Goal: Feedback & Contribution: Leave review/rating

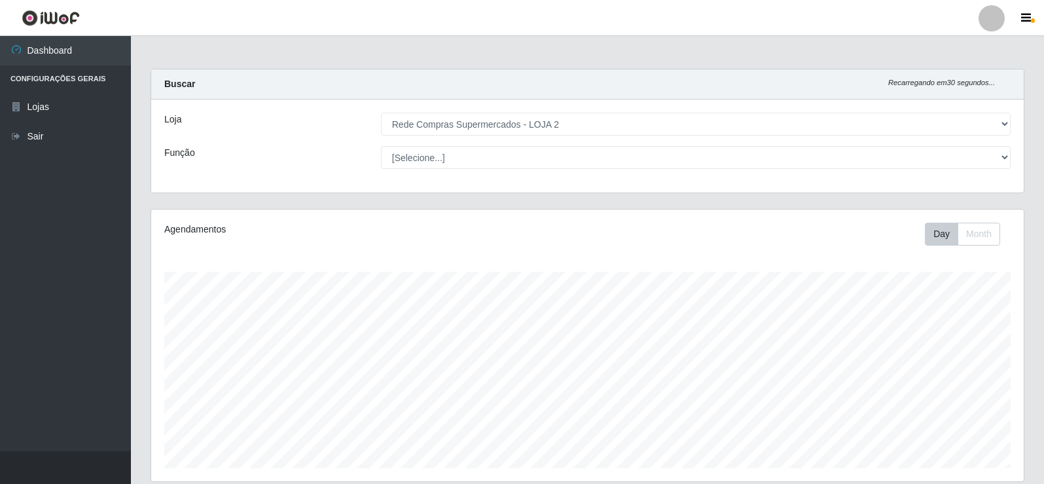
select select "161"
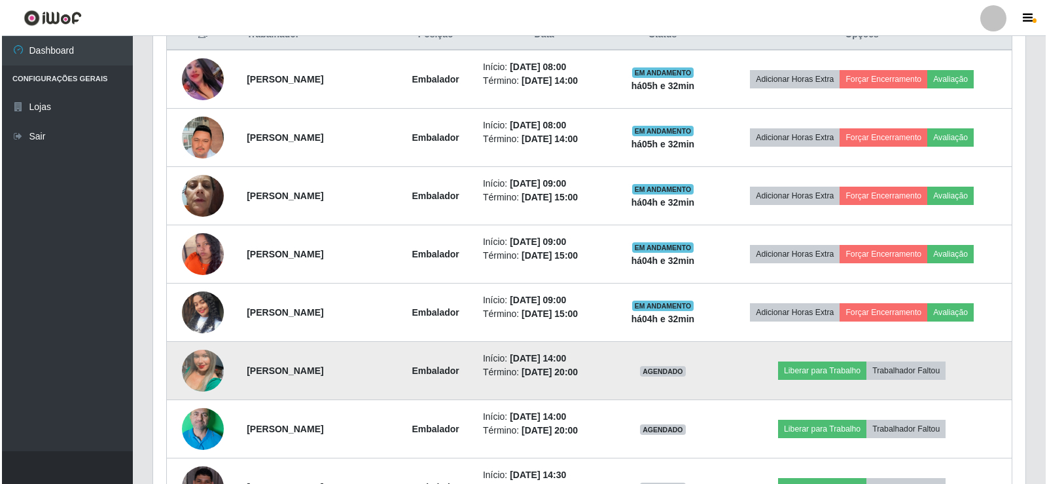
scroll to position [473, 0]
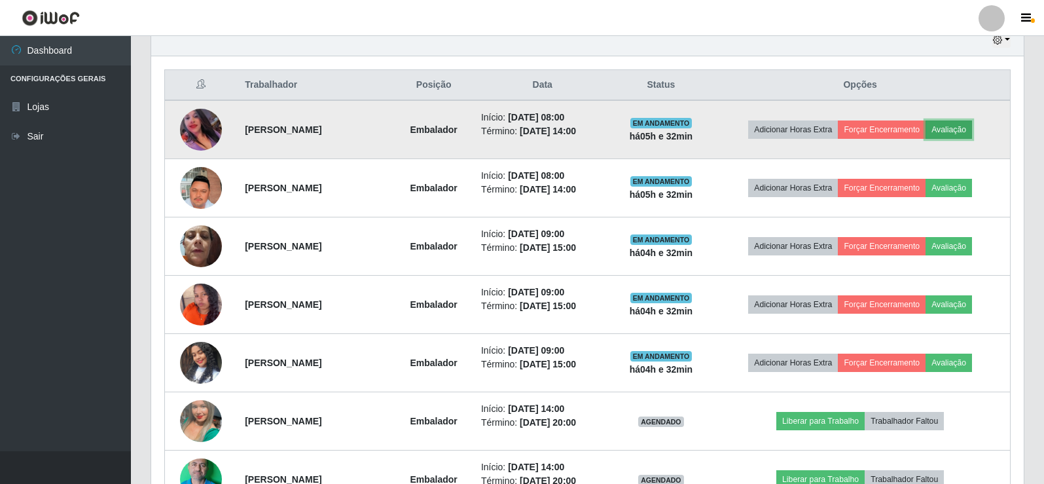
click at [955, 129] on button "Avaliação" at bounding box center [949, 129] width 46 height 18
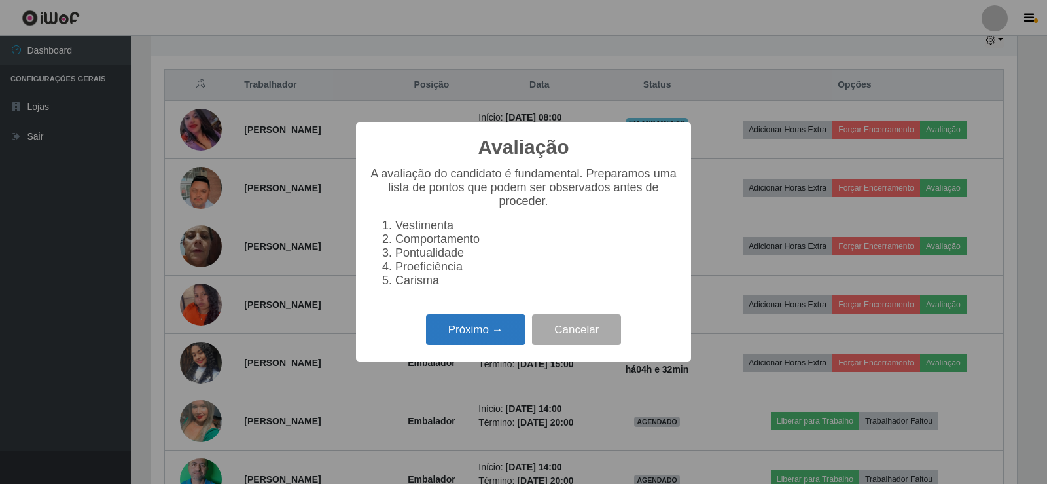
click at [471, 334] on button "Próximo →" at bounding box center [475, 329] width 99 height 31
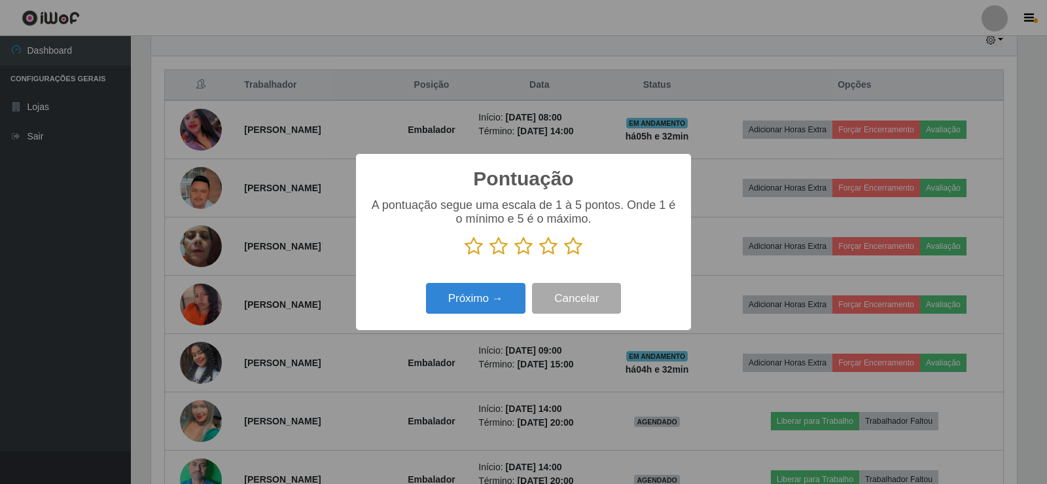
click at [573, 246] on icon at bounding box center [573, 246] width 18 height 20
click at [564, 256] on input "radio" at bounding box center [564, 256] width 0 height 0
click at [497, 302] on button "Próximo →" at bounding box center [475, 298] width 99 height 31
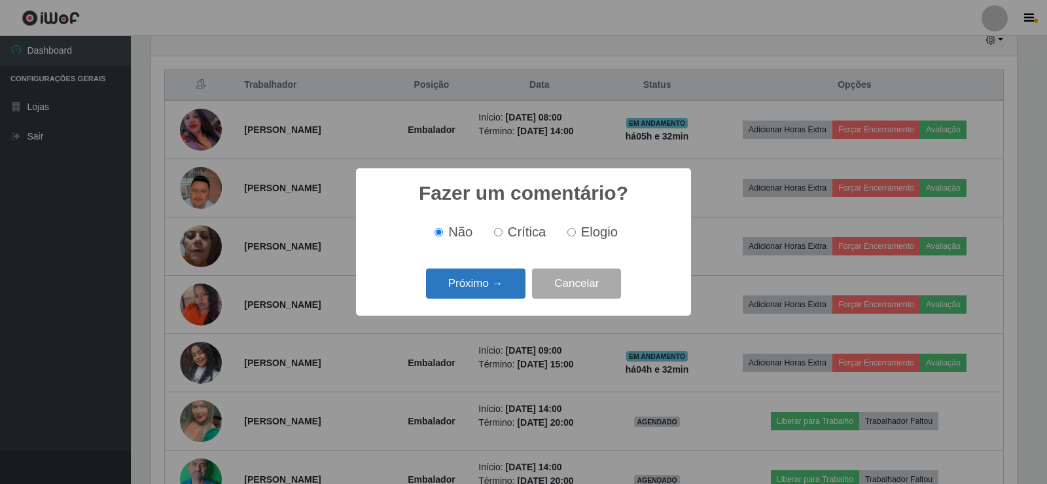
click at [477, 282] on button "Próximo →" at bounding box center [475, 283] width 99 height 31
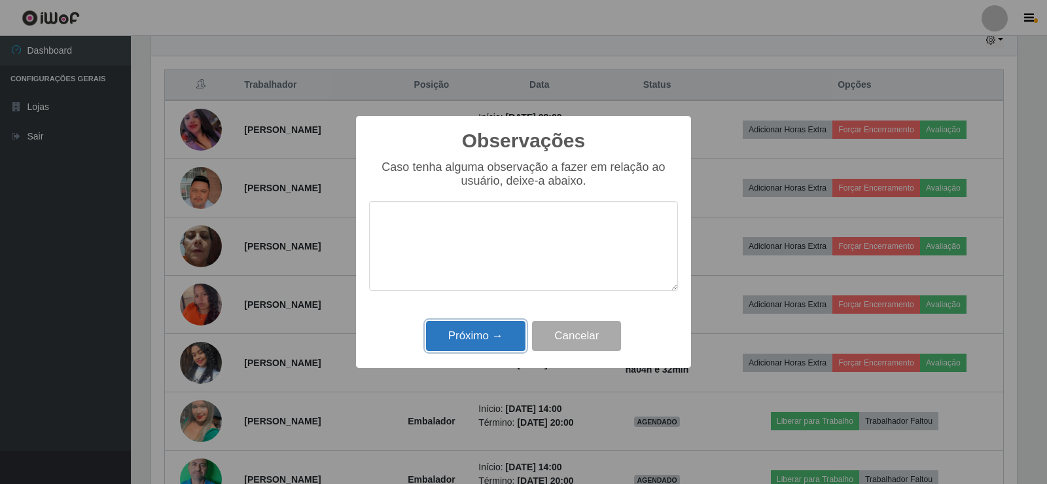
click at [487, 332] on button "Próximo →" at bounding box center [475, 336] width 99 height 31
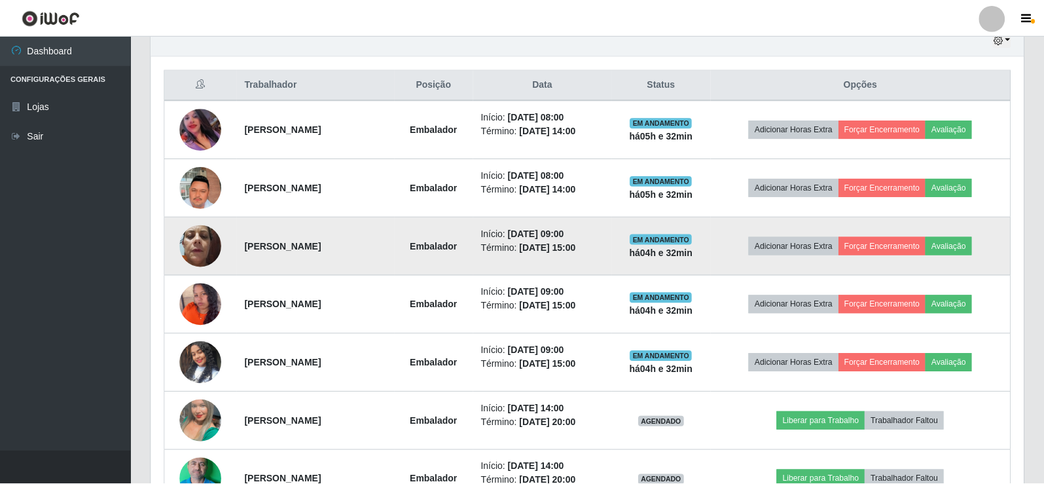
scroll to position [272, 873]
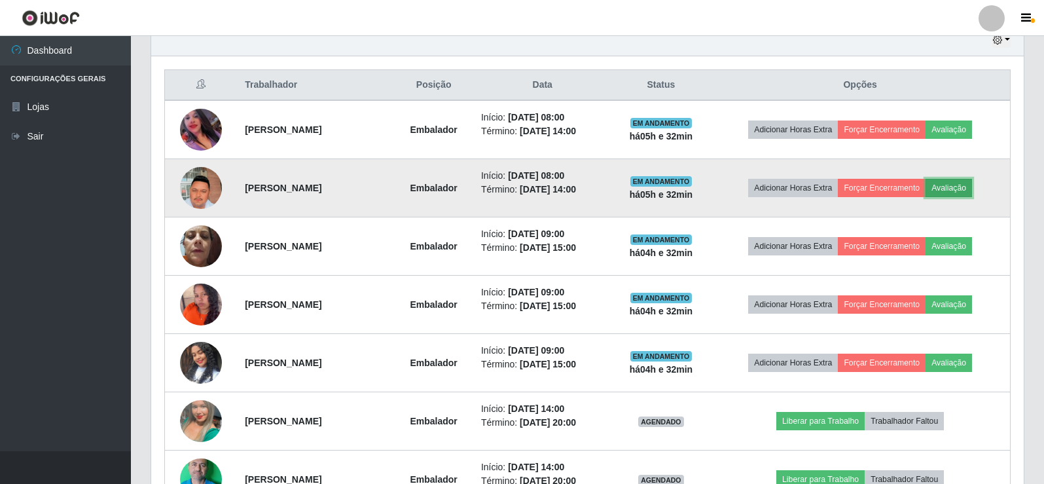
click at [961, 185] on button "Avaliação" at bounding box center [949, 188] width 46 height 18
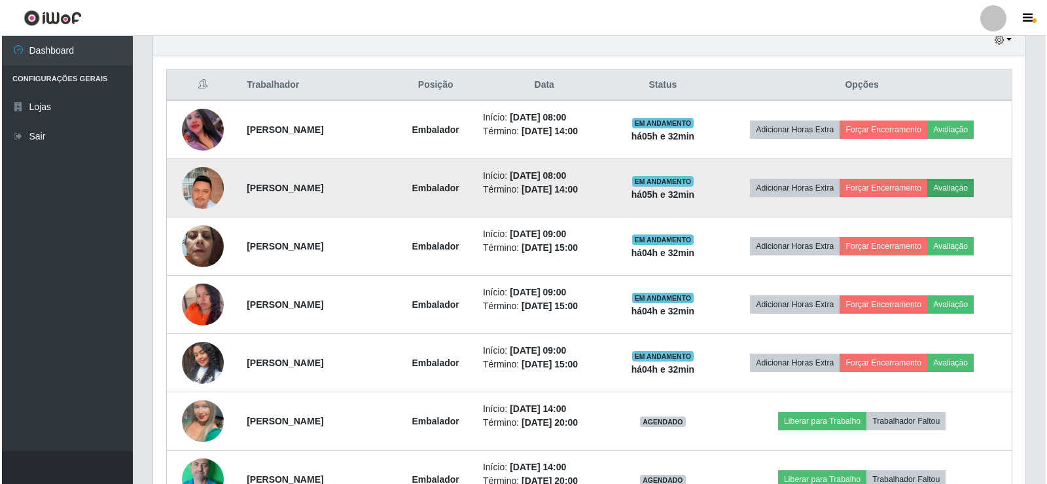
scroll to position [272, 866]
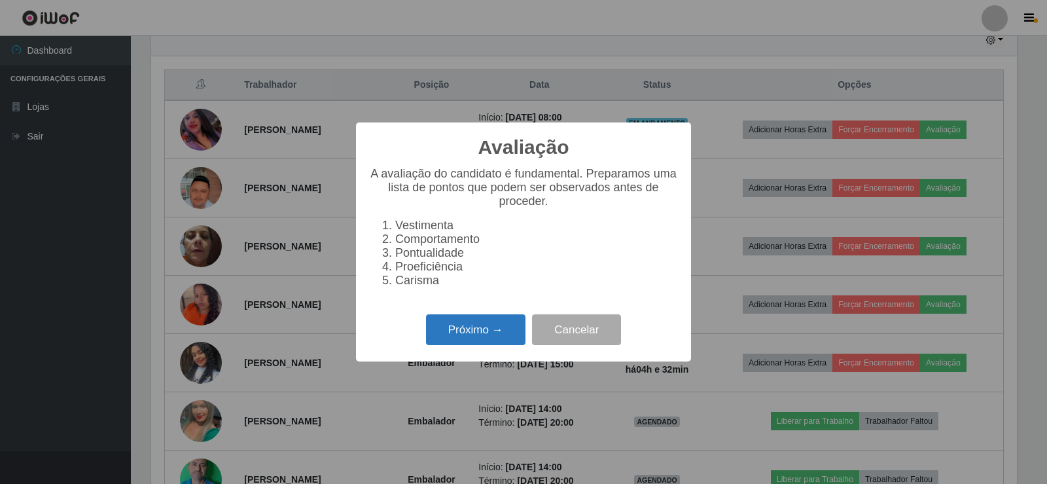
click at [488, 345] on button "Próximo →" at bounding box center [475, 329] width 99 height 31
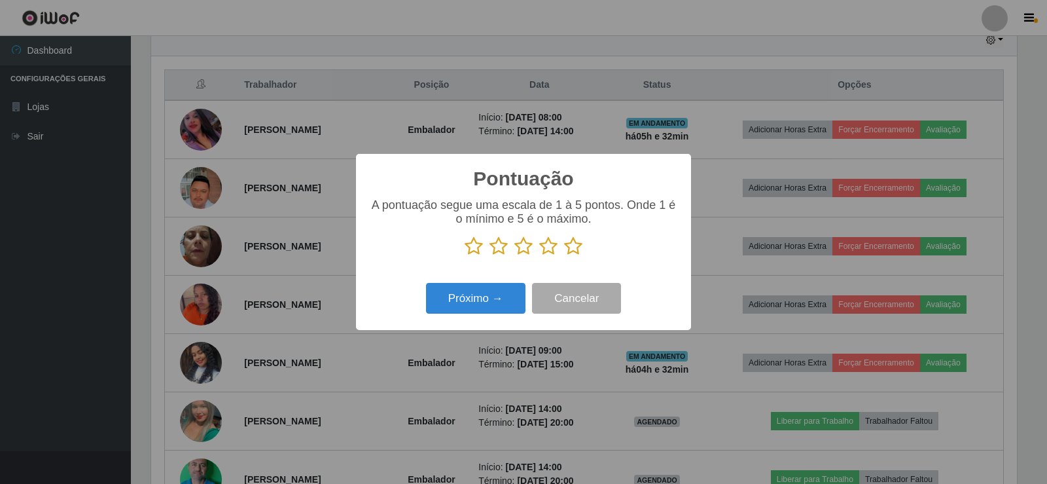
scroll to position [654290, 653696]
click at [564, 246] on icon at bounding box center [573, 246] width 18 height 20
click at [564, 256] on input "radio" at bounding box center [564, 256] width 0 height 0
click at [480, 304] on button "Próximo →" at bounding box center [475, 298] width 99 height 31
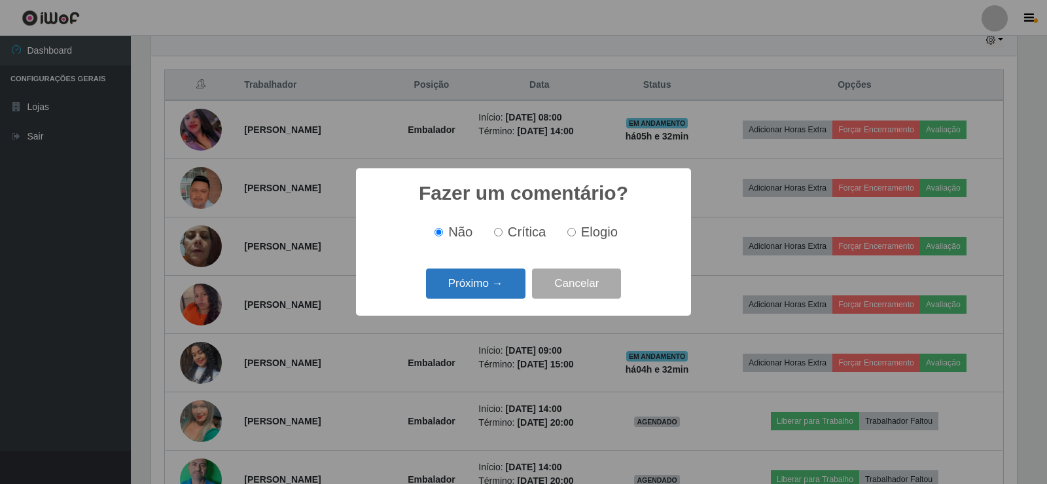
click at [484, 283] on button "Próximo →" at bounding box center [475, 283] width 99 height 31
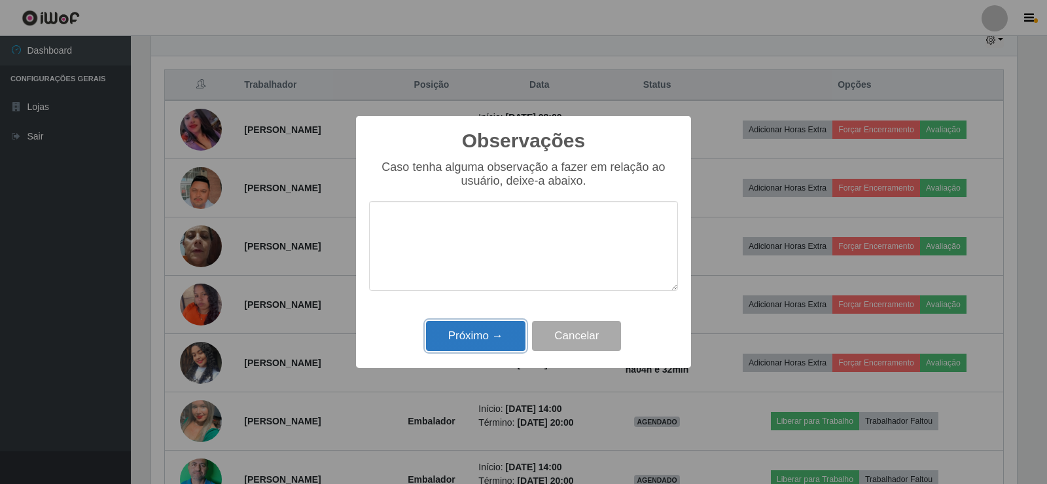
click at [482, 329] on button "Próximo →" at bounding box center [475, 336] width 99 height 31
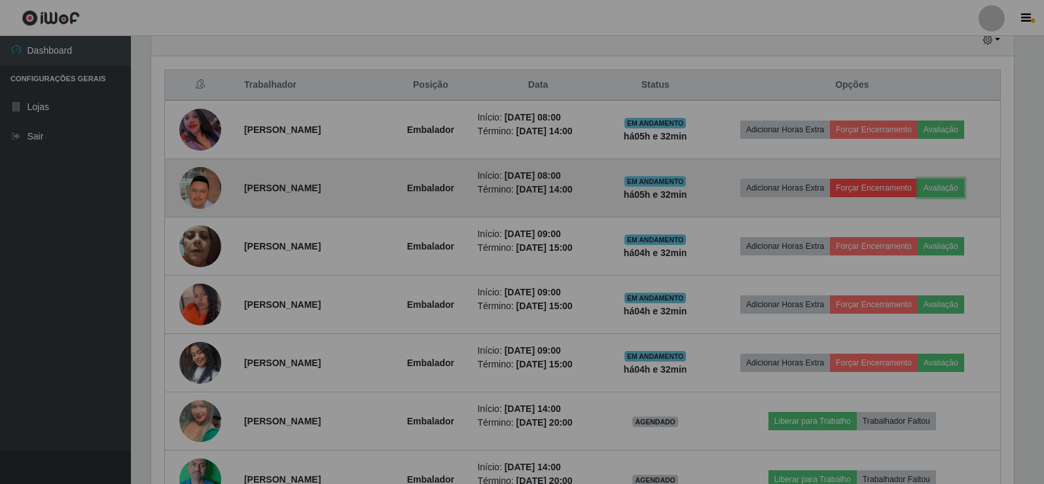
scroll to position [272, 873]
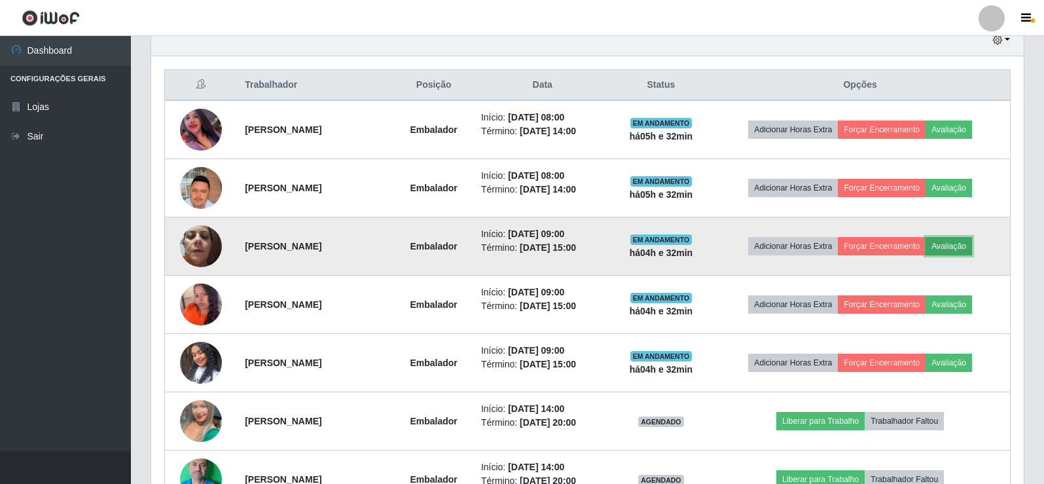
click at [969, 249] on button "Avaliação" at bounding box center [949, 246] width 46 height 18
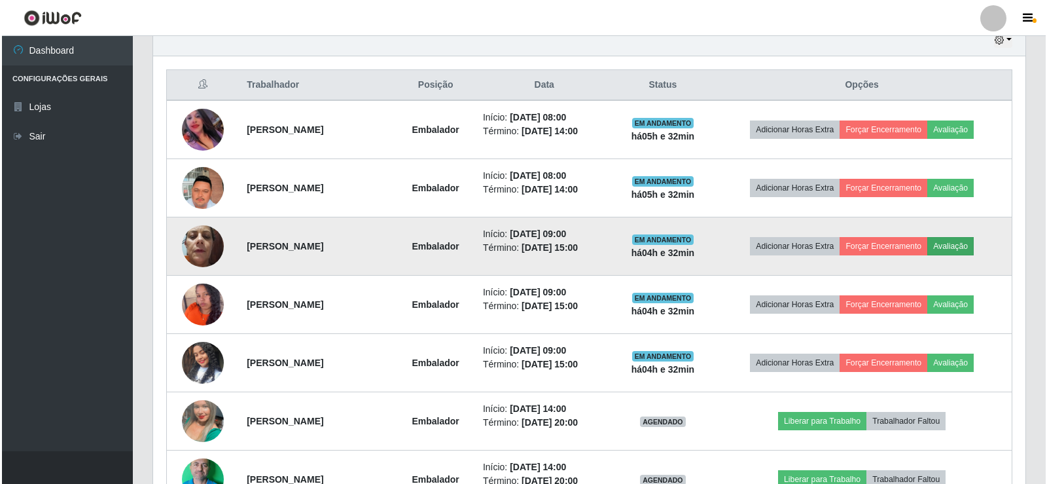
scroll to position [272, 866]
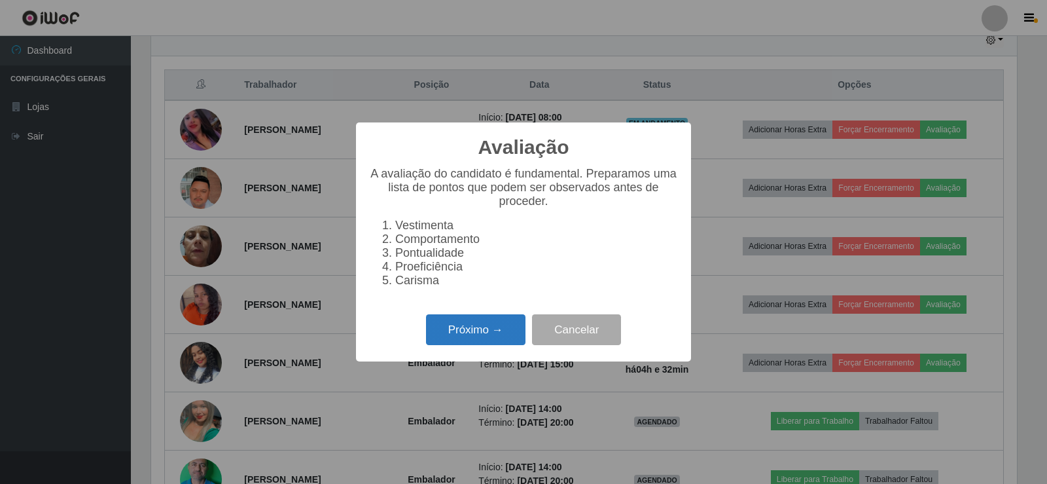
click at [478, 340] on button "Próximo →" at bounding box center [475, 329] width 99 height 31
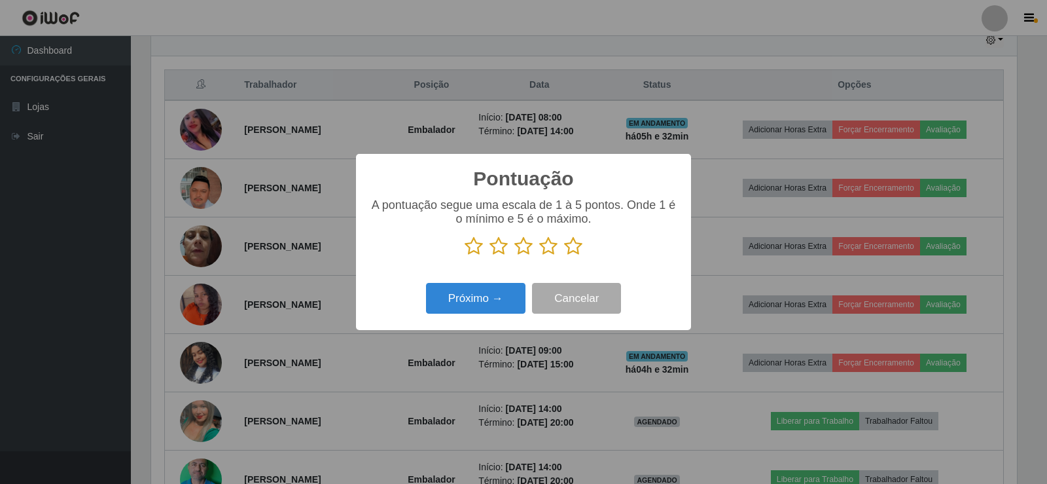
scroll to position [654290, 653696]
click at [570, 249] on icon at bounding box center [573, 246] width 18 height 20
click at [564, 256] on input "radio" at bounding box center [564, 256] width 0 height 0
click at [513, 297] on button "Próximo →" at bounding box center [475, 298] width 99 height 31
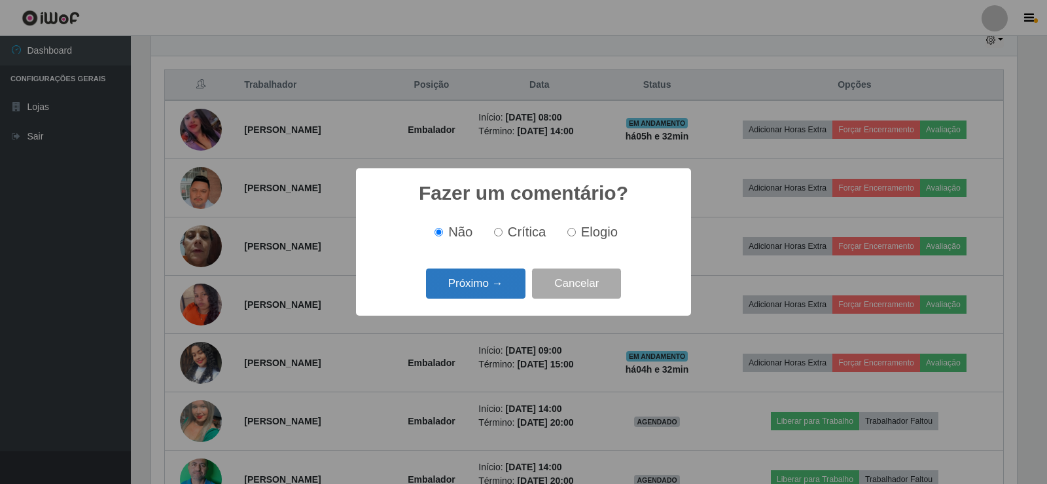
click at [482, 284] on button "Próximo →" at bounding box center [475, 283] width 99 height 31
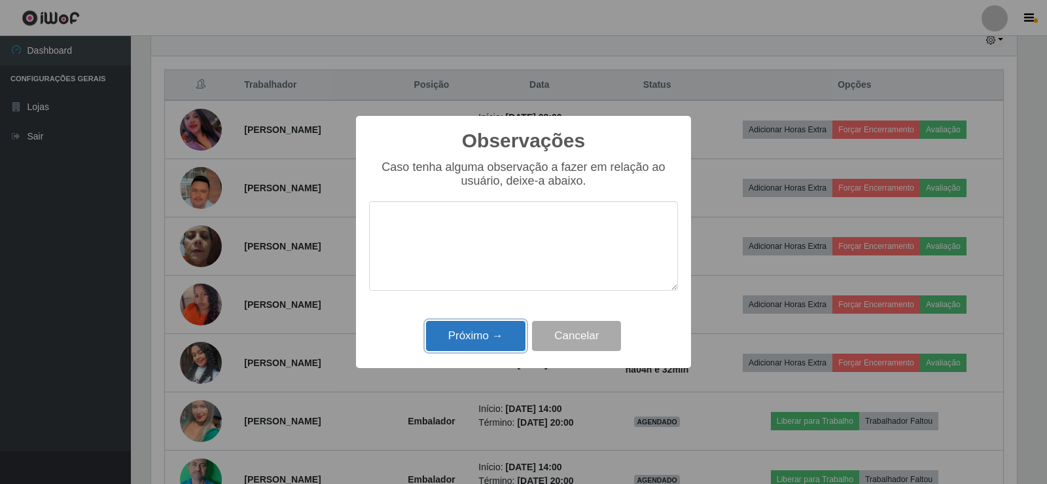
click at [456, 338] on button "Próximo →" at bounding box center [475, 336] width 99 height 31
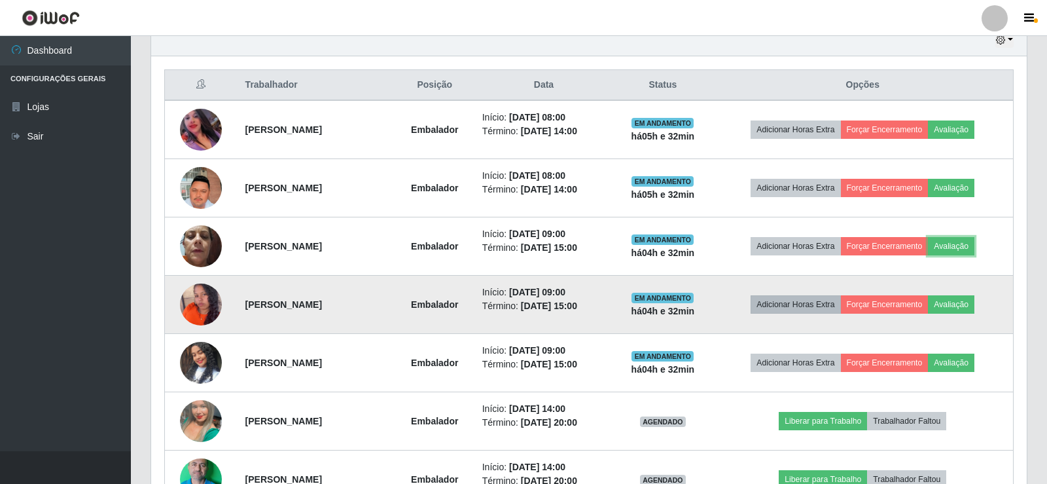
scroll to position [272, 873]
click at [952, 306] on button "Avaliação" at bounding box center [949, 304] width 46 height 18
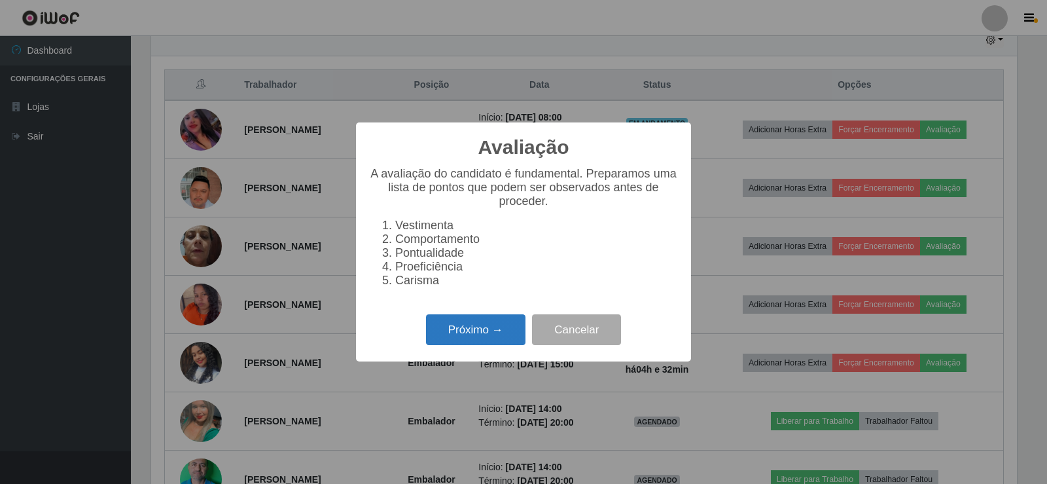
click at [446, 336] on button "Próximo →" at bounding box center [475, 329] width 99 height 31
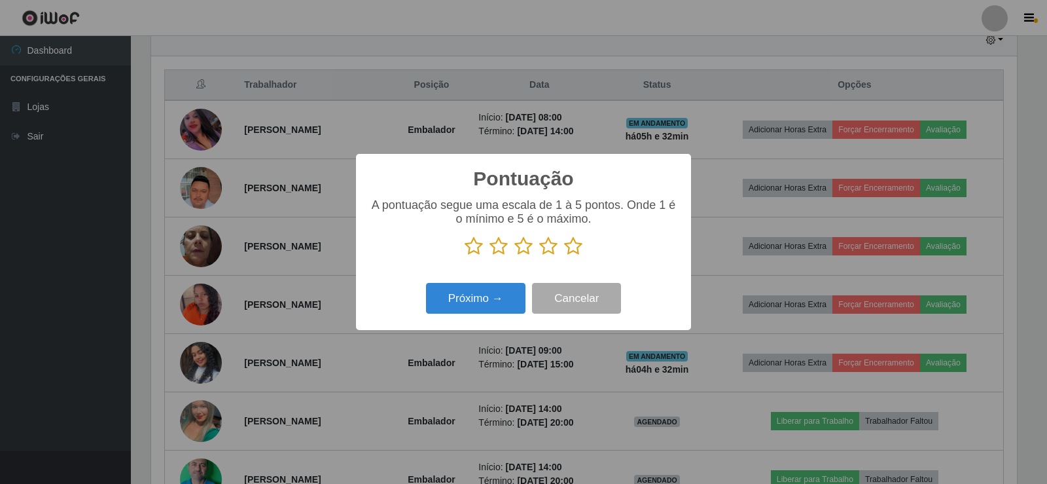
scroll to position [654290, 653696]
click at [571, 245] on icon at bounding box center [573, 246] width 18 height 20
click at [564, 256] on input "radio" at bounding box center [564, 256] width 0 height 0
click at [502, 297] on button "Próximo →" at bounding box center [475, 298] width 99 height 31
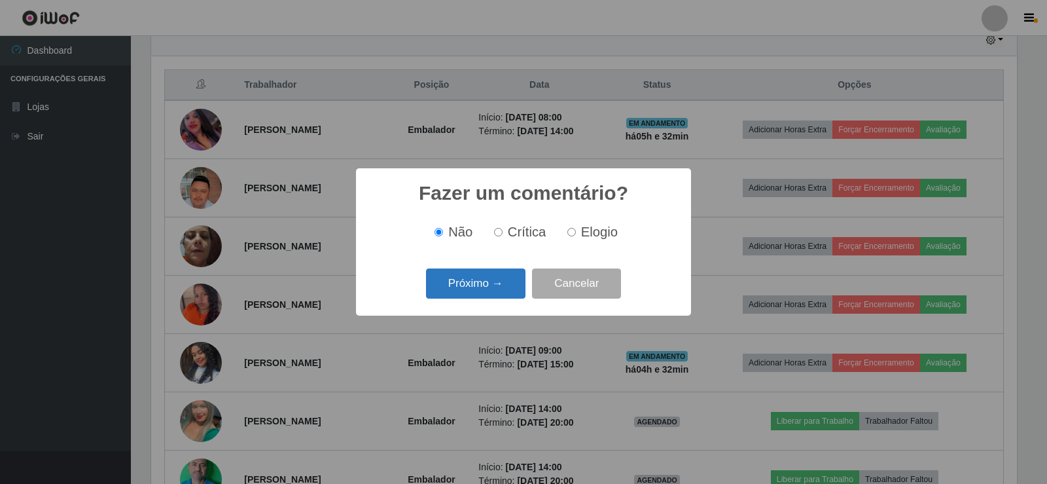
click at [469, 287] on button "Próximo →" at bounding box center [475, 283] width 99 height 31
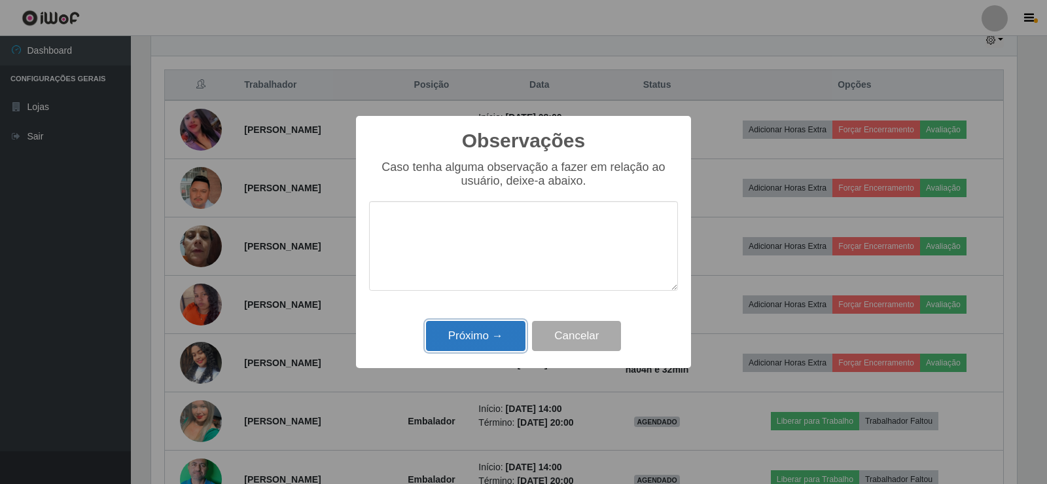
click at [479, 341] on button "Próximo →" at bounding box center [475, 336] width 99 height 31
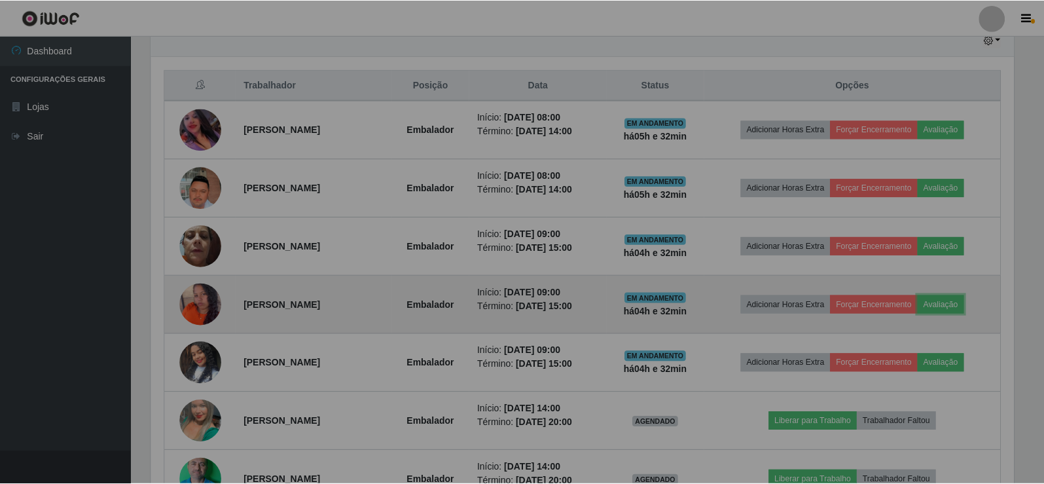
scroll to position [272, 873]
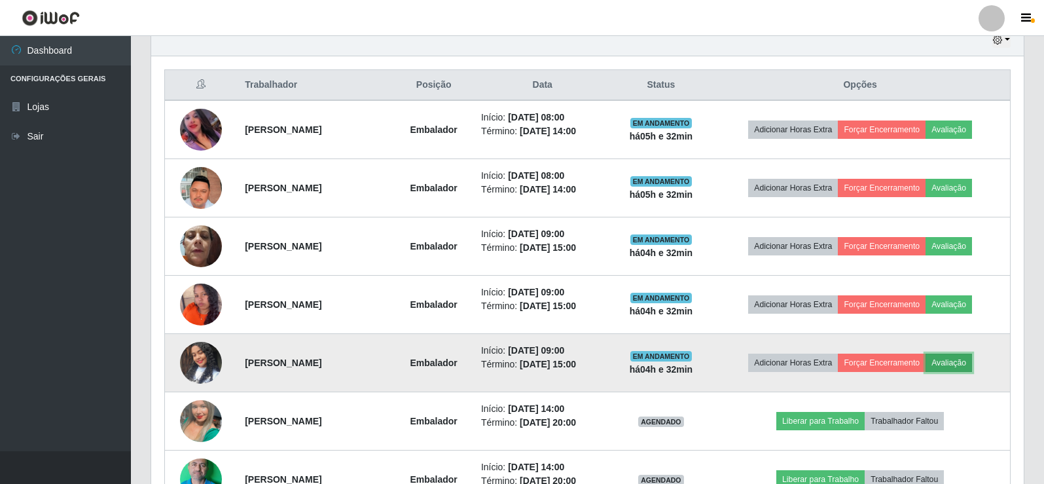
click at [956, 360] on button "Avaliação" at bounding box center [949, 362] width 46 height 18
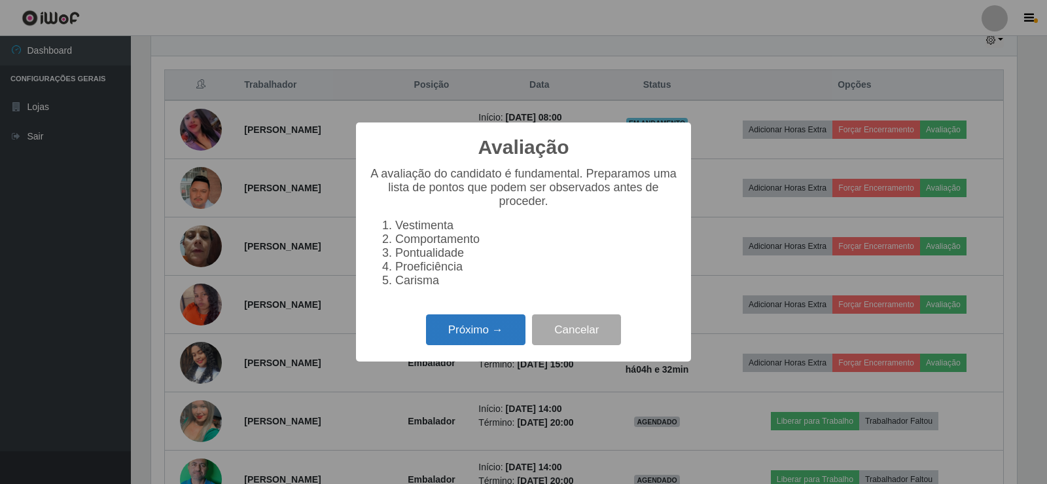
click at [494, 337] on button "Próximo →" at bounding box center [475, 329] width 99 height 31
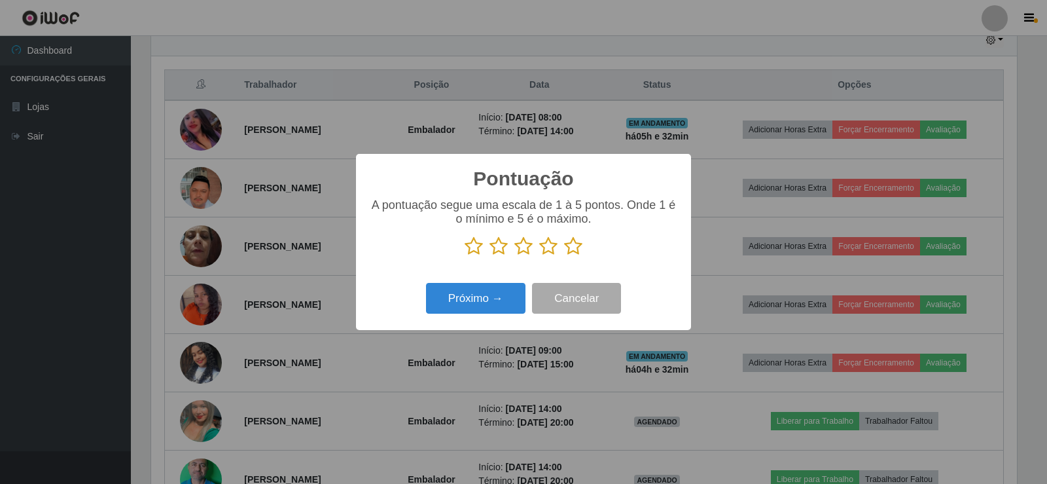
click at [569, 247] on icon at bounding box center [573, 246] width 18 height 20
click at [564, 256] on input "radio" at bounding box center [564, 256] width 0 height 0
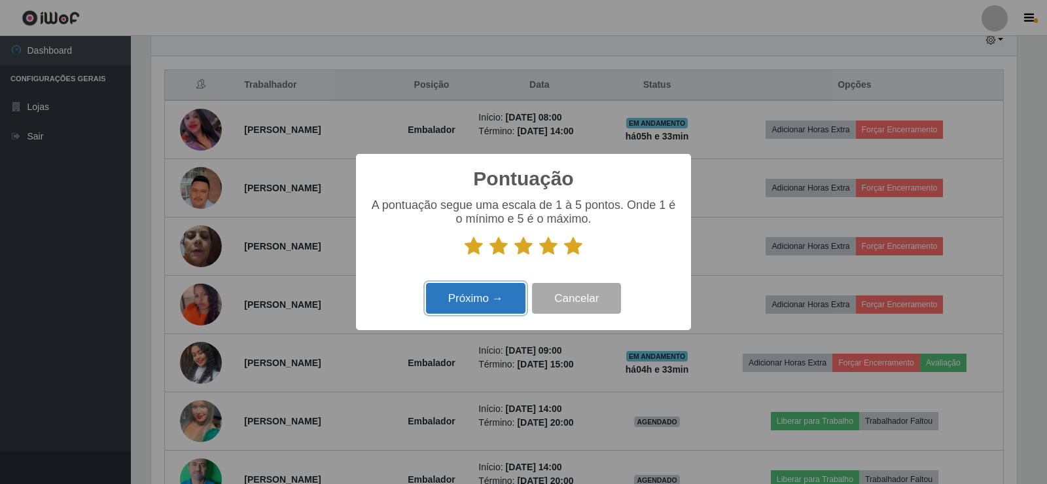
click at [488, 300] on button "Próximo →" at bounding box center [475, 298] width 99 height 31
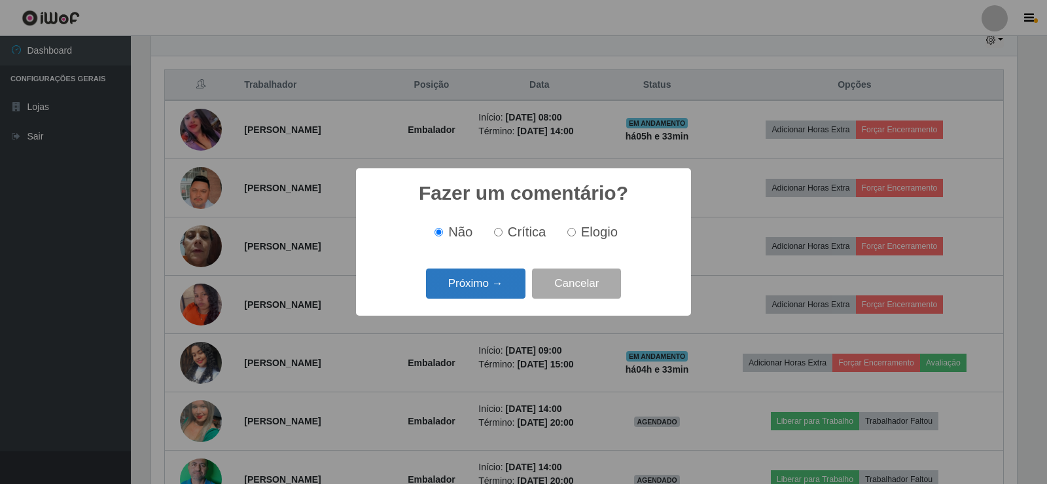
click at [448, 281] on button "Próximo →" at bounding box center [475, 283] width 99 height 31
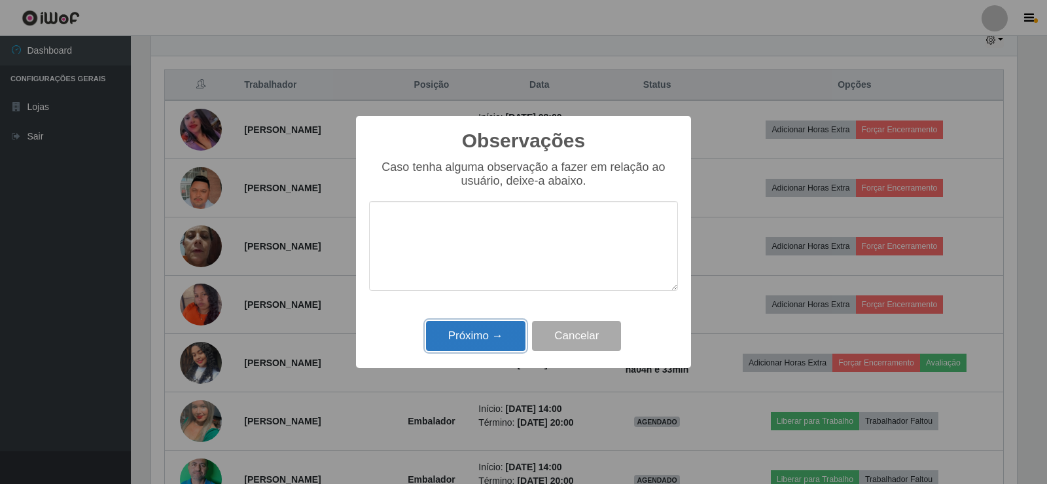
click at [484, 340] on button "Próximo →" at bounding box center [475, 336] width 99 height 31
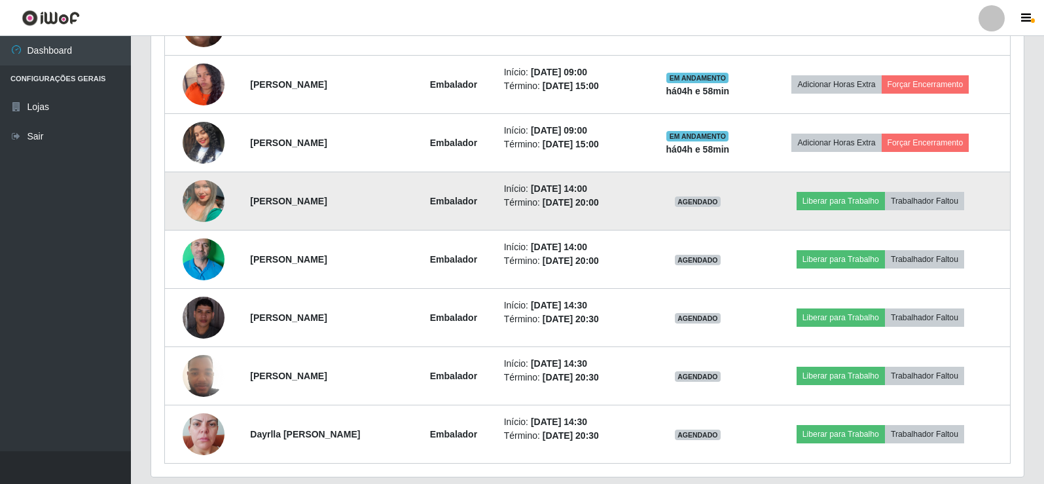
scroll to position [670, 0]
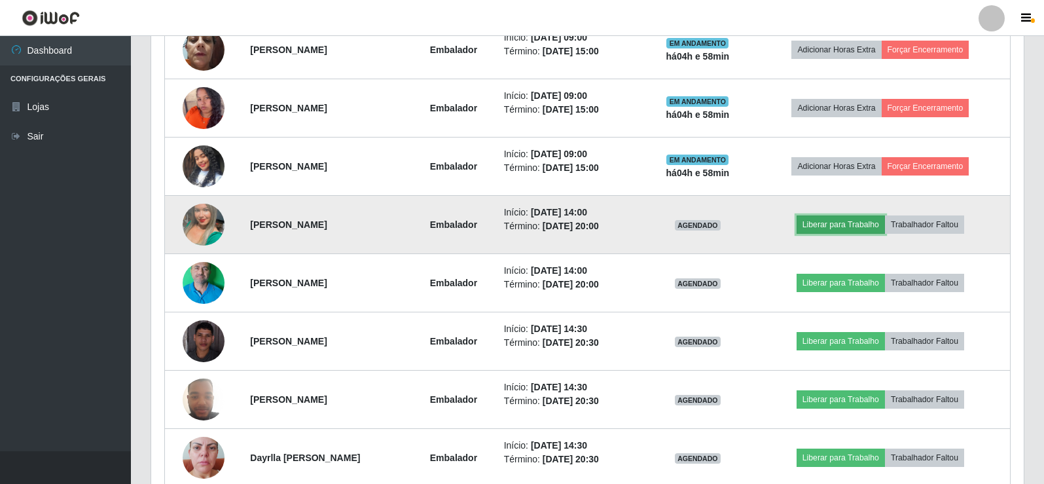
click at [846, 221] on button "Liberar para Trabalho" at bounding box center [841, 224] width 88 height 18
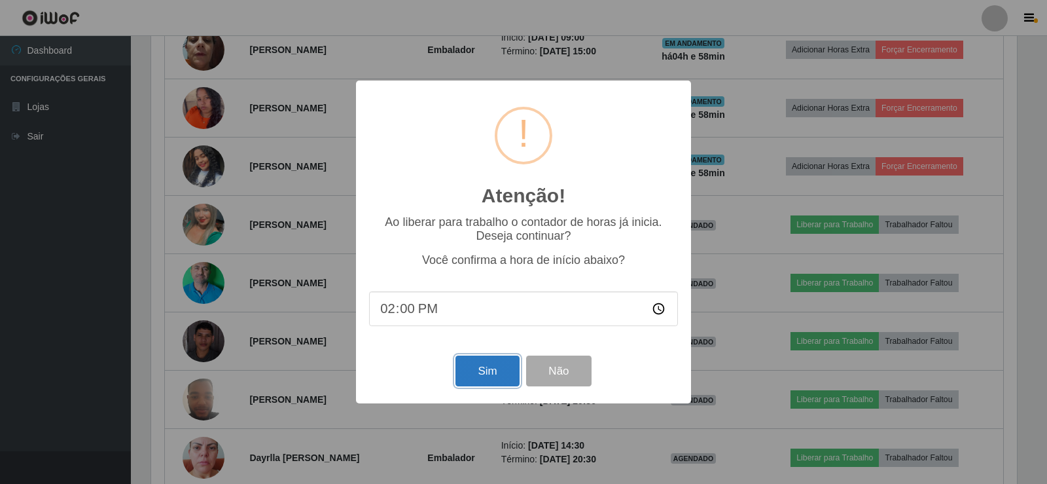
click at [496, 373] on button "Sim" at bounding box center [487, 370] width 63 height 31
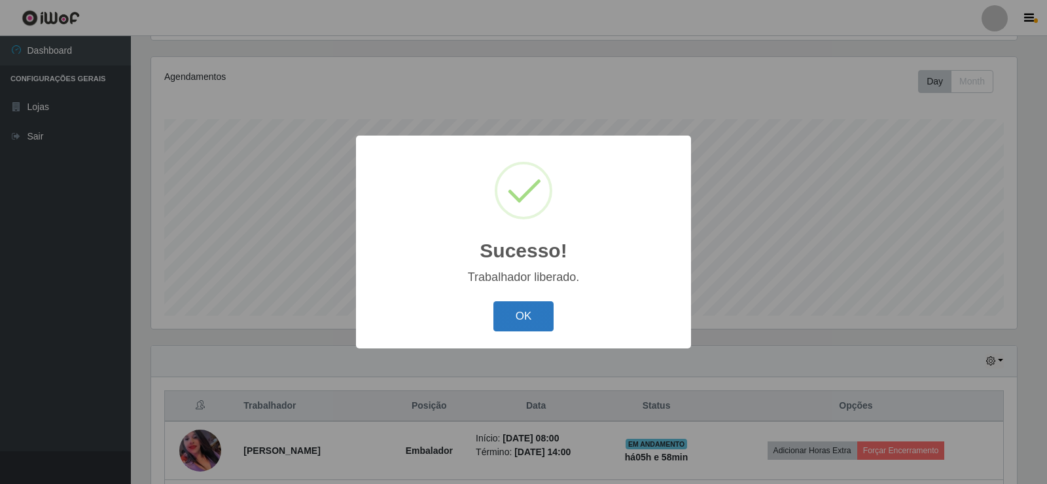
click at [537, 305] on button "OK" at bounding box center [524, 316] width 61 height 31
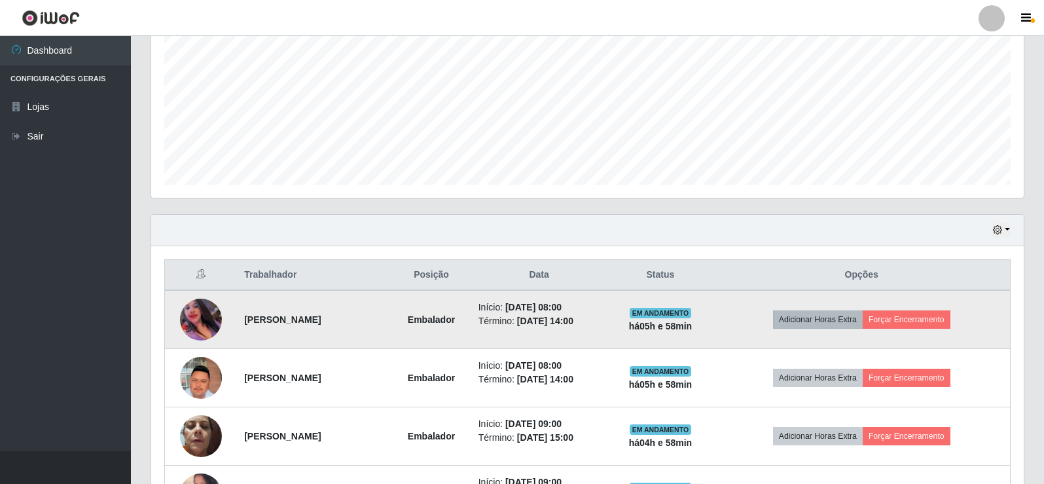
scroll to position [349, 0]
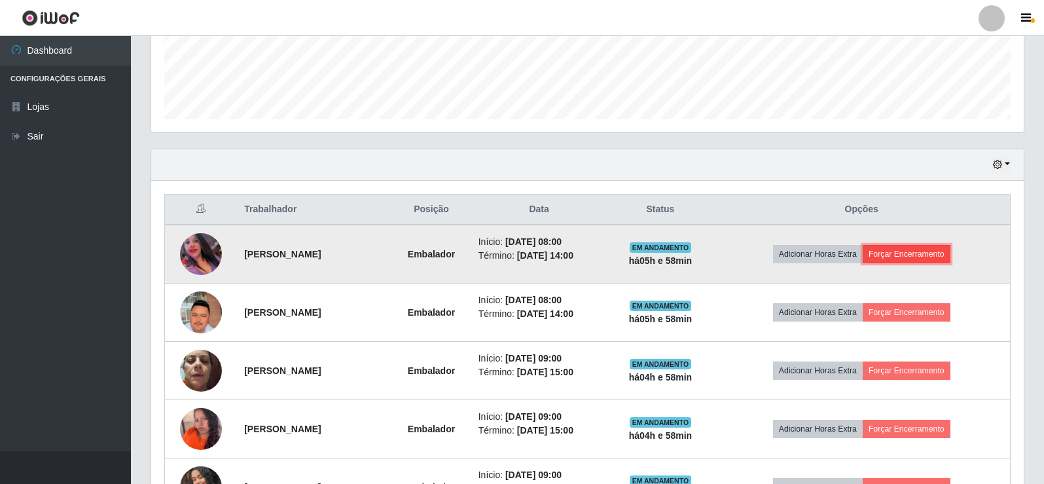
click at [924, 249] on button "Forçar Encerramento" at bounding box center [907, 254] width 88 height 18
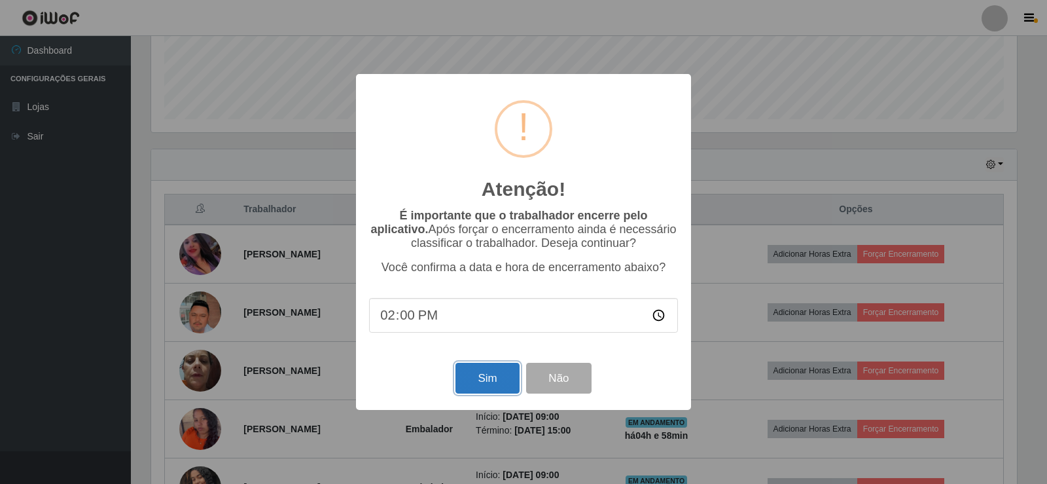
click at [490, 389] on button "Sim" at bounding box center [487, 378] width 63 height 31
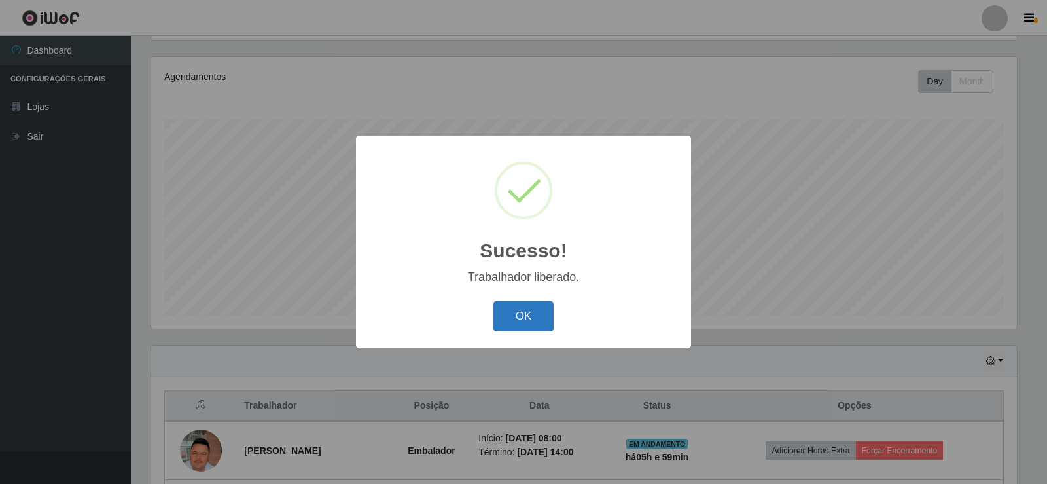
drag, startPoint x: 528, startPoint y: 316, endPoint x: 784, endPoint y: 312, distance: 255.3
click at [537, 318] on button "OK" at bounding box center [524, 316] width 61 height 31
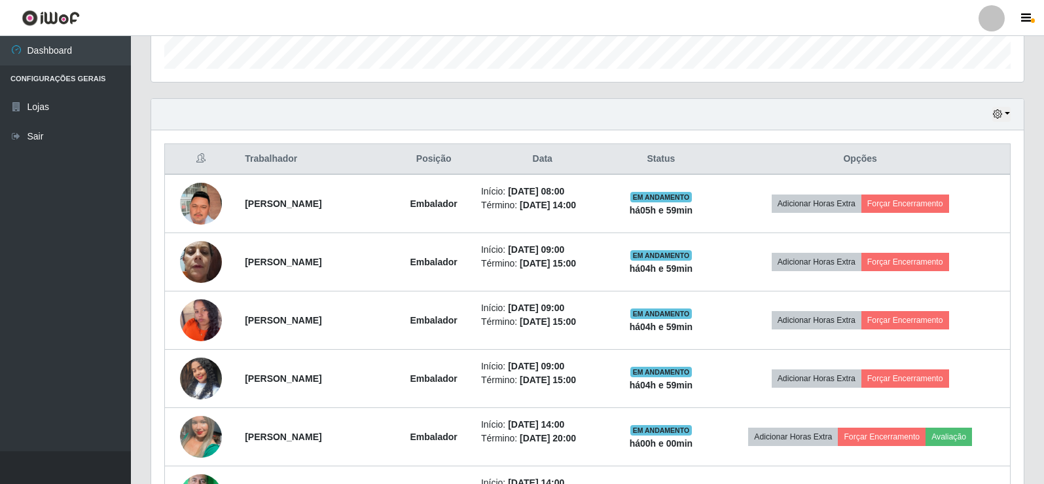
scroll to position [414, 0]
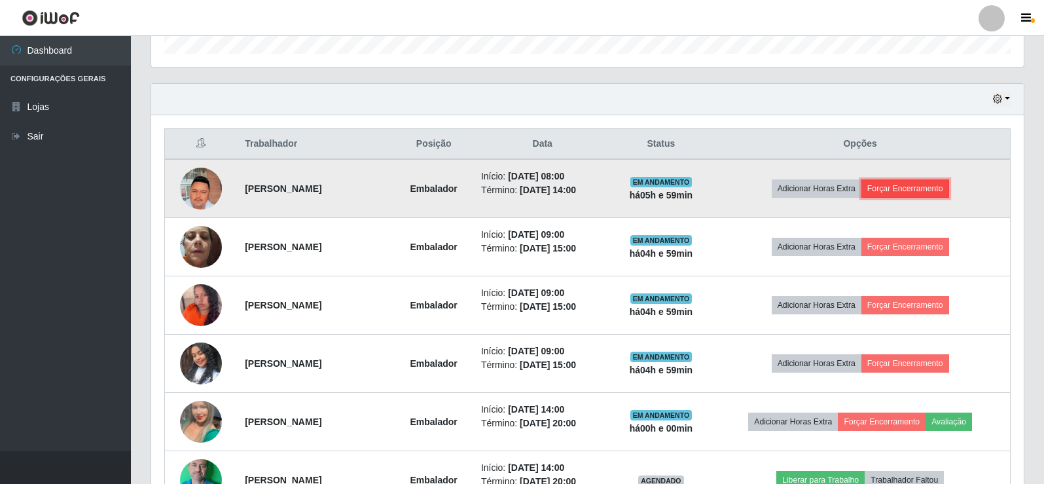
click at [912, 183] on button "Forçar Encerramento" at bounding box center [905, 188] width 88 height 18
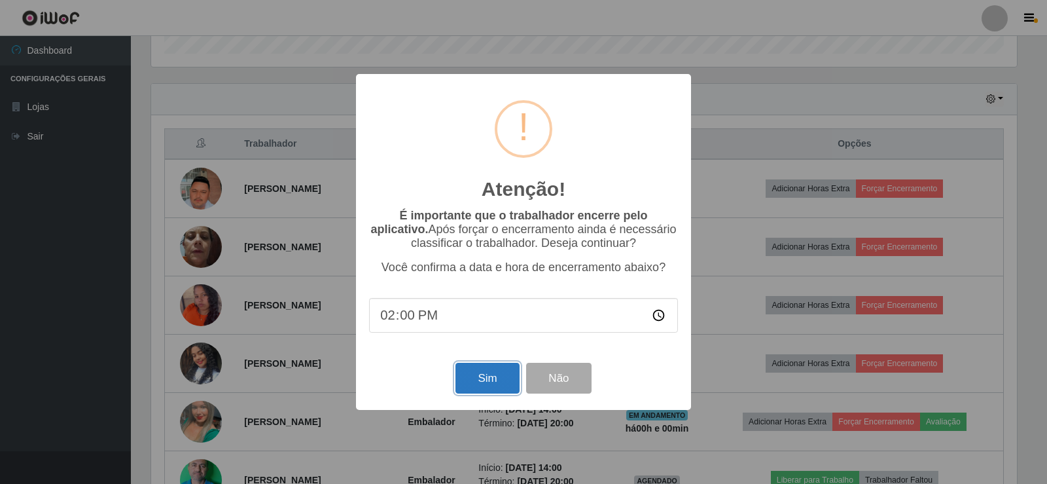
click at [484, 376] on button "Sim" at bounding box center [487, 378] width 63 height 31
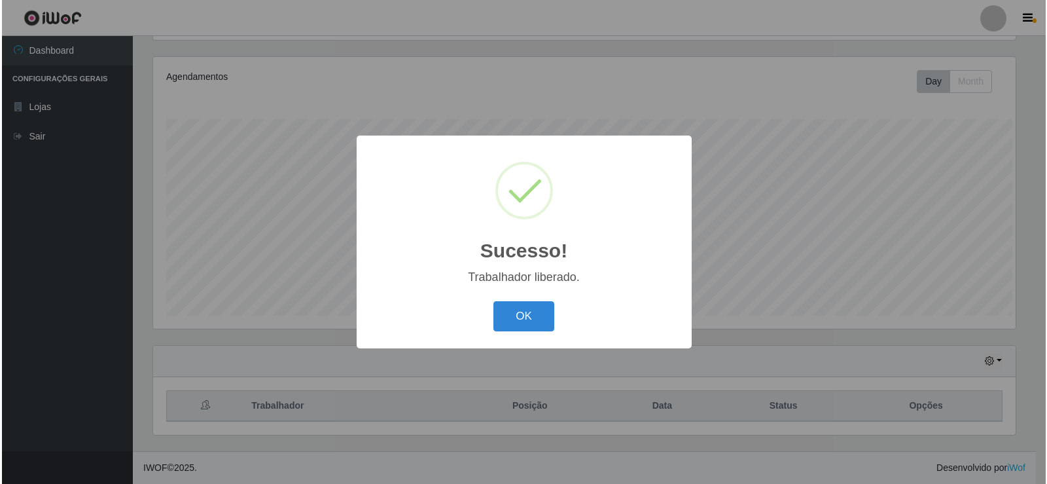
scroll to position [654290, 653696]
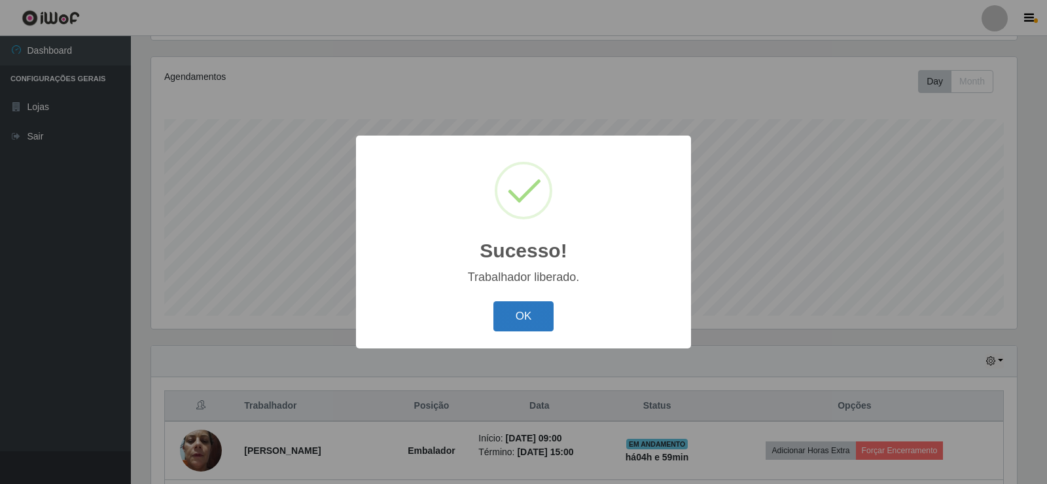
click at [507, 314] on button "OK" at bounding box center [524, 316] width 61 height 31
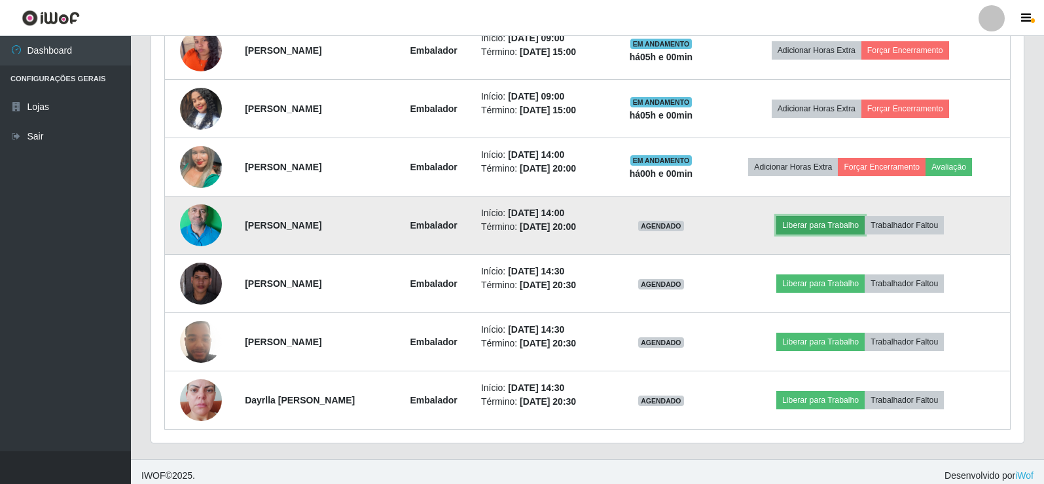
click at [826, 219] on button "Liberar para Trabalho" at bounding box center [820, 225] width 88 height 18
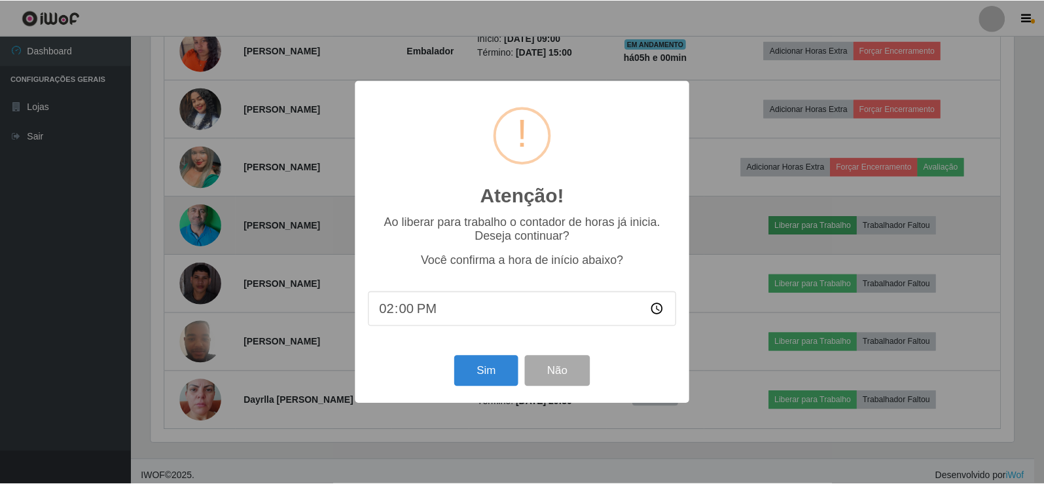
scroll to position [272, 866]
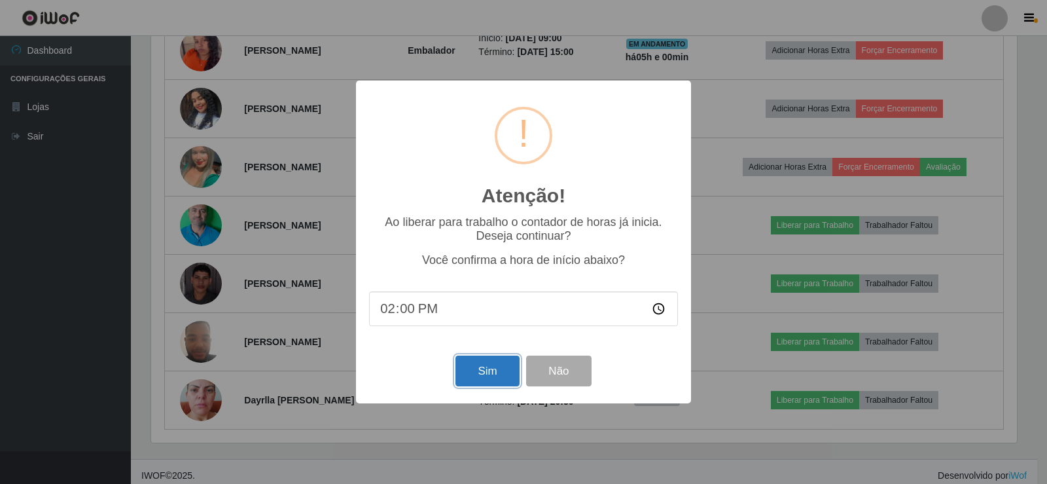
click at [482, 381] on button "Sim" at bounding box center [487, 370] width 63 height 31
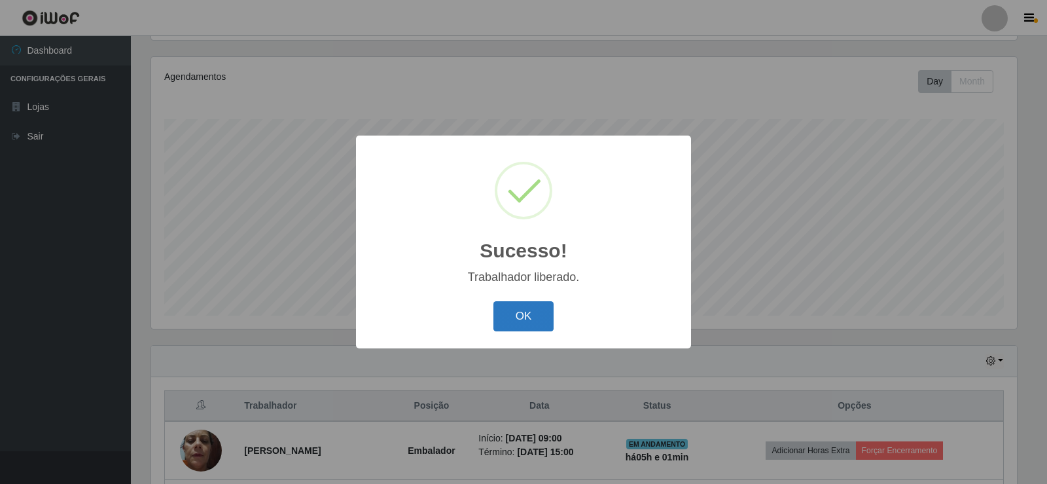
click at [514, 318] on button "OK" at bounding box center [524, 316] width 61 height 31
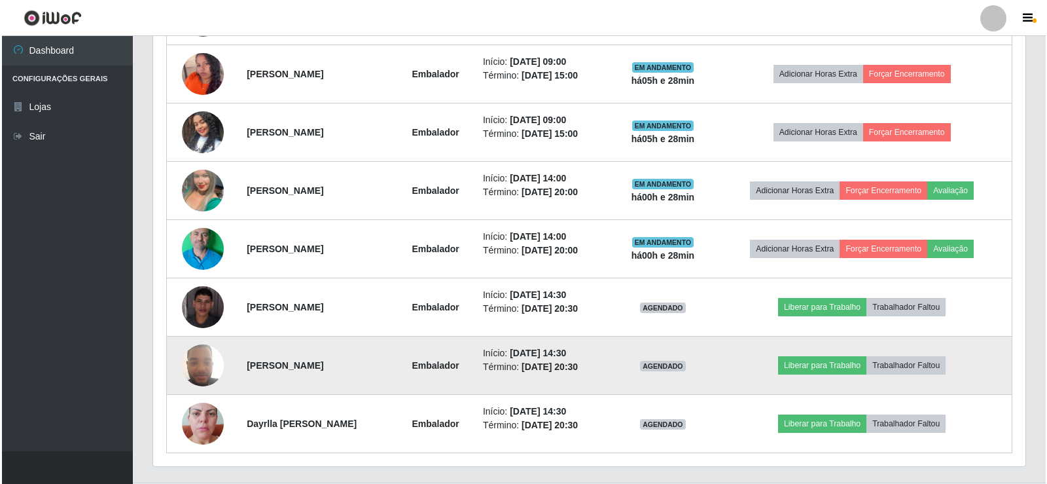
scroll to position [611, 0]
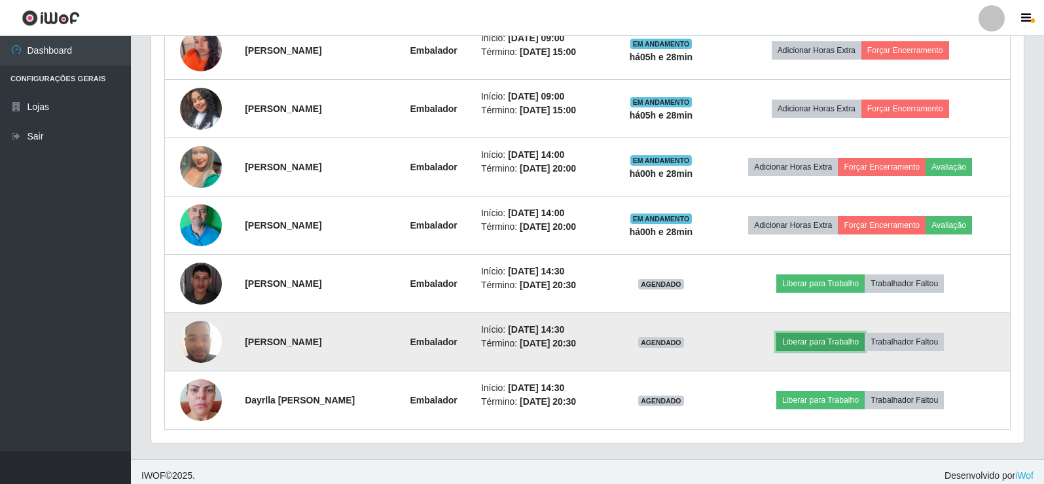
click at [835, 344] on button "Liberar para Trabalho" at bounding box center [820, 342] width 88 height 18
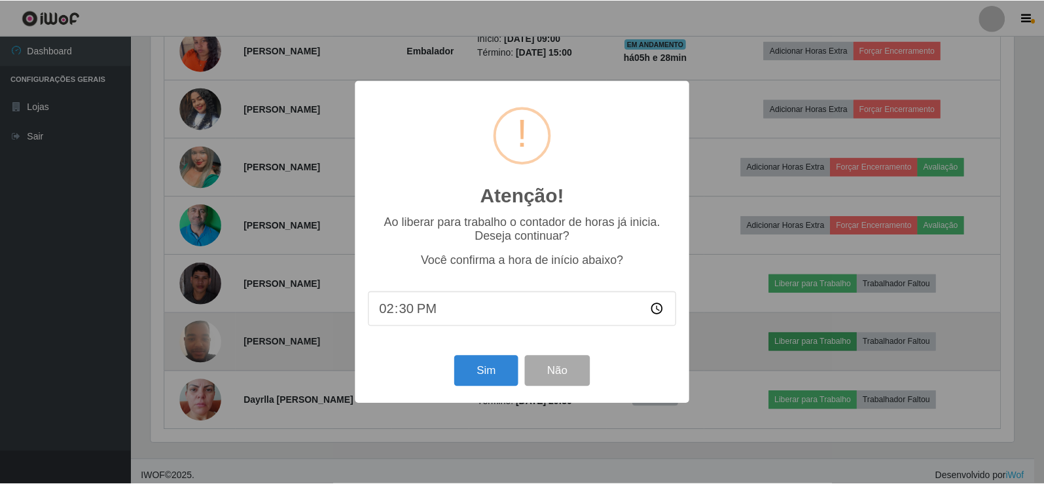
scroll to position [272, 866]
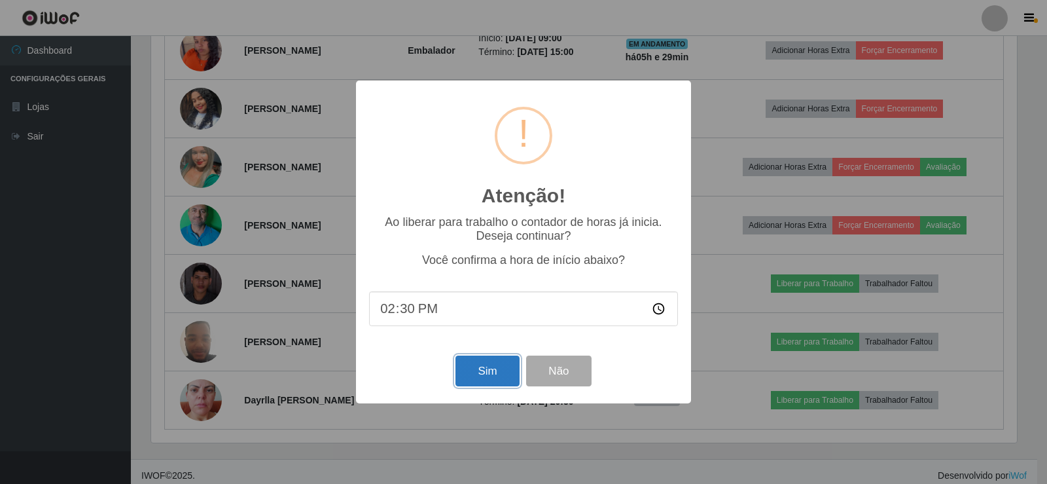
click at [480, 376] on button "Sim" at bounding box center [487, 370] width 63 height 31
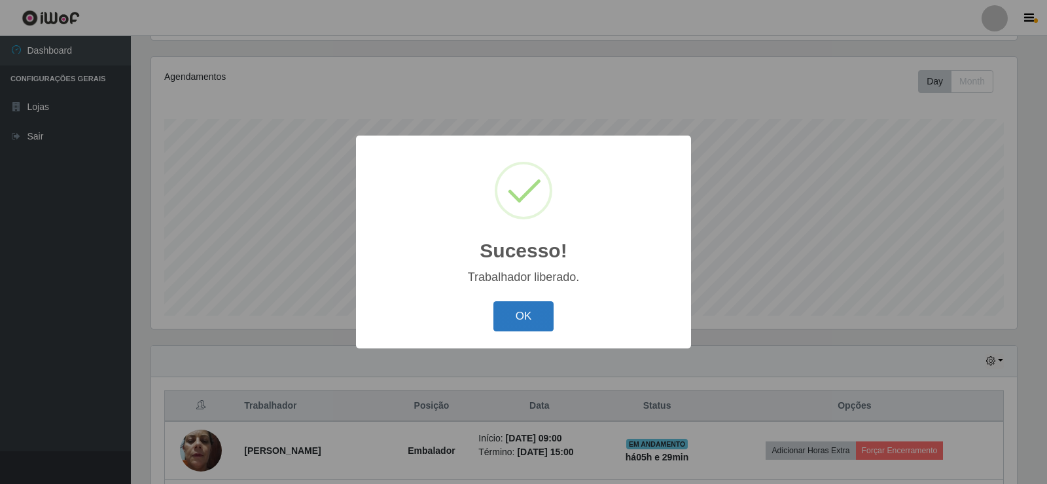
click at [521, 317] on button "OK" at bounding box center [524, 316] width 61 height 31
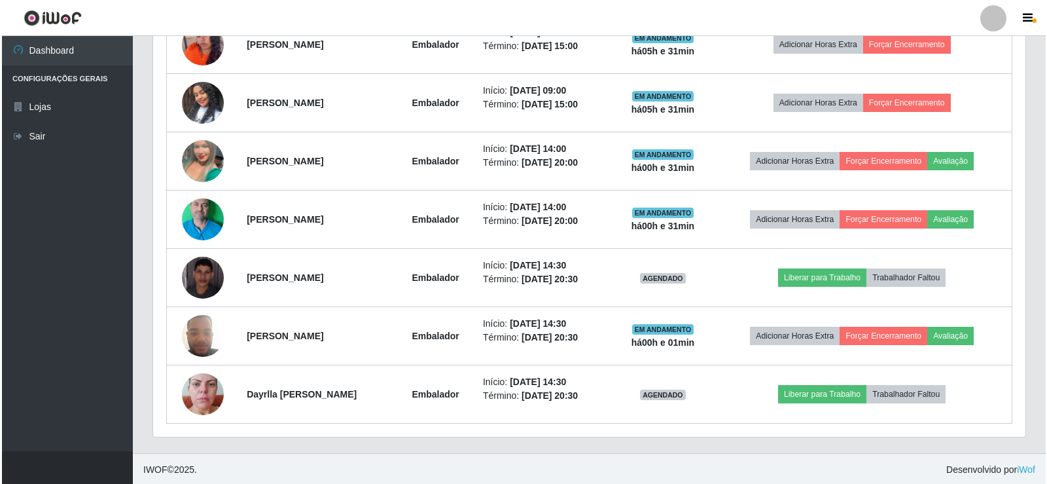
scroll to position [619, 0]
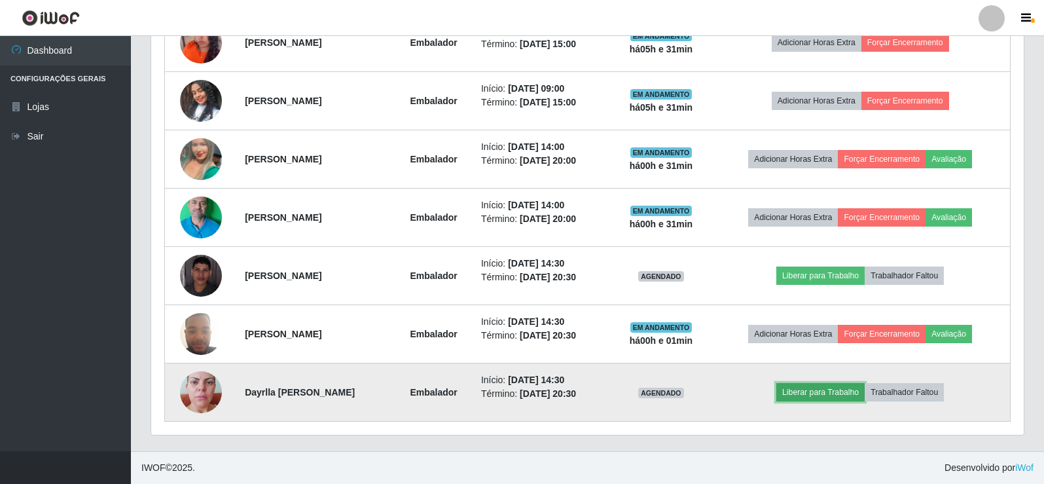
click at [829, 383] on button "Liberar para Trabalho" at bounding box center [820, 392] width 88 height 18
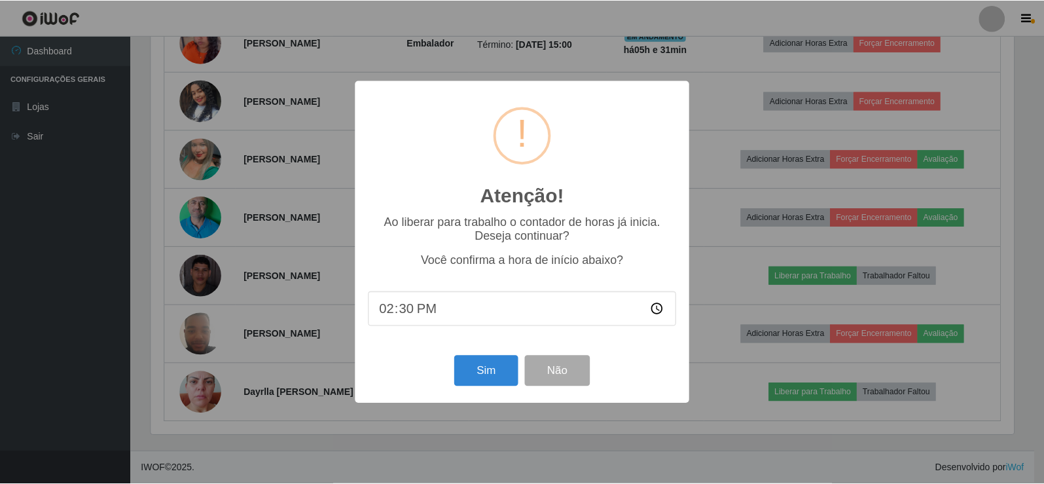
scroll to position [272, 866]
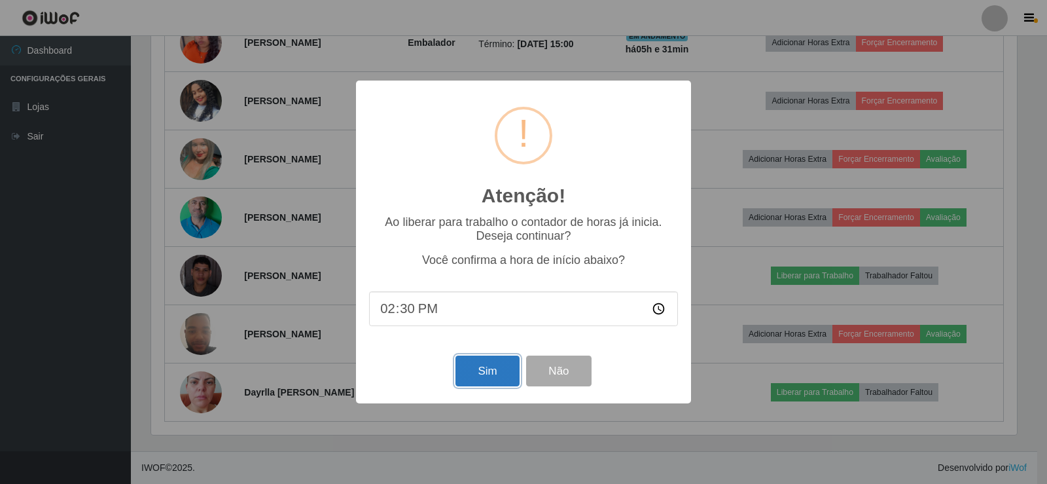
click at [494, 370] on button "Sim" at bounding box center [487, 370] width 63 height 31
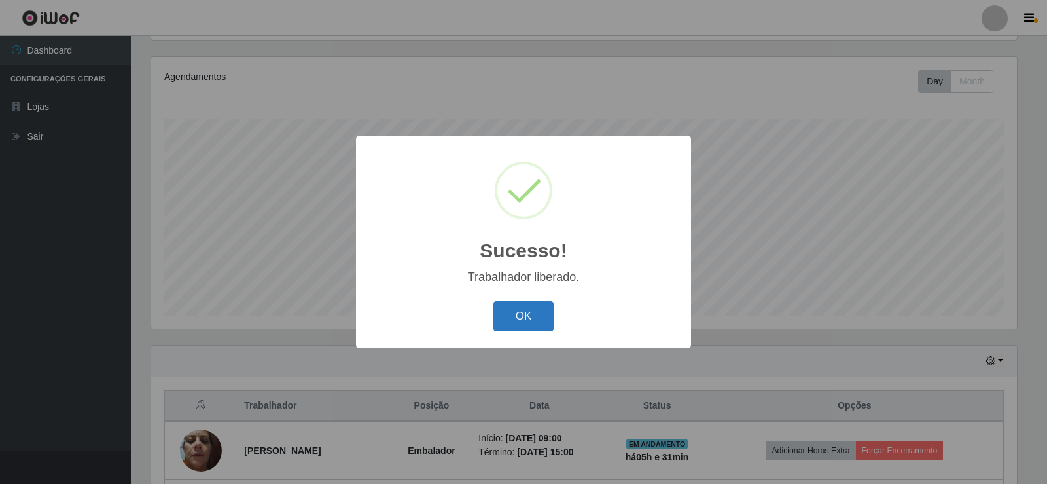
click at [533, 319] on button "OK" at bounding box center [524, 316] width 61 height 31
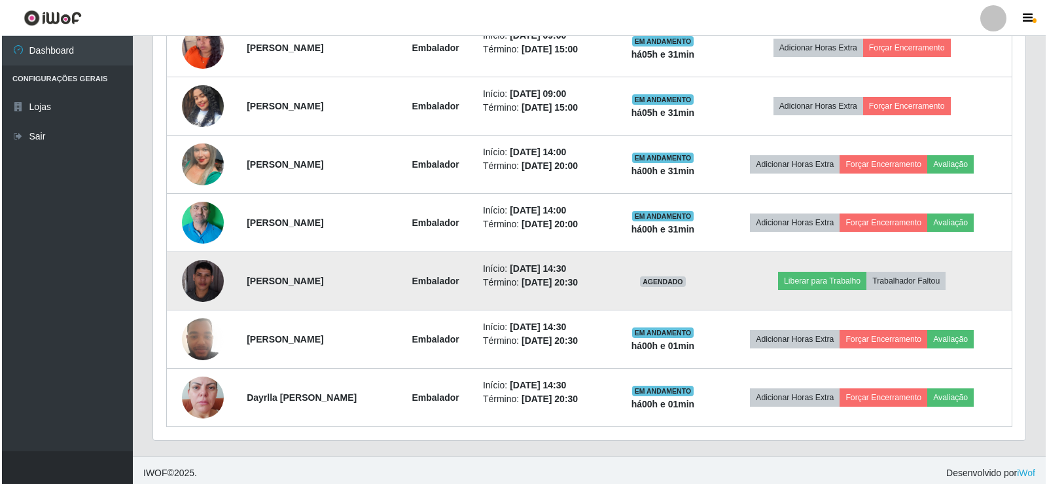
scroll to position [619, 0]
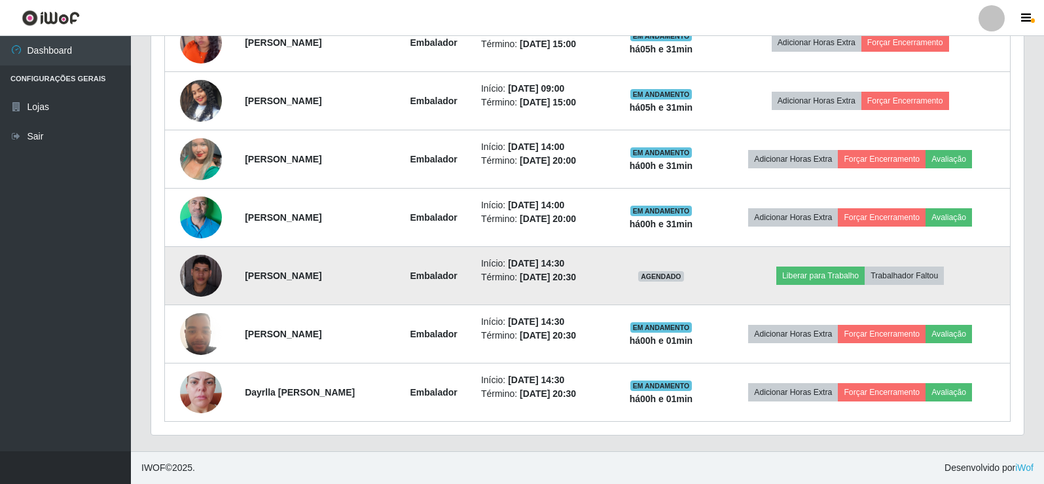
click at [209, 272] on img at bounding box center [201, 276] width 42 height 42
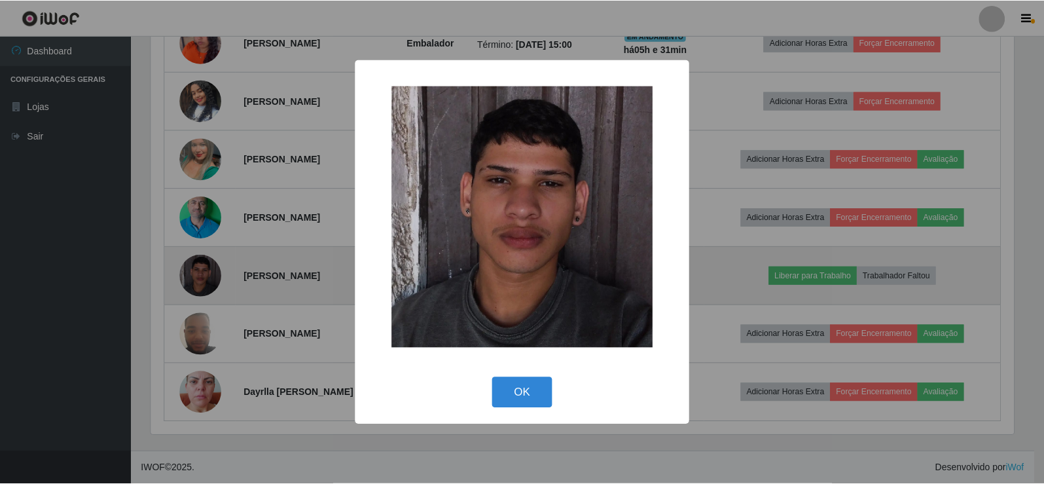
scroll to position [272, 866]
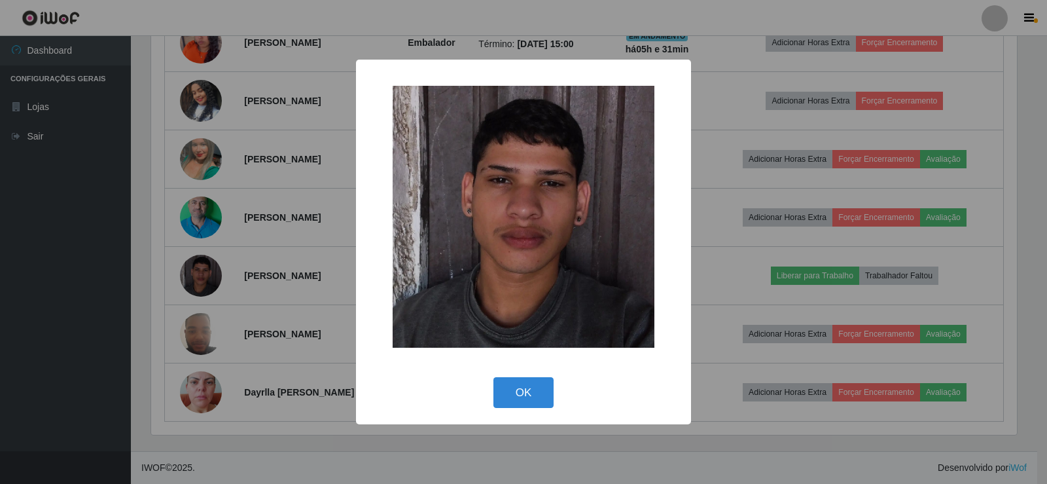
click at [556, 395] on div "OK Cancel" at bounding box center [523, 392] width 309 height 37
click at [540, 400] on button "OK" at bounding box center [524, 392] width 61 height 31
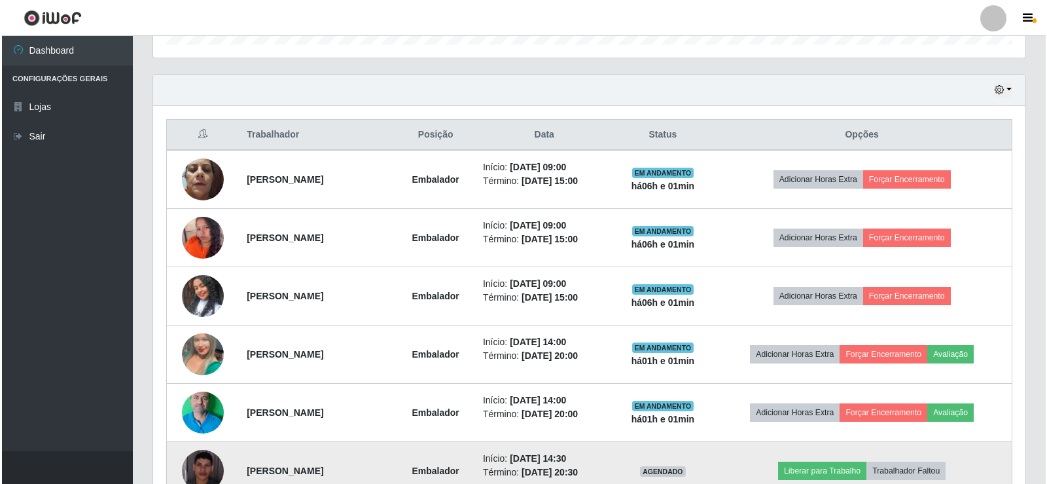
scroll to position [422, 0]
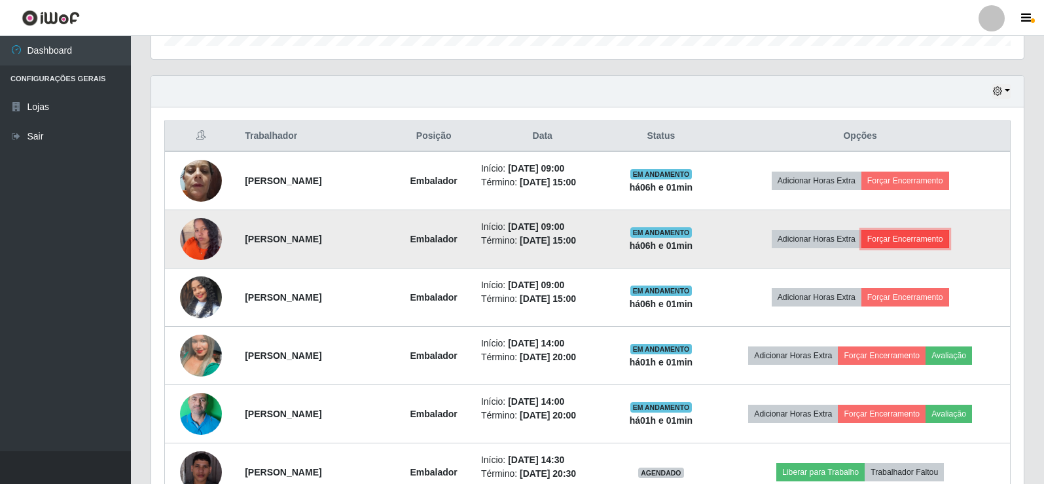
click at [916, 238] on button "Forçar Encerramento" at bounding box center [905, 239] width 88 height 18
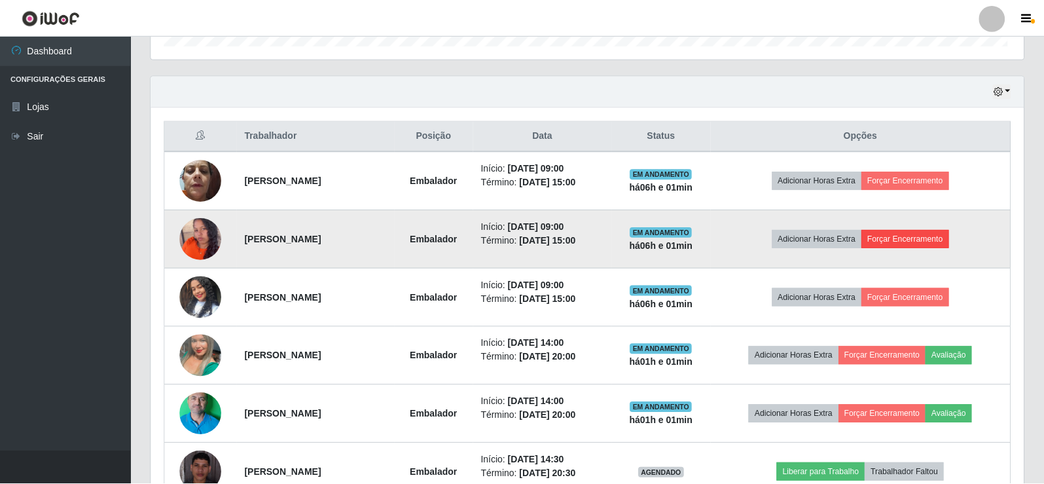
scroll to position [272, 866]
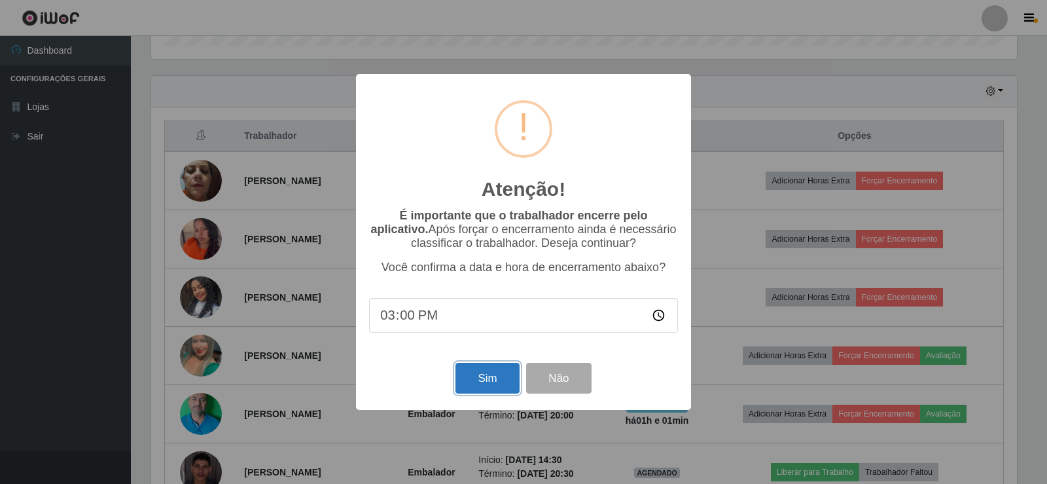
click at [483, 381] on button "Sim" at bounding box center [487, 378] width 63 height 31
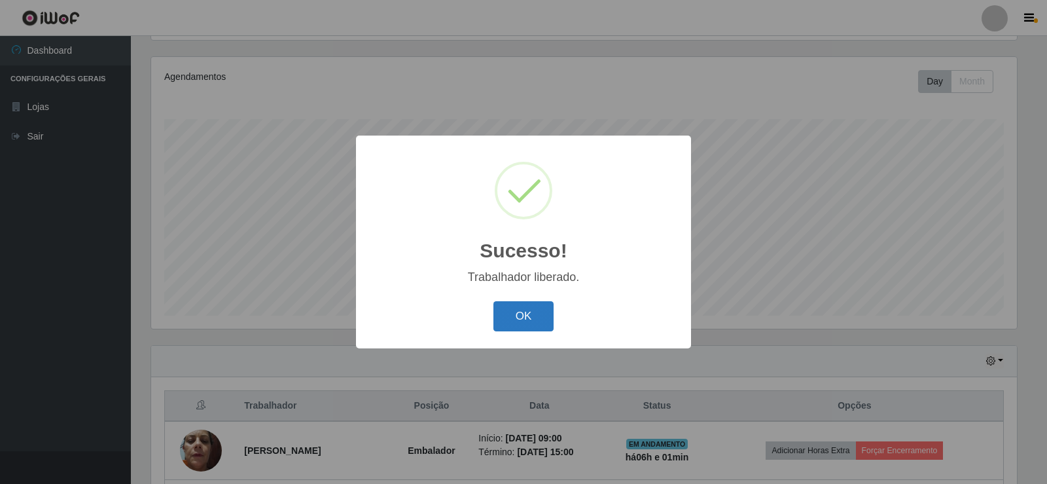
click at [497, 318] on button "OK" at bounding box center [524, 316] width 61 height 31
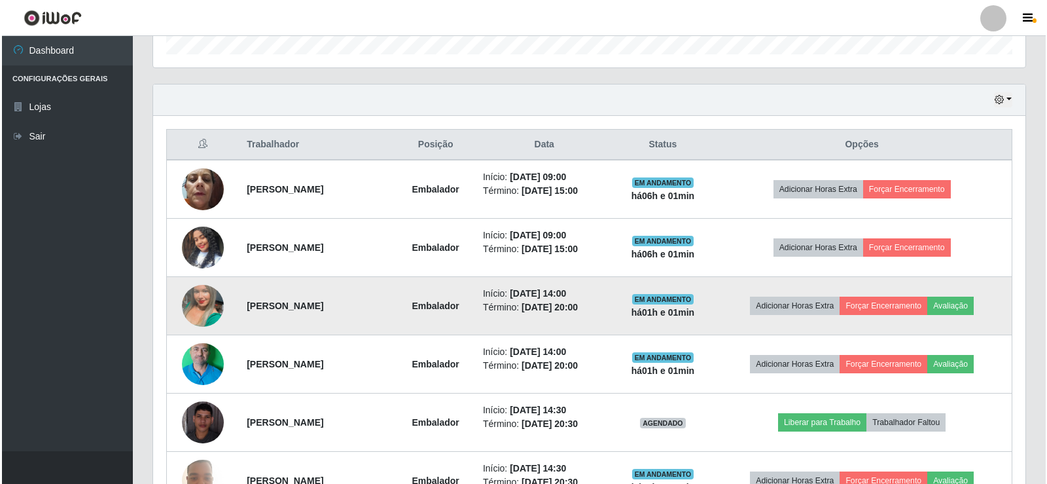
scroll to position [414, 0]
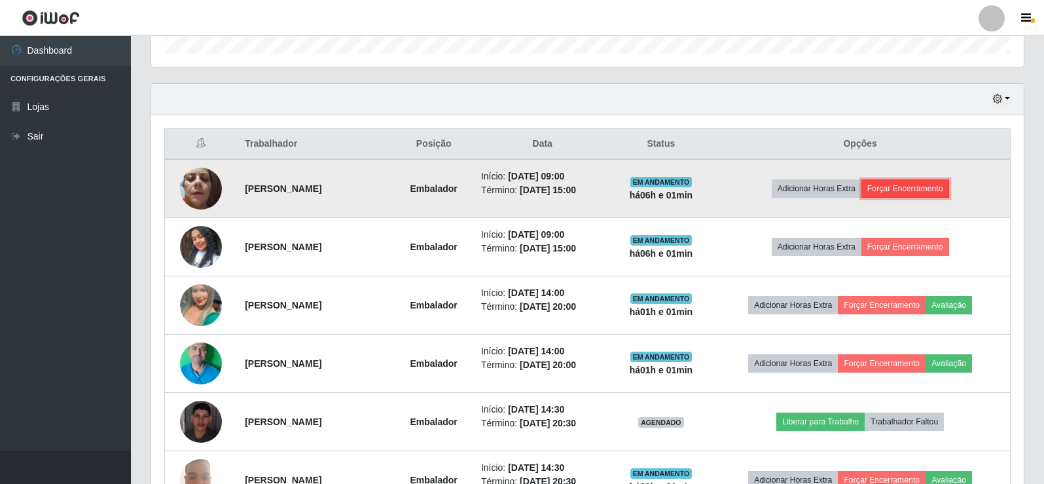
click at [908, 187] on button "Forçar Encerramento" at bounding box center [905, 188] width 88 height 18
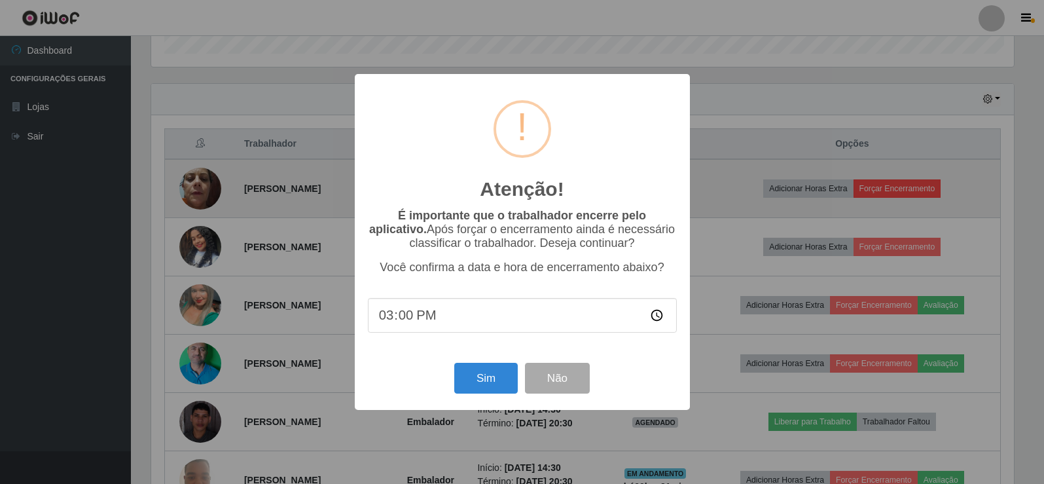
scroll to position [272, 866]
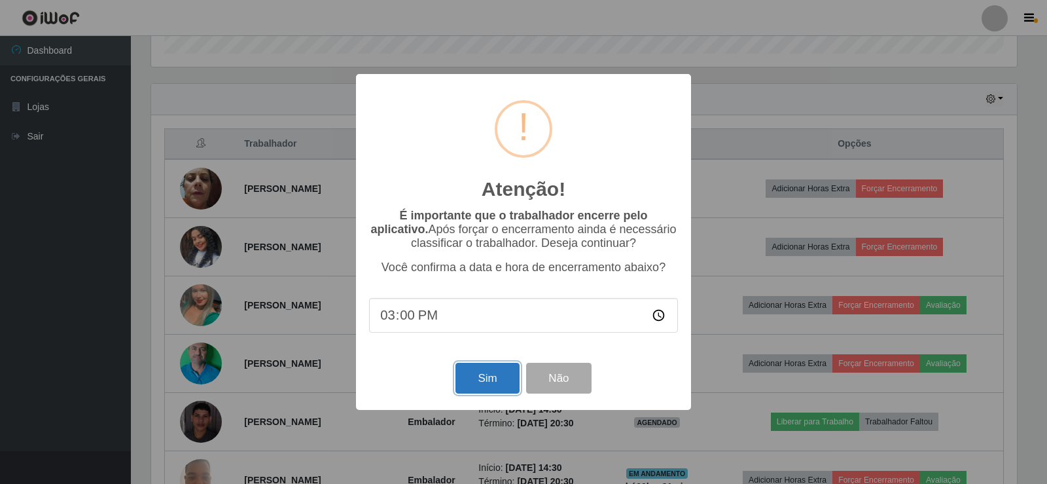
click at [466, 388] on button "Sim" at bounding box center [487, 378] width 63 height 31
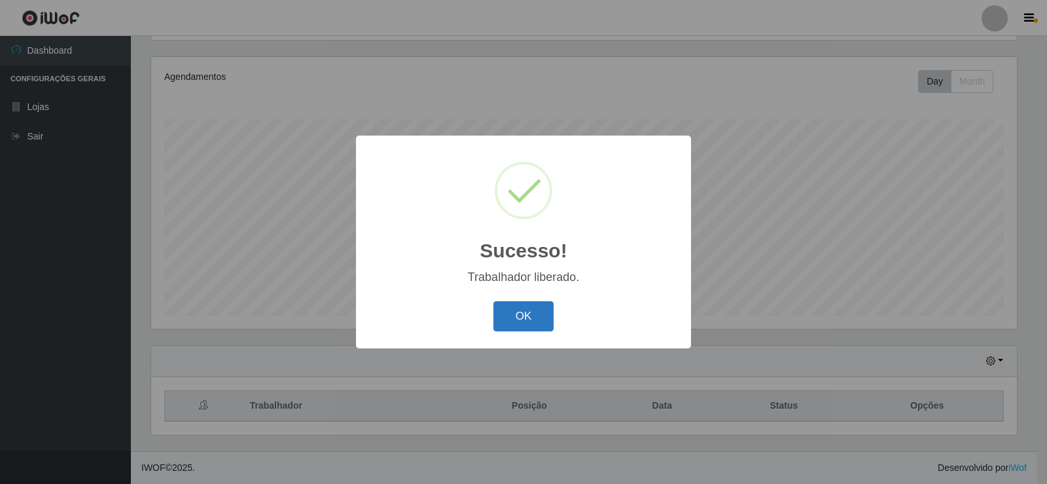
click at [498, 306] on button "OK" at bounding box center [524, 316] width 61 height 31
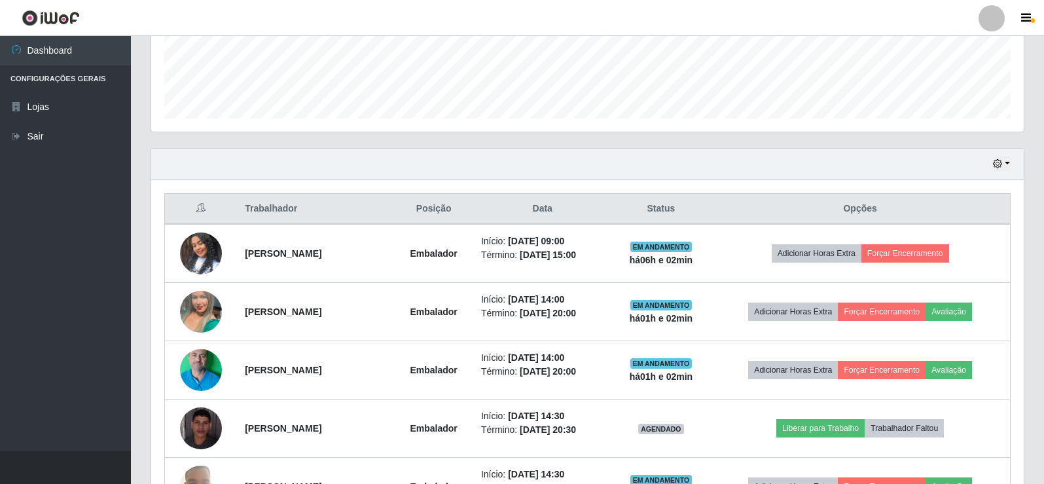
scroll to position [414, 0]
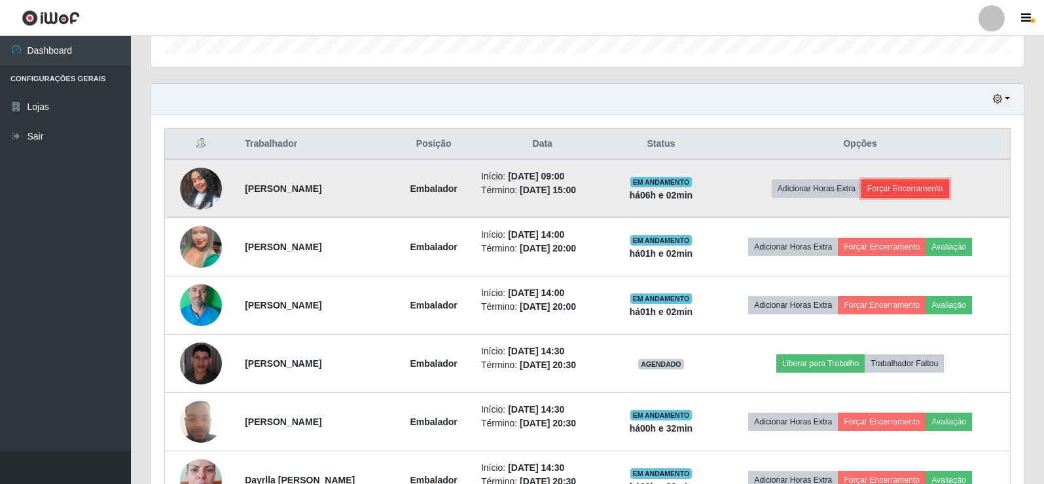
click at [912, 184] on button "Forçar Encerramento" at bounding box center [905, 188] width 88 height 18
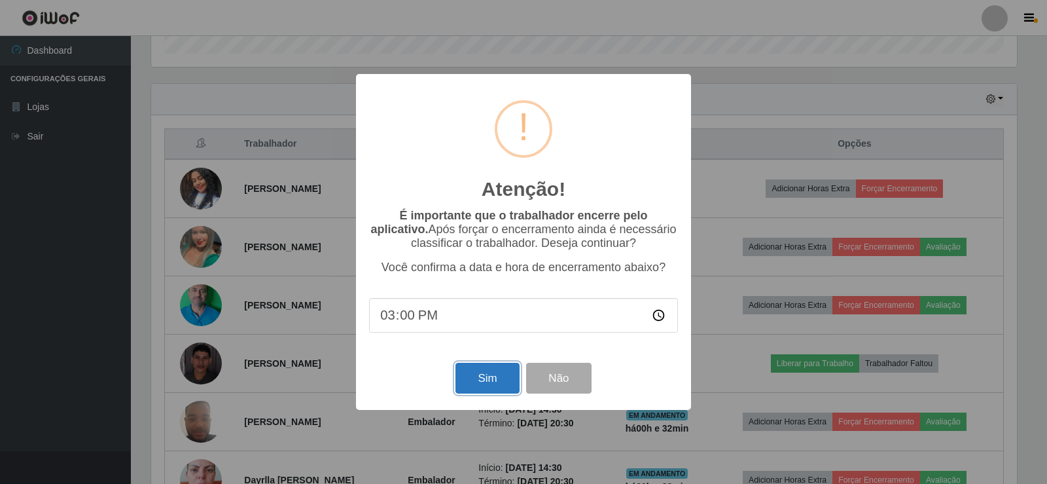
click at [494, 392] on button "Sim" at bounding box center [487, 378] width 63 height 31
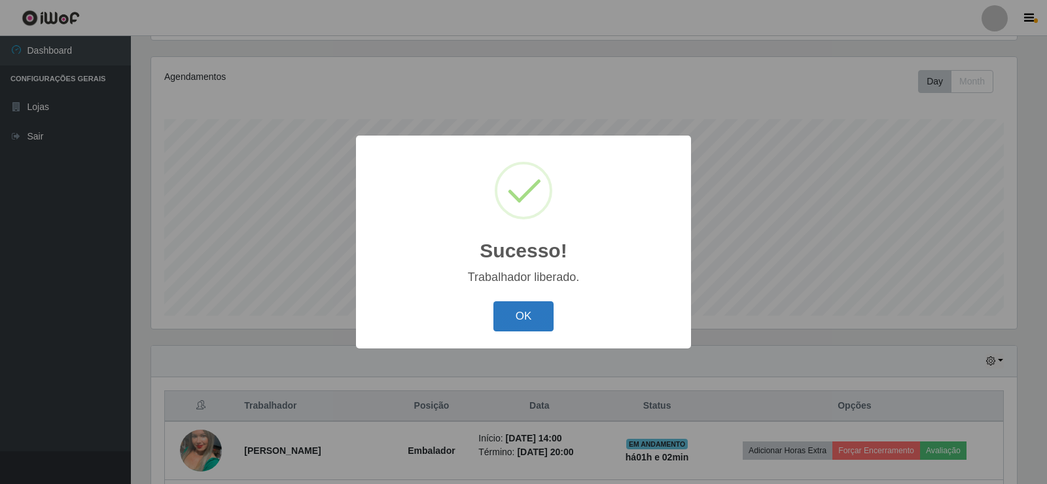
click at [532, 325] on button "OK" at bounding box center [524, 316] width 61 height 31
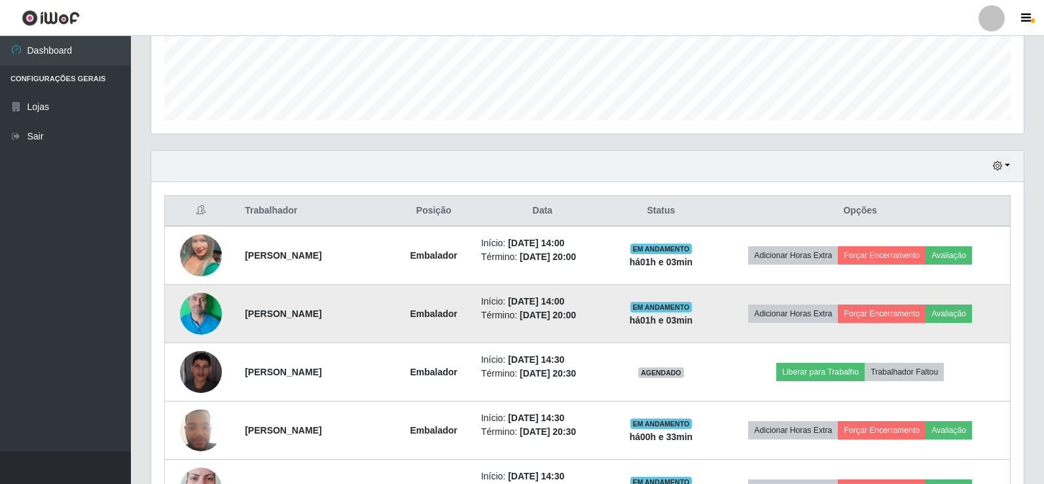
scroll to position [349, 0]
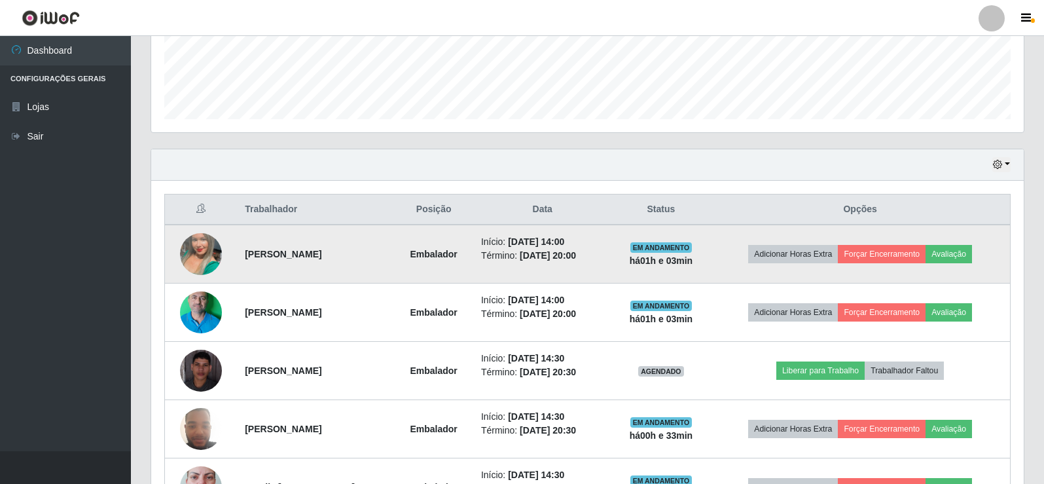
click at [191, 260] on img at bounding box center [201, 254] width 42 height 75
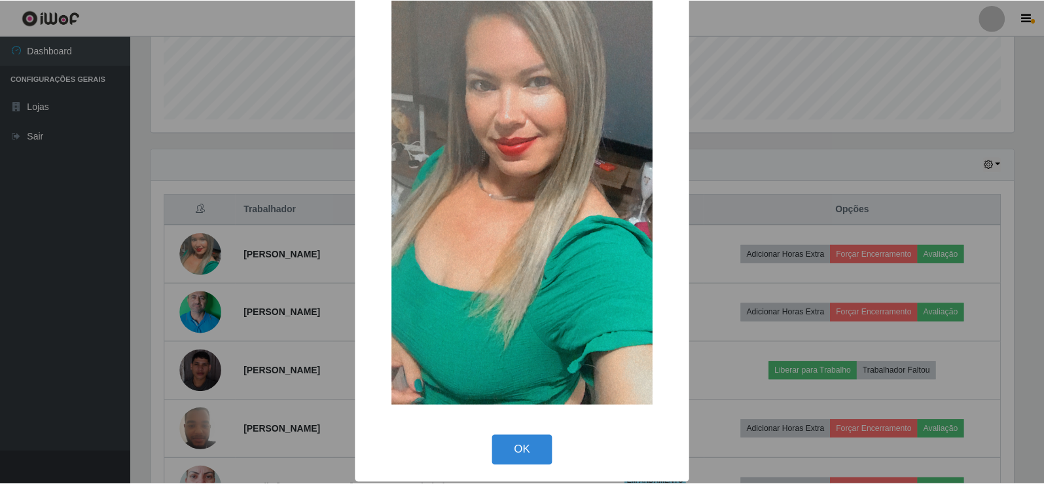
scroll to position [96, 0]
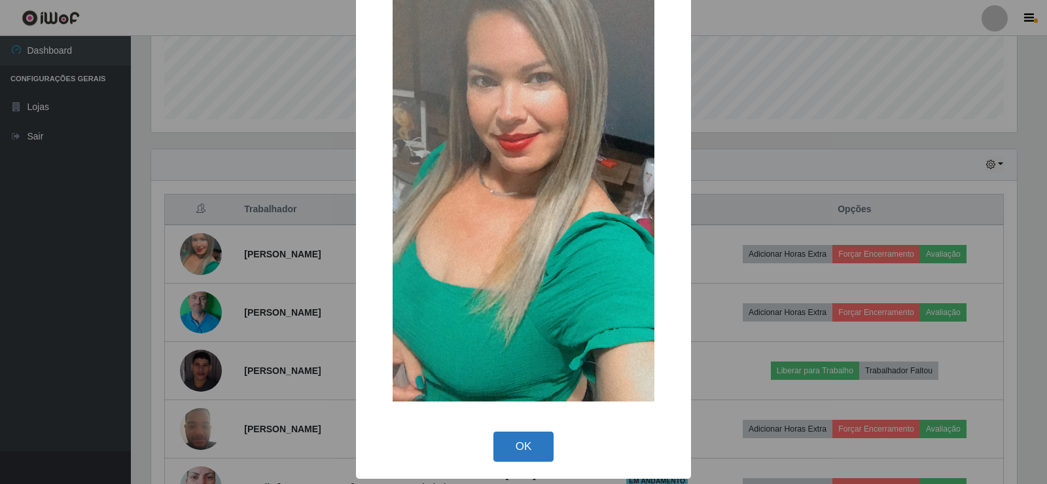
click at [523, 449] on button "OK" at bounding box center [524, 446] width 61 height 31
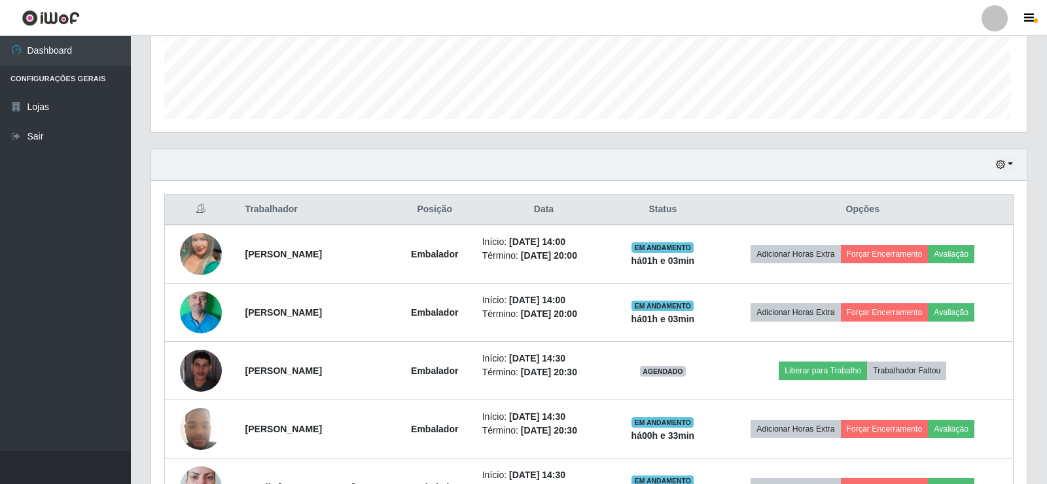
scroll to position [272, 873]
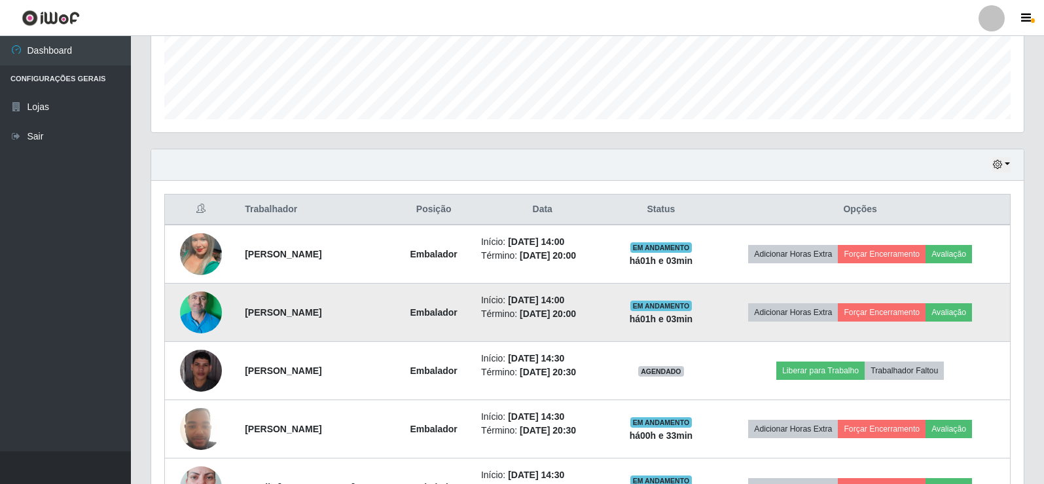
click at [186, 314] on img at bounding box center [201, 312] width 42 height 93
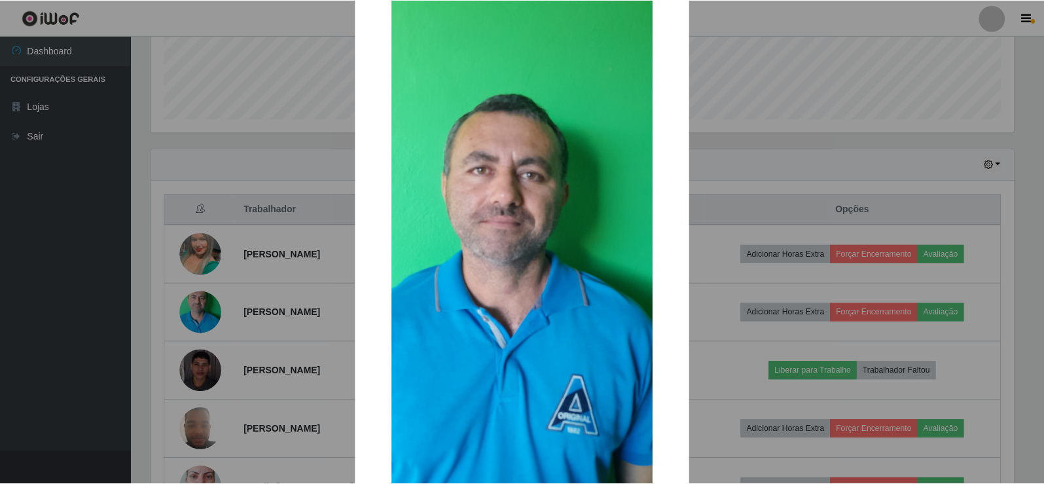
scroll to position [213, 0]
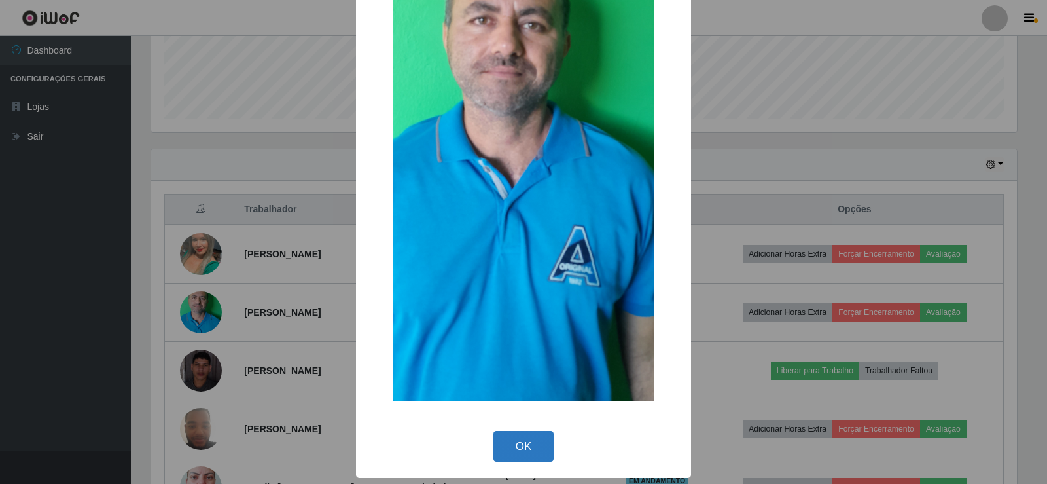
click at [517, 452] on button "OK" at bounding box center [524, 446] width 61 height 31
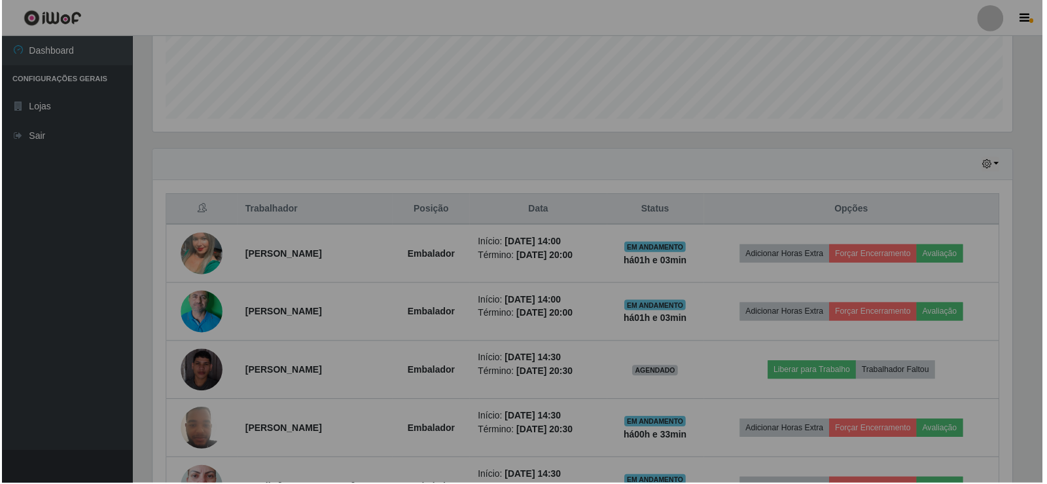
scroll to position [272, 873]
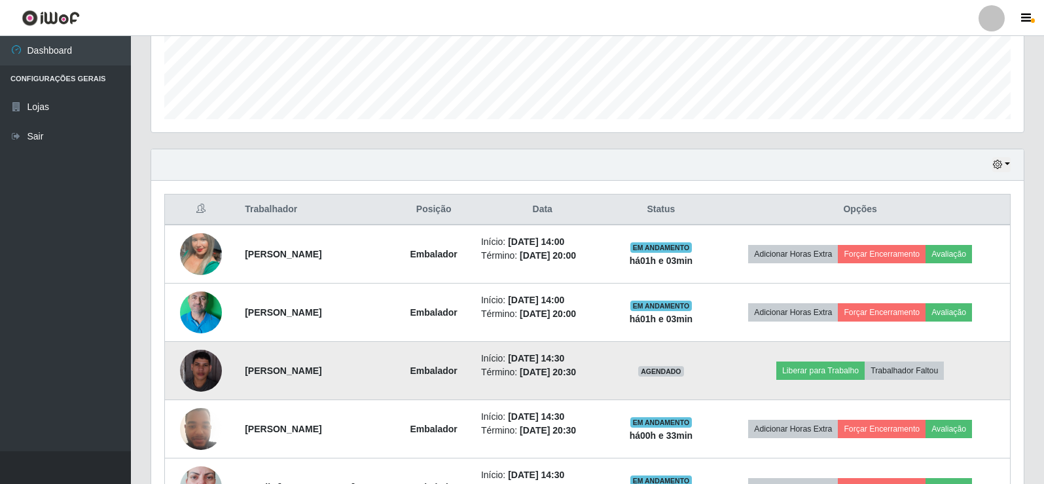
click at [217, 375] on img at bounding box center [201, 371] width 42 height 42
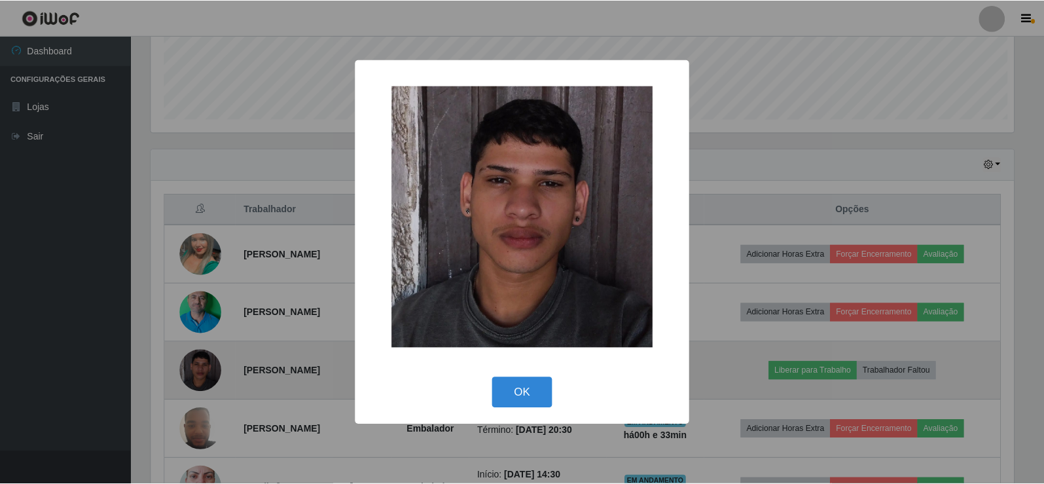
scroll to position [272, 866]
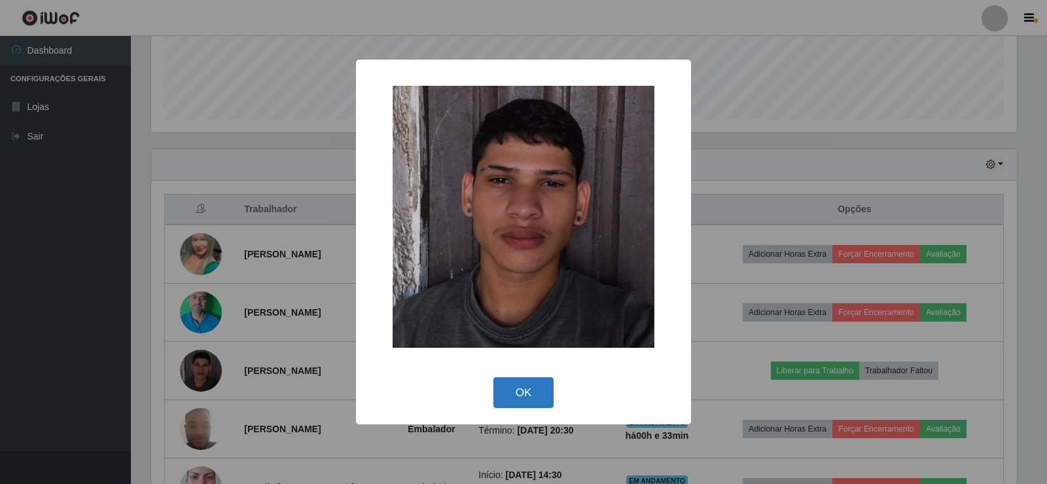
click at [526, 397] on button "OK" at bounding box center [524, 392] width 61 height 31
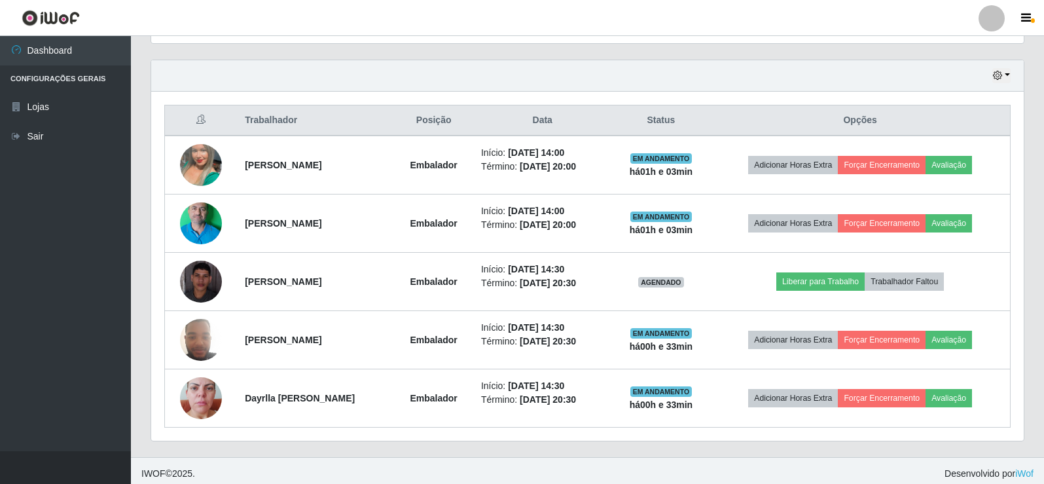
scroll to position [444, 0]
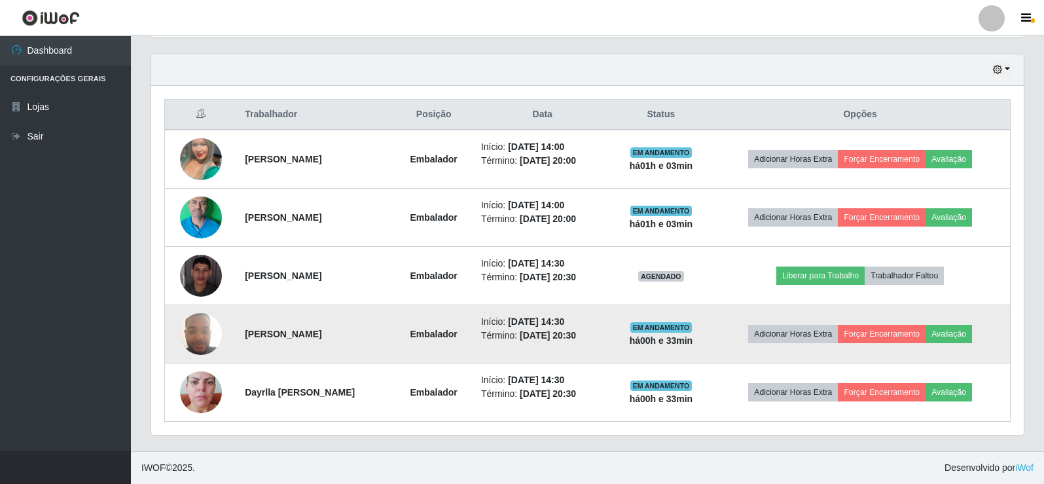
click at [207, 343] on img at bounding box center [201, 334] width 42 height 56
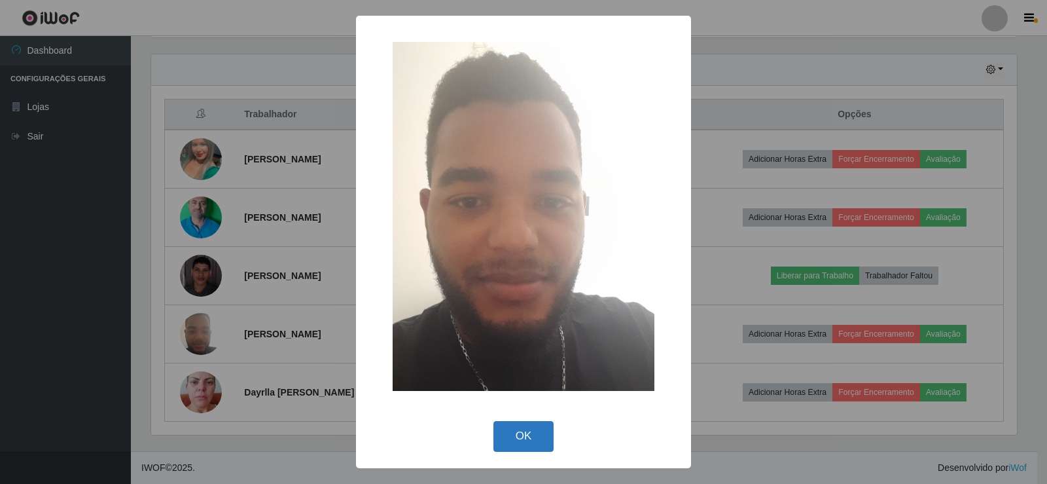
click at [505, 435] on button "OK" at bounding box center [524, 436] width 61 height 31
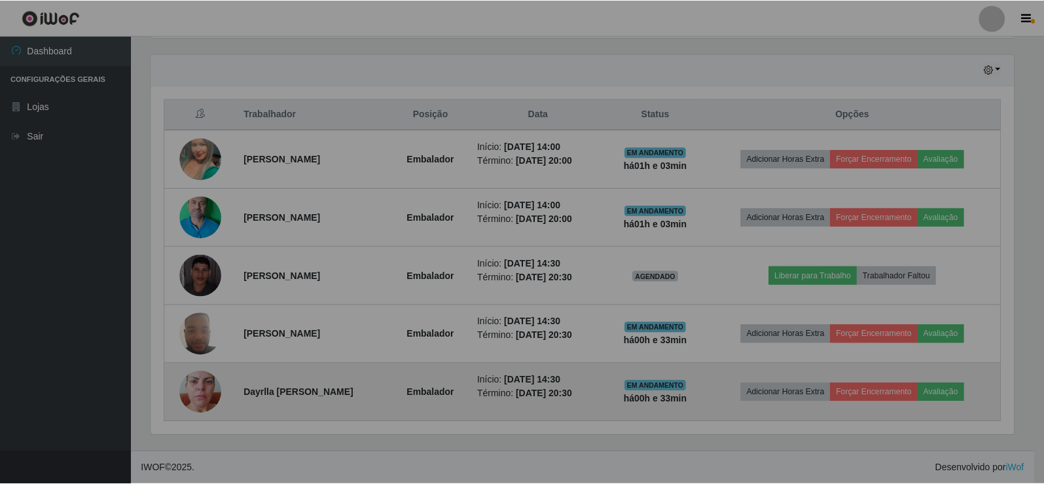
scroll to position [272, 873]
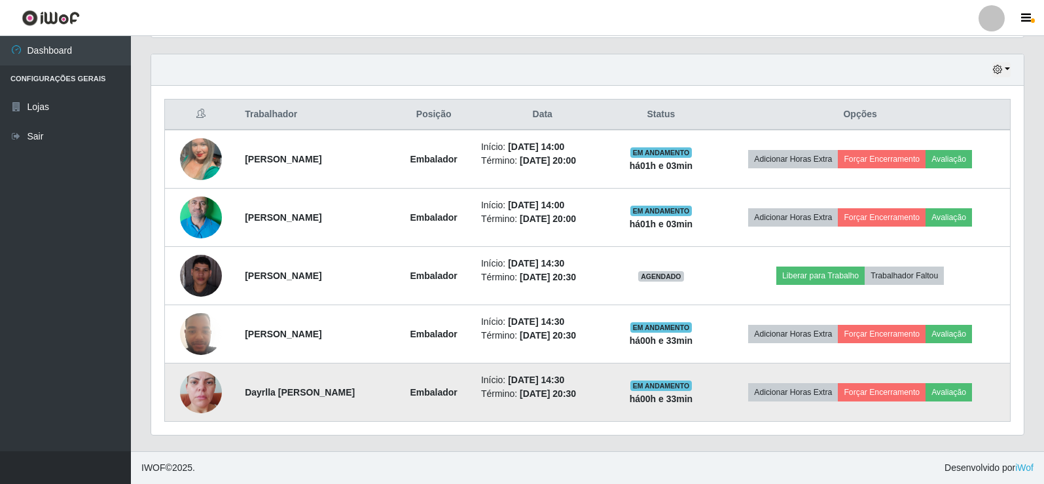
click at [194, 391] on img at bounding box center [201, 392] width 42 height 75
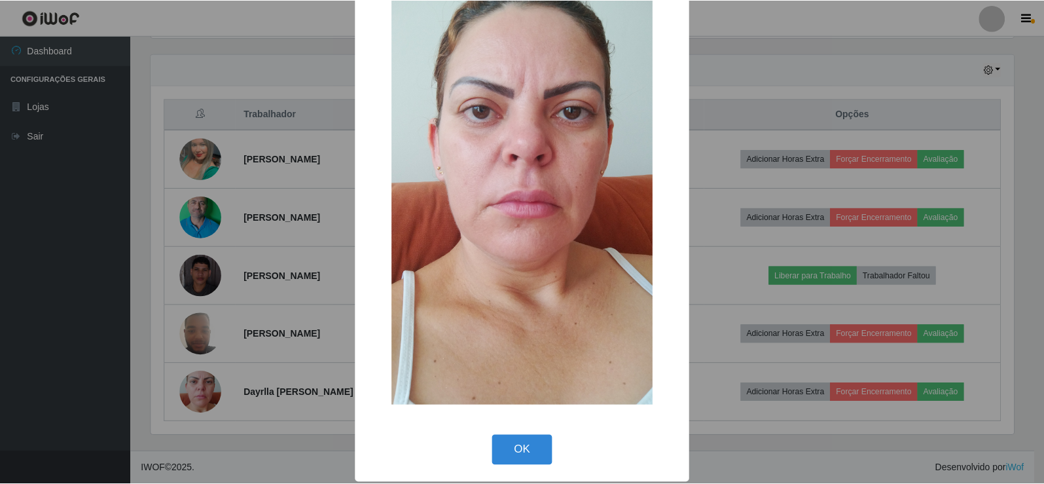
scroll to position [97, 0]
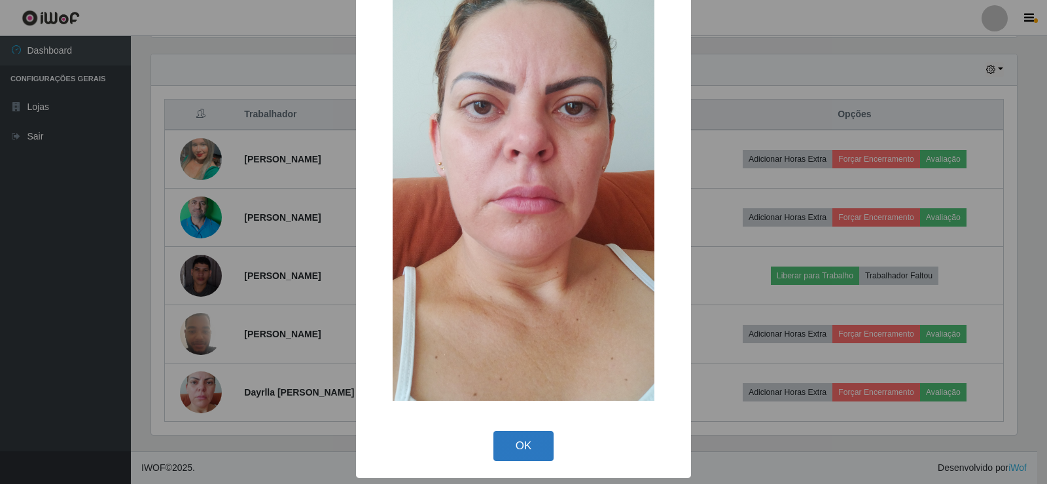
click at [513, 445] on button "OK" at bounding box center [524, 446] width 61 height 31
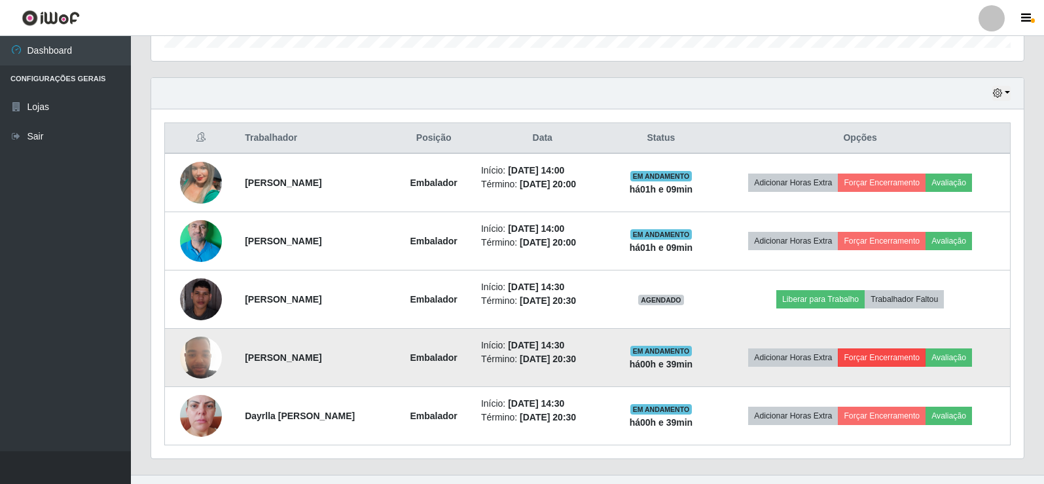
scroll to position [444, 0]
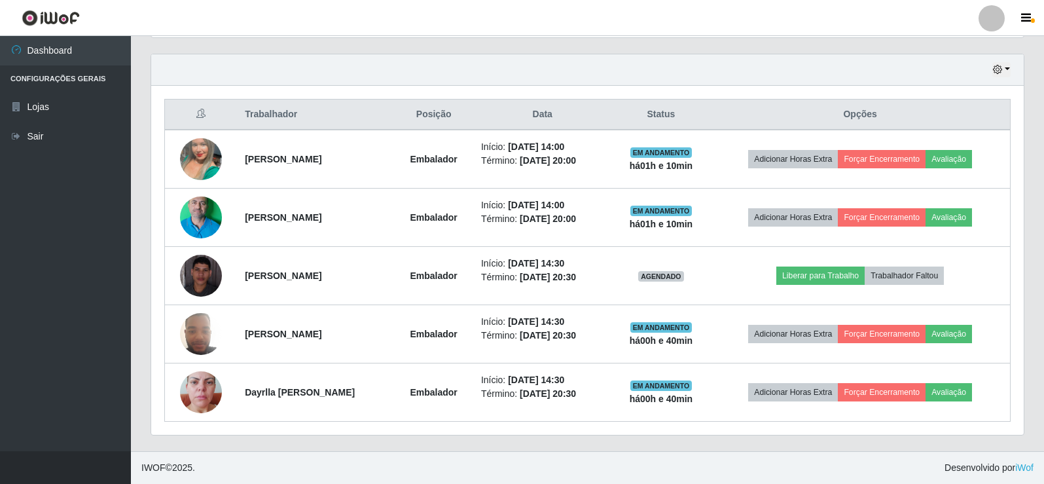
click at [889, 88] on div "Trabalhador Posição Data Status Opções [PERSON_NAME] Embalador Início: [DATE] 1…" at bounding box center [587, 260] width 873 height 349
click at [560, 467] on footer "IWOF © 2025 . Desenvolvido por iWof" at bounding box center [587, 467] width 913 height 33
drag, startPoint x: 735, startPoint y: 153, endPoint x: 743, endPoint y: 120, distance: 33.7
click at [660, 69] on div "Hoje 1 dia 3 dias 1 Semana Não encerrados" at bounding box center [587, 69] width 873 height 31
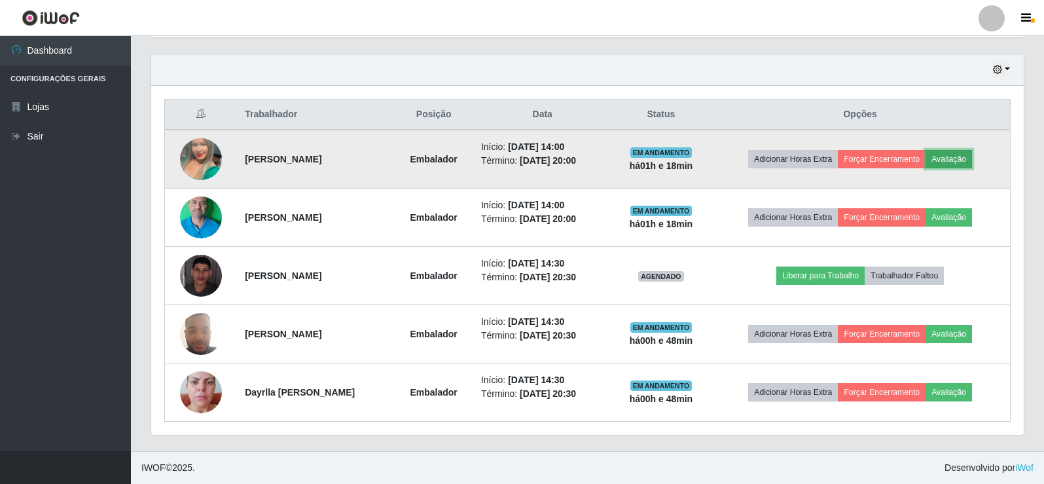
click at [960, 156] on button "Avaliação" at bounding box center [949, 159] width 46 height 18
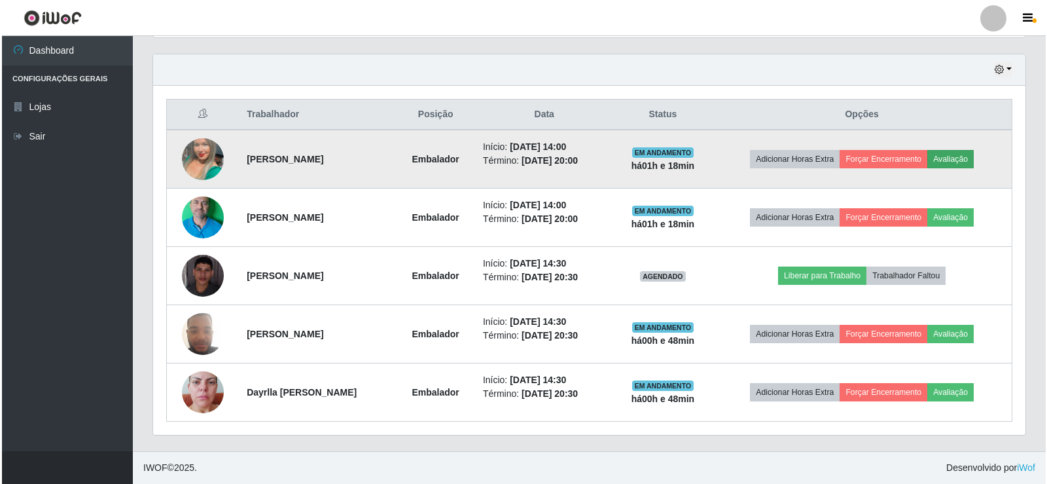
scroll to position [272, 866]
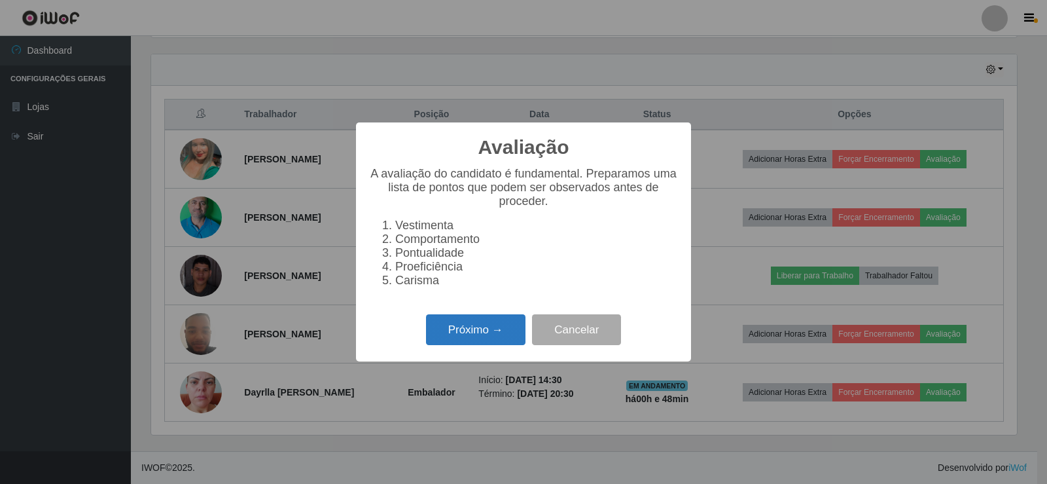
click at [481, 339] on button "Próximo →" at bounding box center [475, 329] width 99 height 31
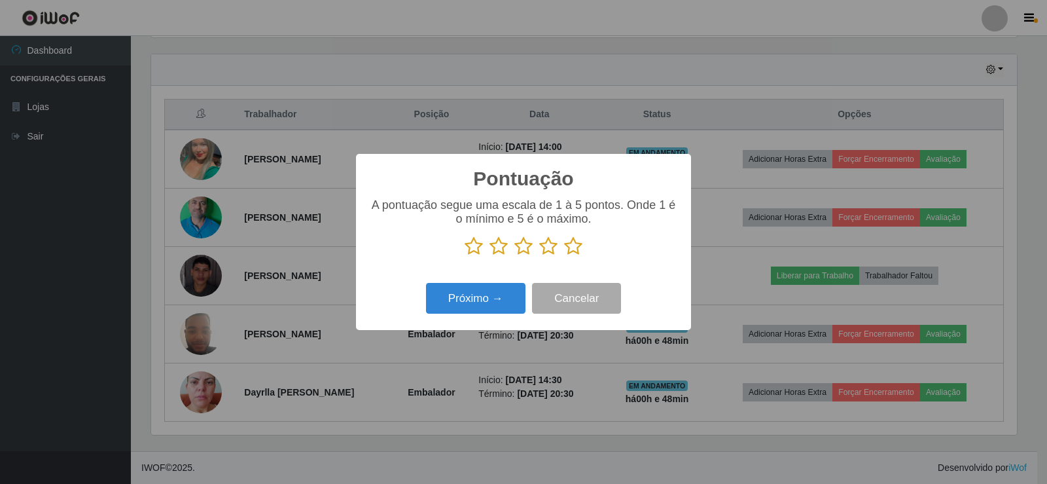
scroll to position [654290, 653696]
click at [469, 295] on button "Próximo →" at bounding box center [475, 298] width 99 height 31
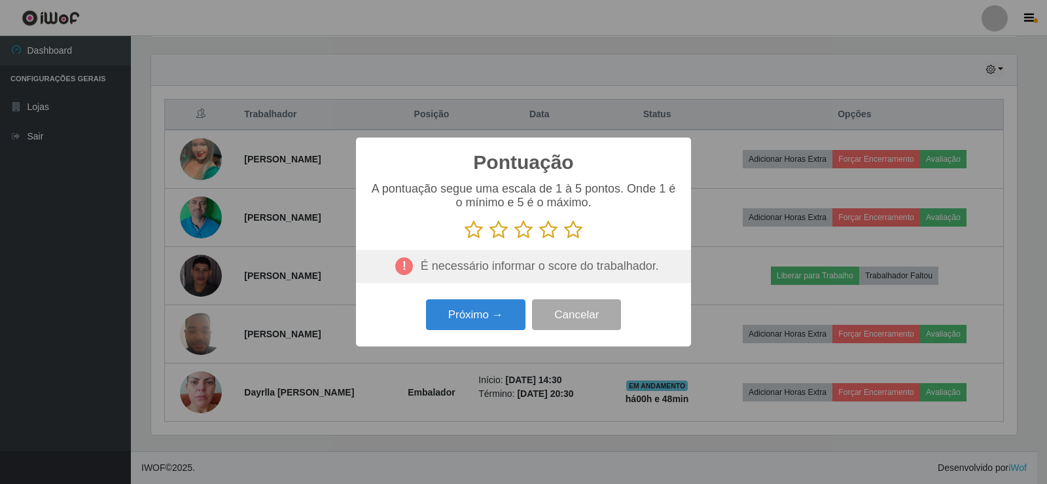
click at [577, 234] on icon at bounding box center [573, 230] width 18 height 20
click at [564, 240] on input "radio" at bounding box center [564, 240] width 0 height 0
click at [496, 319] on button "Próximo →" at bounding box center [475, 314] width 99 height 31
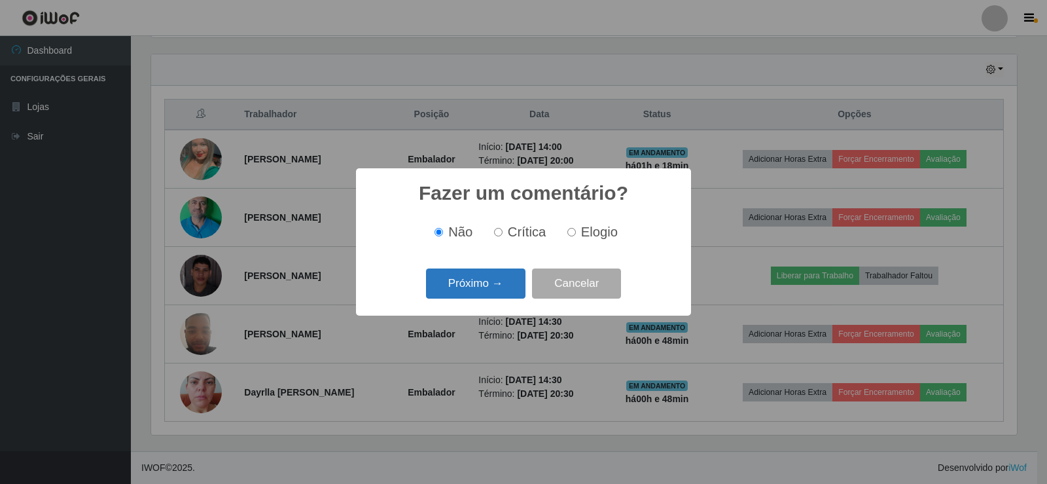
click at [492, 280] on button "Próximo →" at bounding box center [475, 283] width 99 height 31
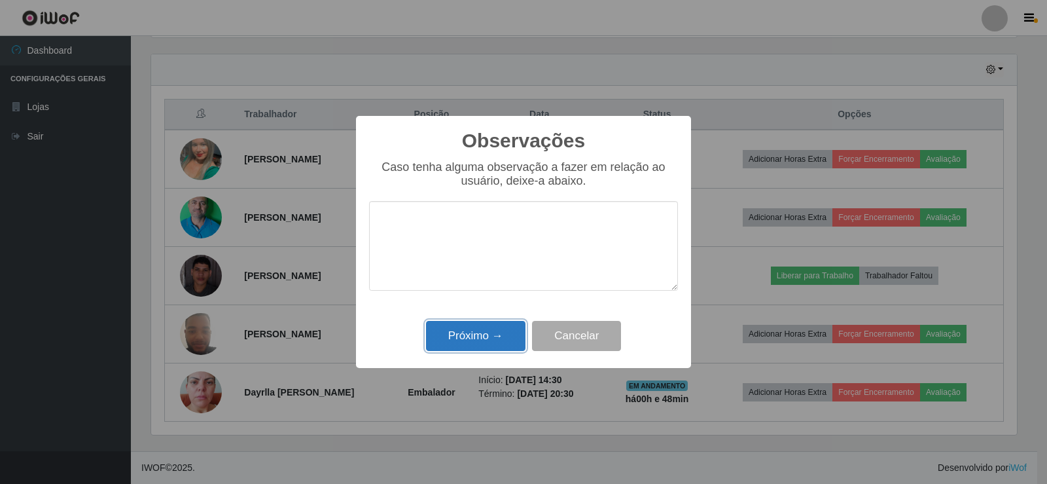
click at [495, 346] on button "Próximo →" at bounding box center [475, 336] width 99 height 31
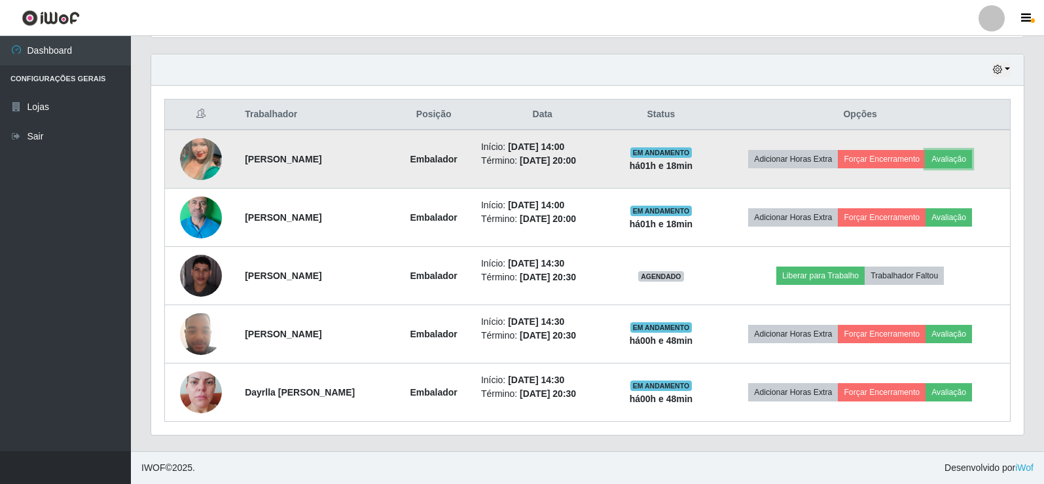
scroll to position [272, 873]
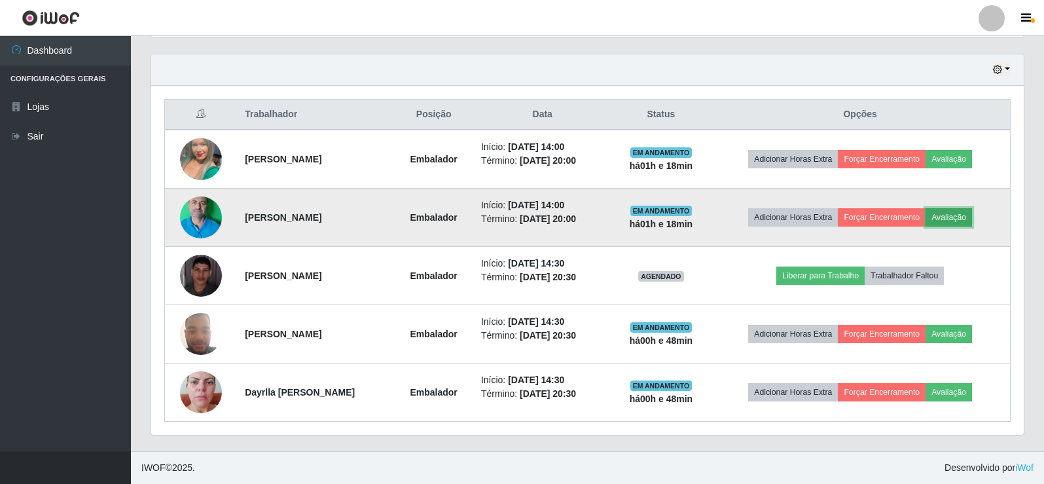
click at [954, 219] on button "Avaliação" at bounding box center [949, 217] width 46 height 18
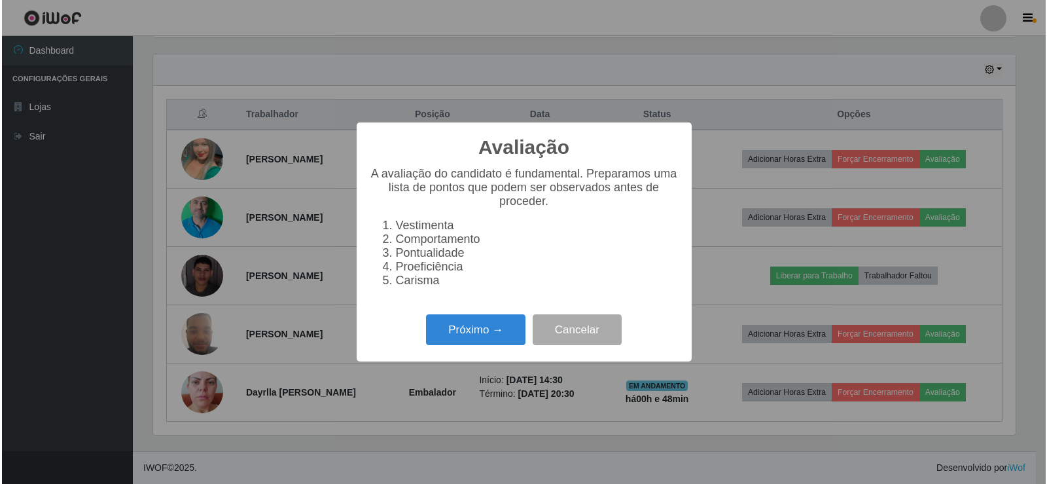
scroll to position [272, 866]
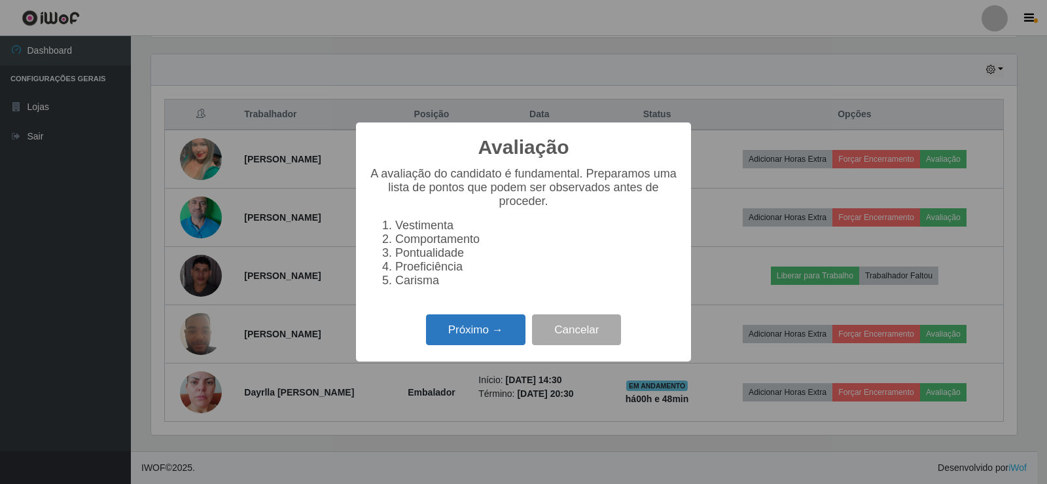
click at [498, 345] on button "Próximo →" at bounding box center [475, 329] width 99 height 31
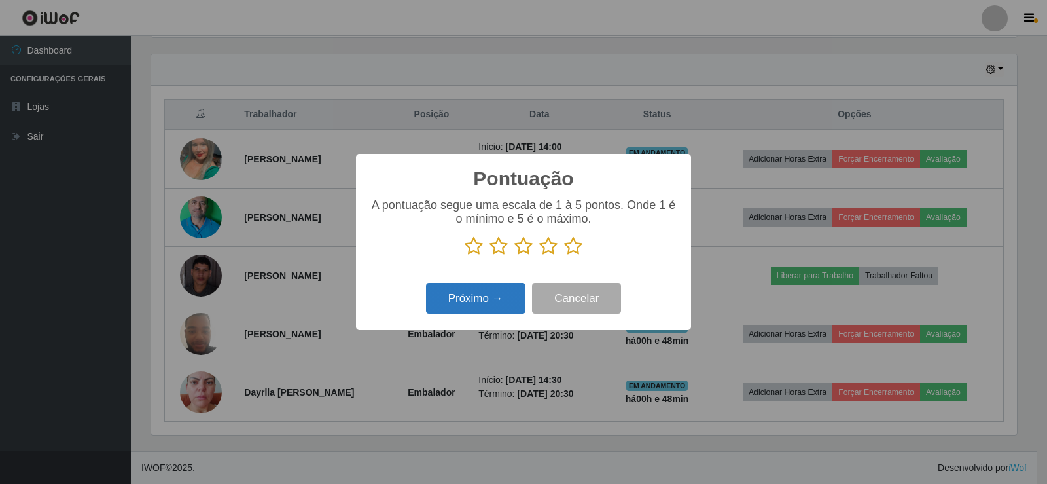
scroll to position [654290, 653696]
click at [576, 249] on icon at bounding box center [573, 246] width 18 height 20
click at [564, 256] on input "radio" at bounding box center [564, 256] width 0 height 0
click at [492, 298] on button "Próximo →" at bounding box center [475, 298] width 99 height 31
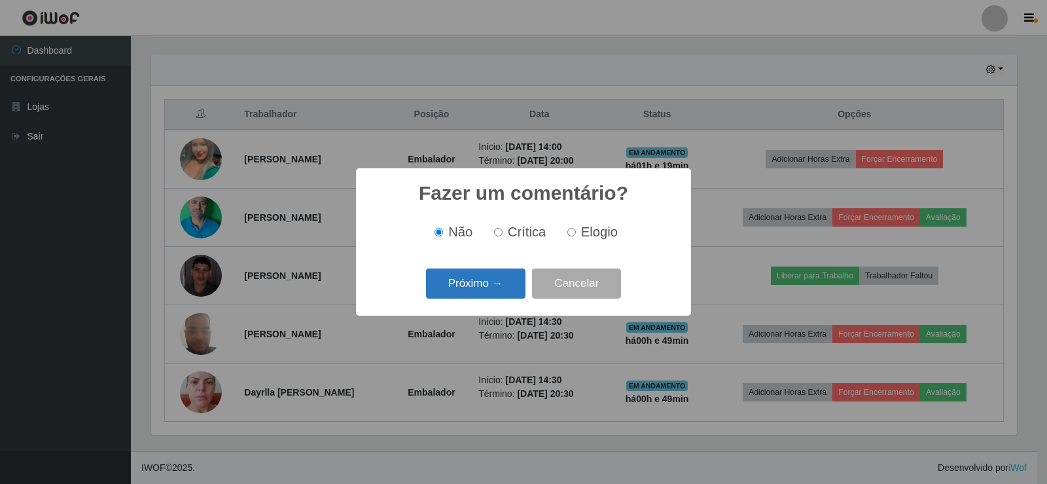
click at [490, 284] on button "Próximo →" at bounding box center [475, 283] width 99 height 31
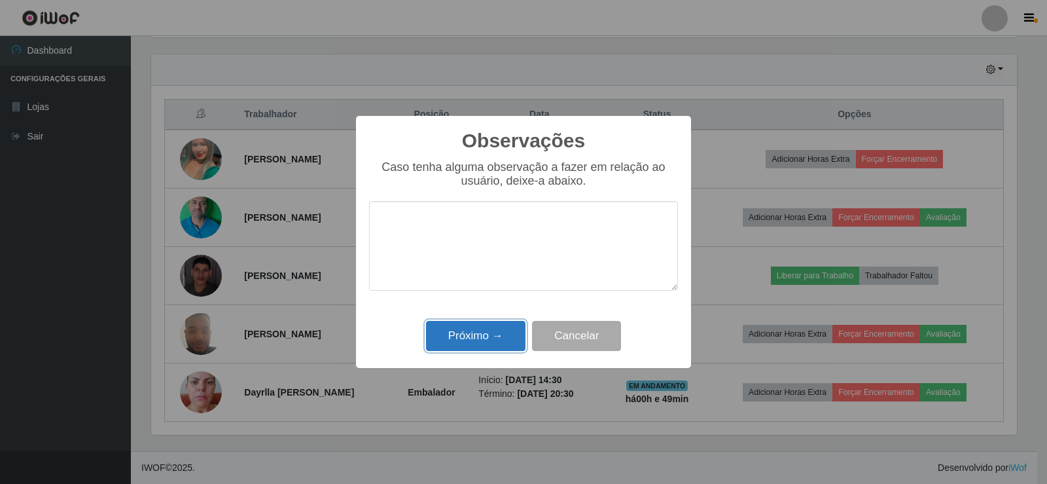
click at [486, 328] on button "Próximo →" at bounding box center [475, 336] width 99 height 31
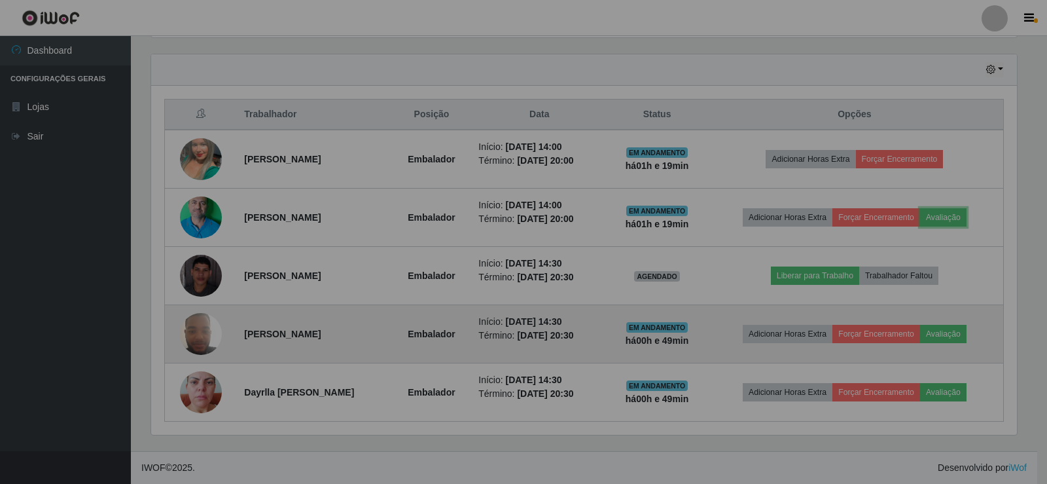
scroll to position [272, 873]
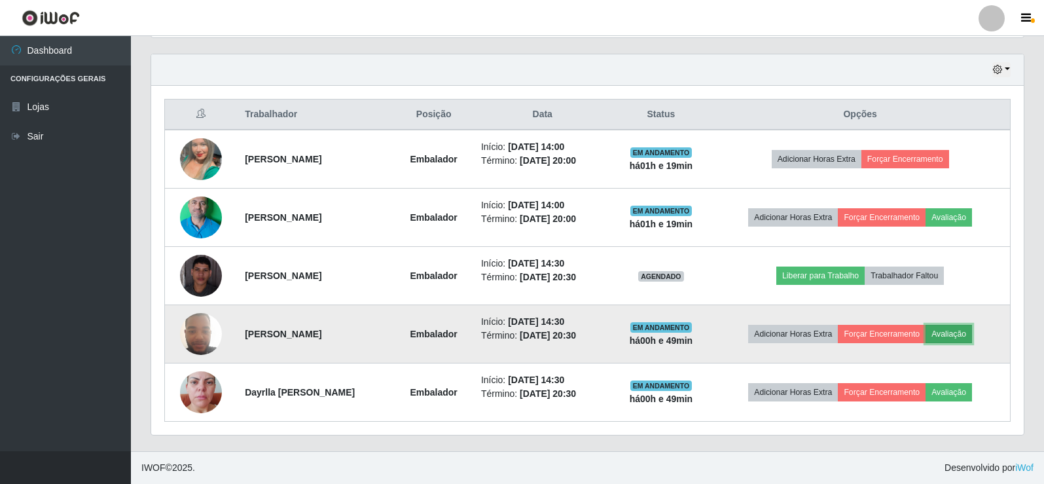
click at [956, 334] on button "Avaliação" at bounding box center [949, 334] width 46 height 18
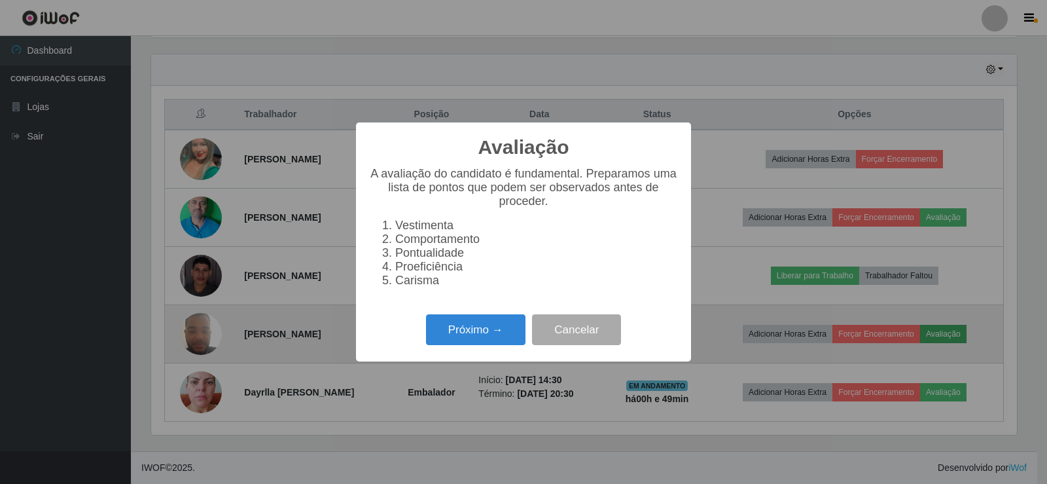
scroll to position [272, 866]
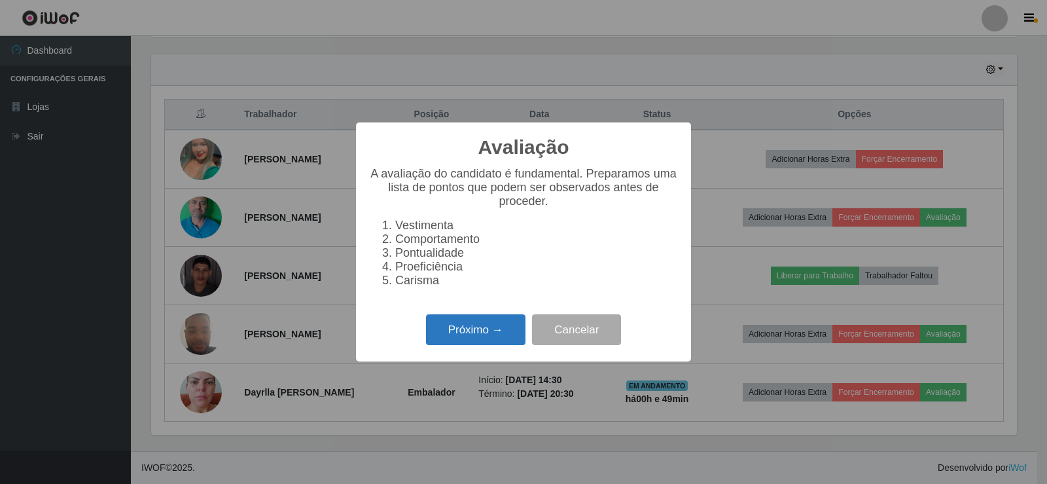
click at [454, 344] on button "Próximo →" at bounding box center [475, 329] width 99 height 31
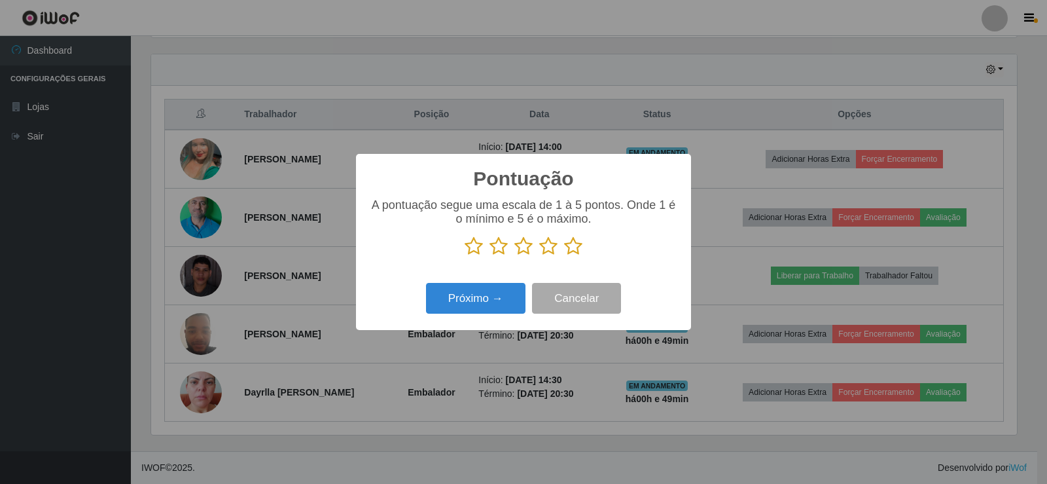
click at [575, 251] on icon at bounding box center [573, 246] width 18 height 20
click at [564, 256] on input "radio" at bounding box center [564, 256] width 0 height 0
click at [499, 297] on button "Próximo →" at bounding box center [475, 298] width 99 height 31
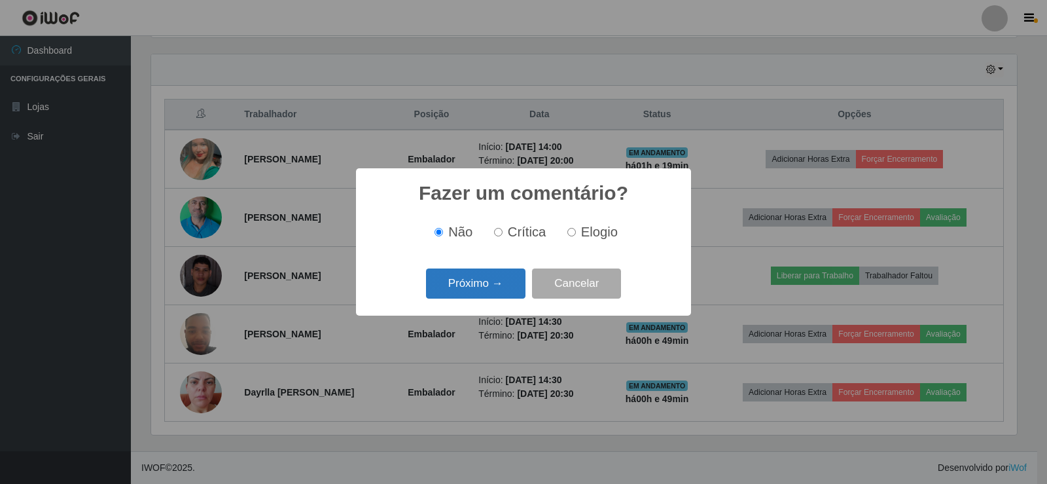
click at [504, 292] on button "Próximo →" at bounding box center [475, 283] width 99 height 31
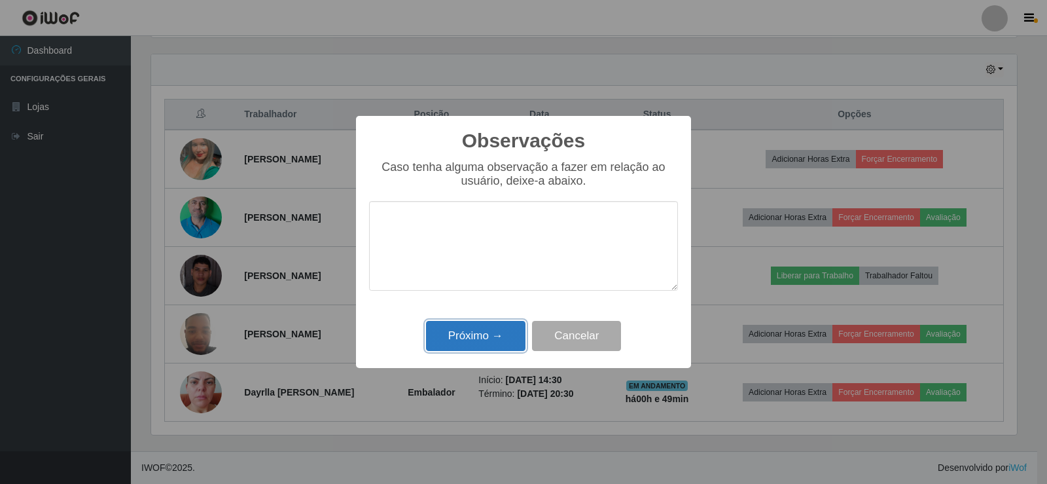
click at [482, 337] on button "Próximo →" at bounding box center [475, 336] width 99 height 31
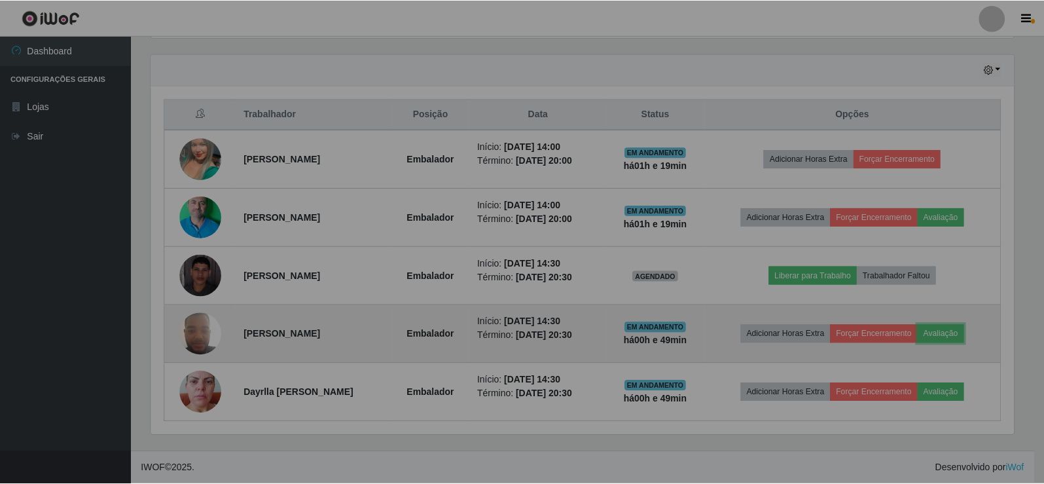
scroll to position [272, 873]
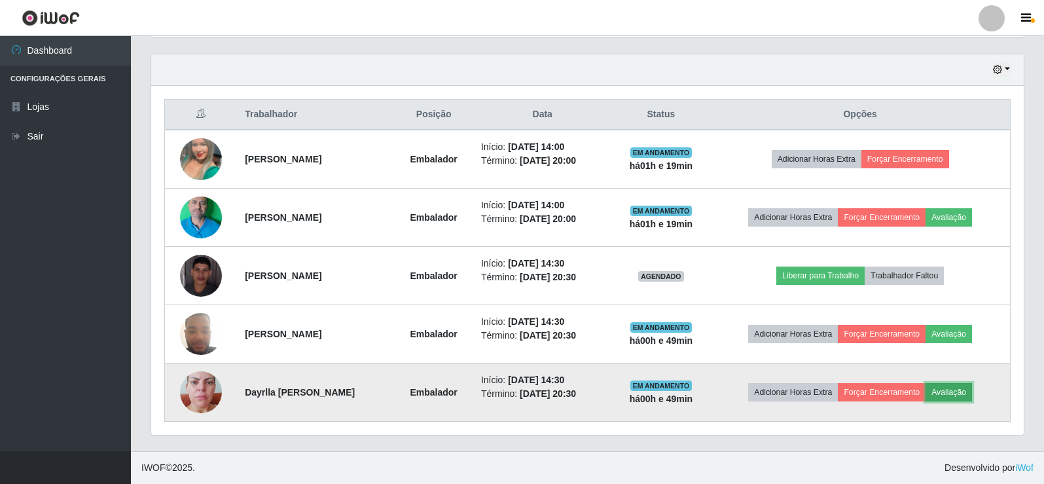
click at [963, 391] on button "Avaliação" at bounding box center [949, 392] width 46 height 18
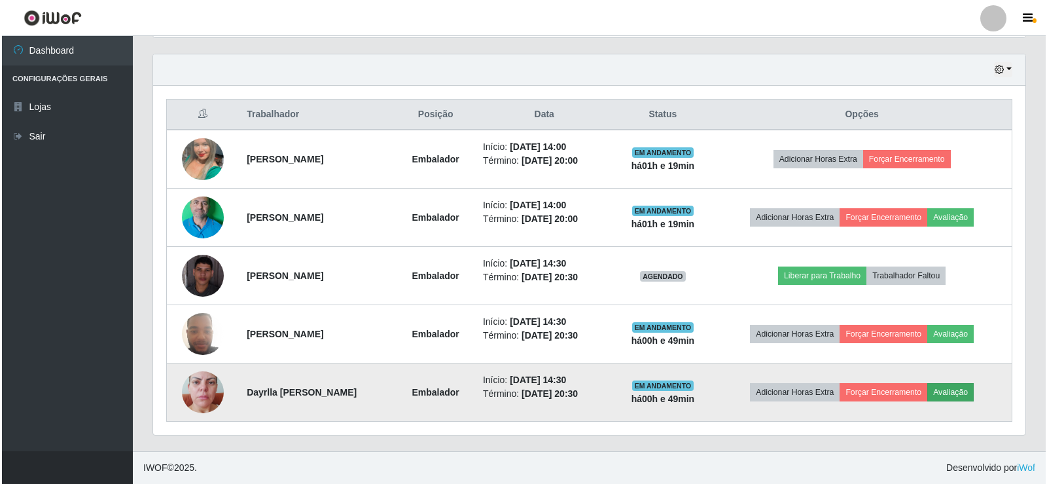
scroll to position [272, 866]
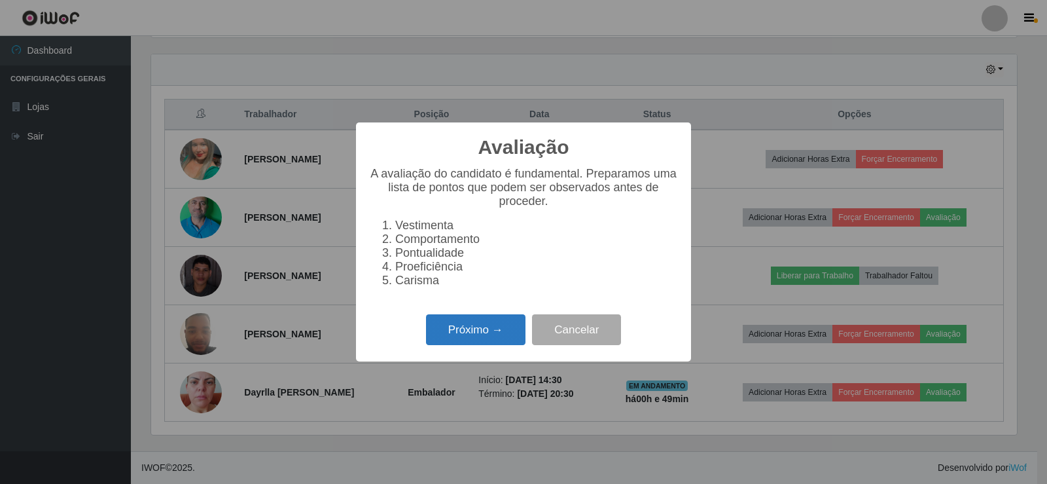
click at [473, 340] on button "Próximo →" at bounding box center [475, 329] width 99 height 31
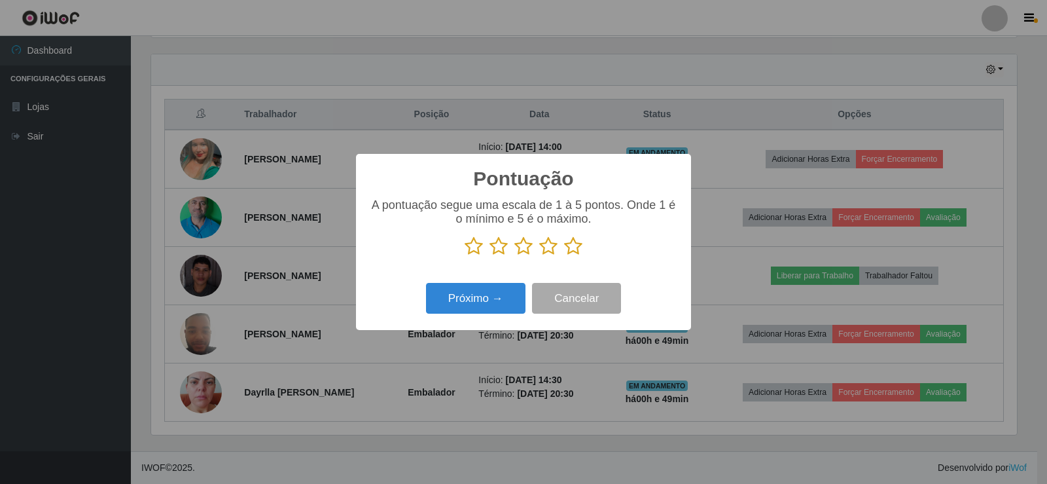
click at [582, 242] on icon at bounding box center [573, 246] width 18 height 20
click at [564, 256] on input "radio" at bounding box center [564, 256] width 0 height 0
click at [497, 302] on button "Próximo →" at bounding box center [475, 298] width 99 height 31
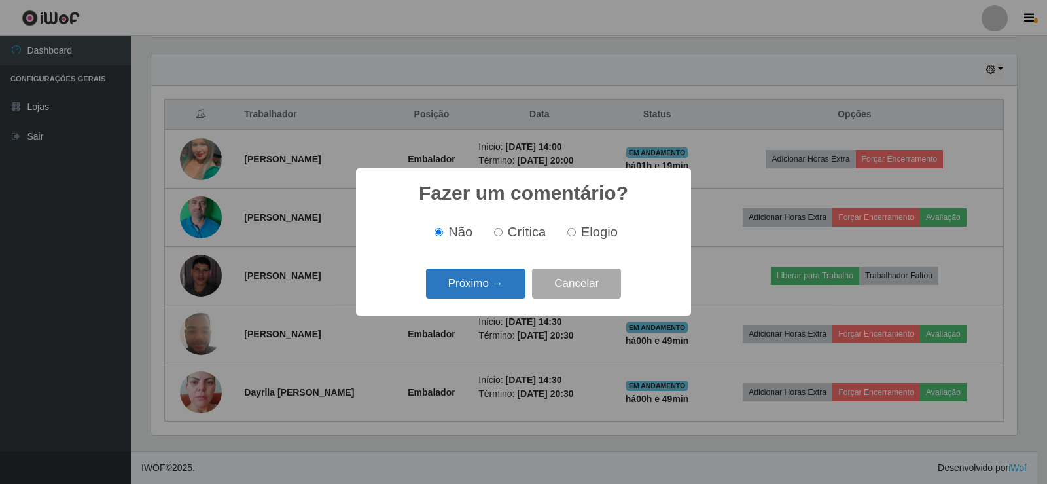
click at [478, 280] on button "Próximo →" at bounding box center [475, 283] width 99 height 31
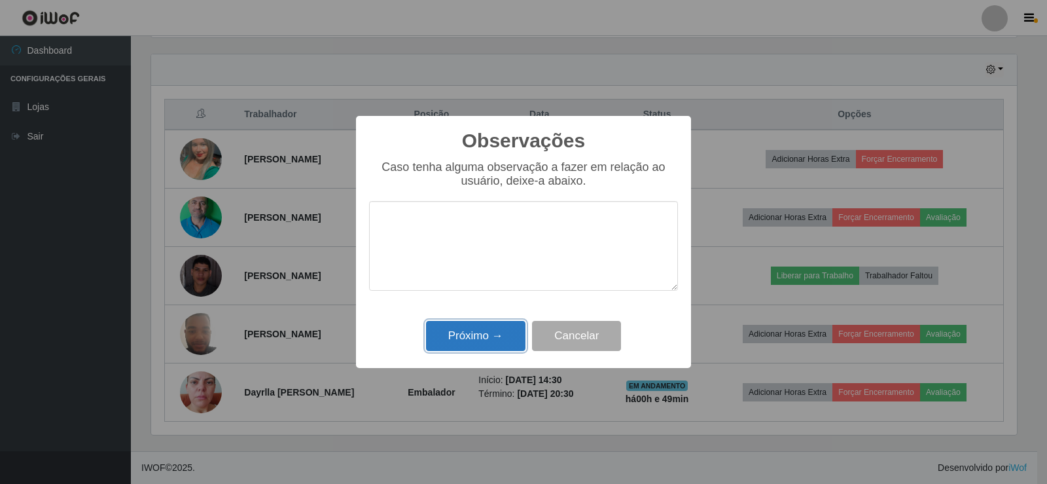
click at [503, 329] on button "Próximo →" at bounding box center [475, 336] width 99 height 31
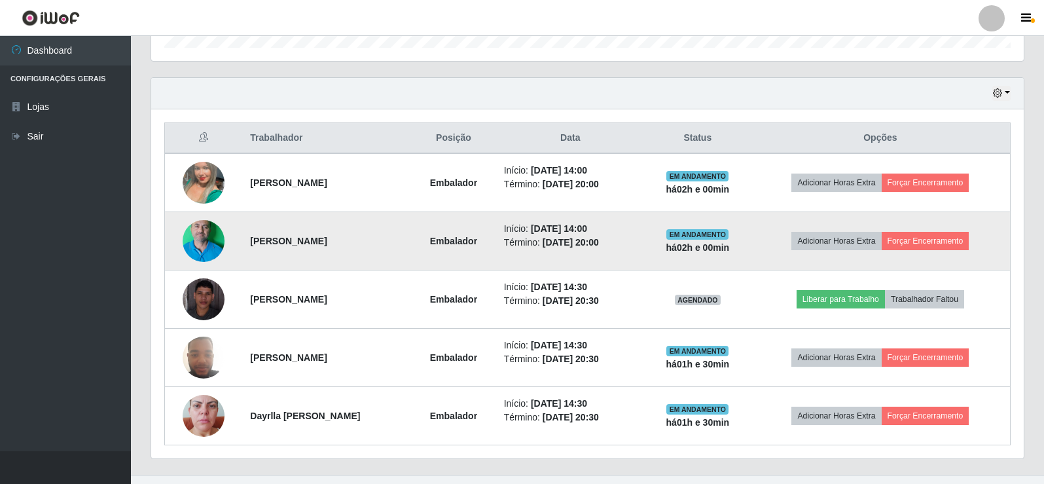
scroll to position [444, 0]
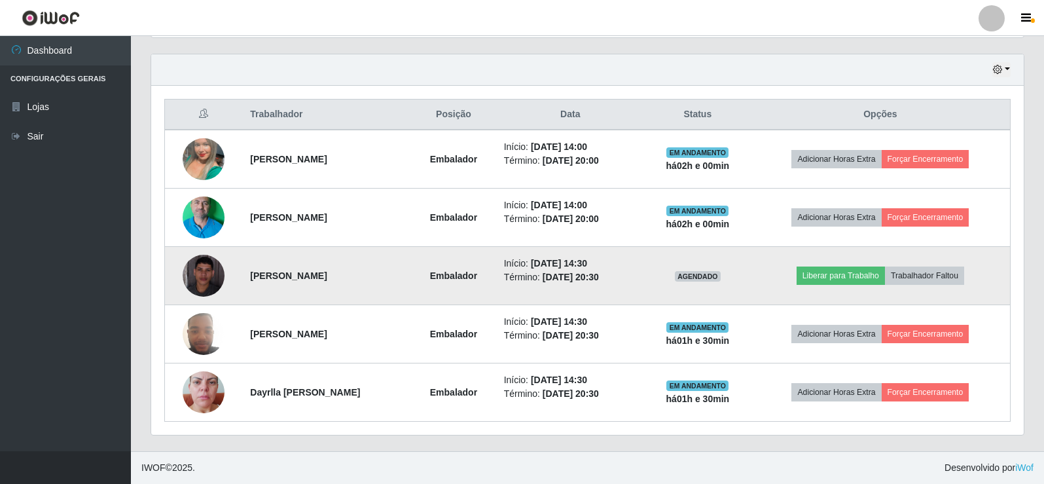
click at [209, 280] on img at bounding box center [204, 276] width 42 height 42
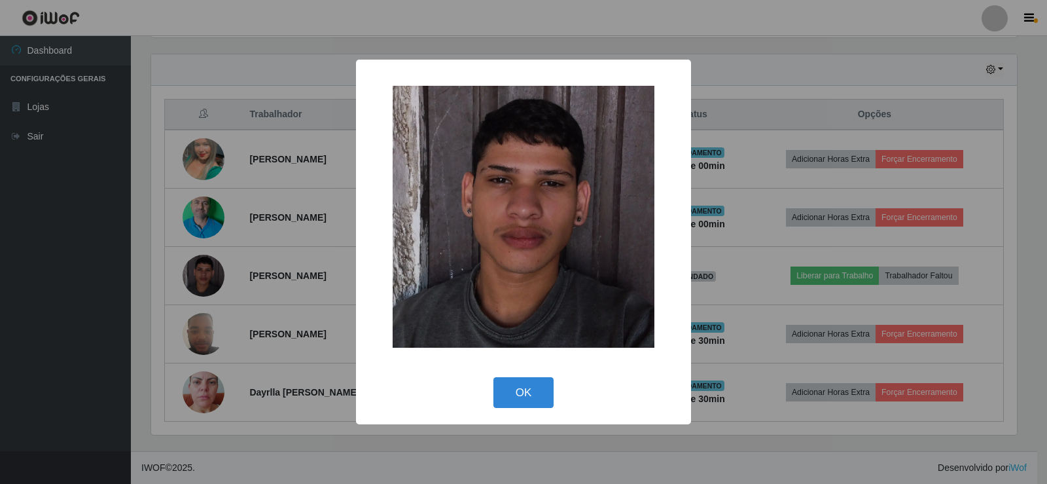
click at [505, 241] on img at bounding box center [524, 217] width 262 height 262
click at [229, 298] on div "× OK Cancel" at bounding box center [523, 242] width 1047 height 484
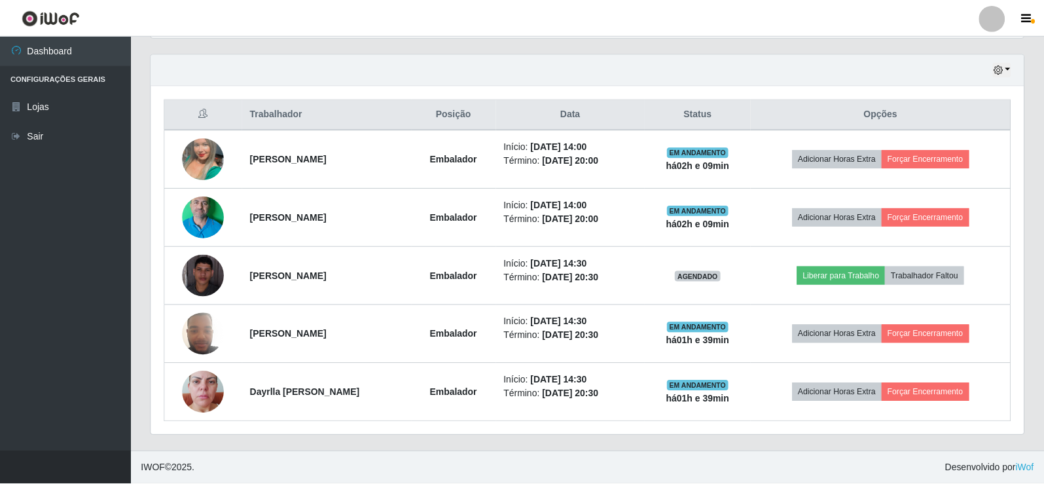
scroll to position [272, 873]
click at [302, 39] on div "Carregando... Buscar Recarregando em 13 segundos... Loja [Selecione...] Rede Co…" at bounding box center [588, 38] width 874 height 826
